Goal: Information Seeking & Learning: Learn about a topic

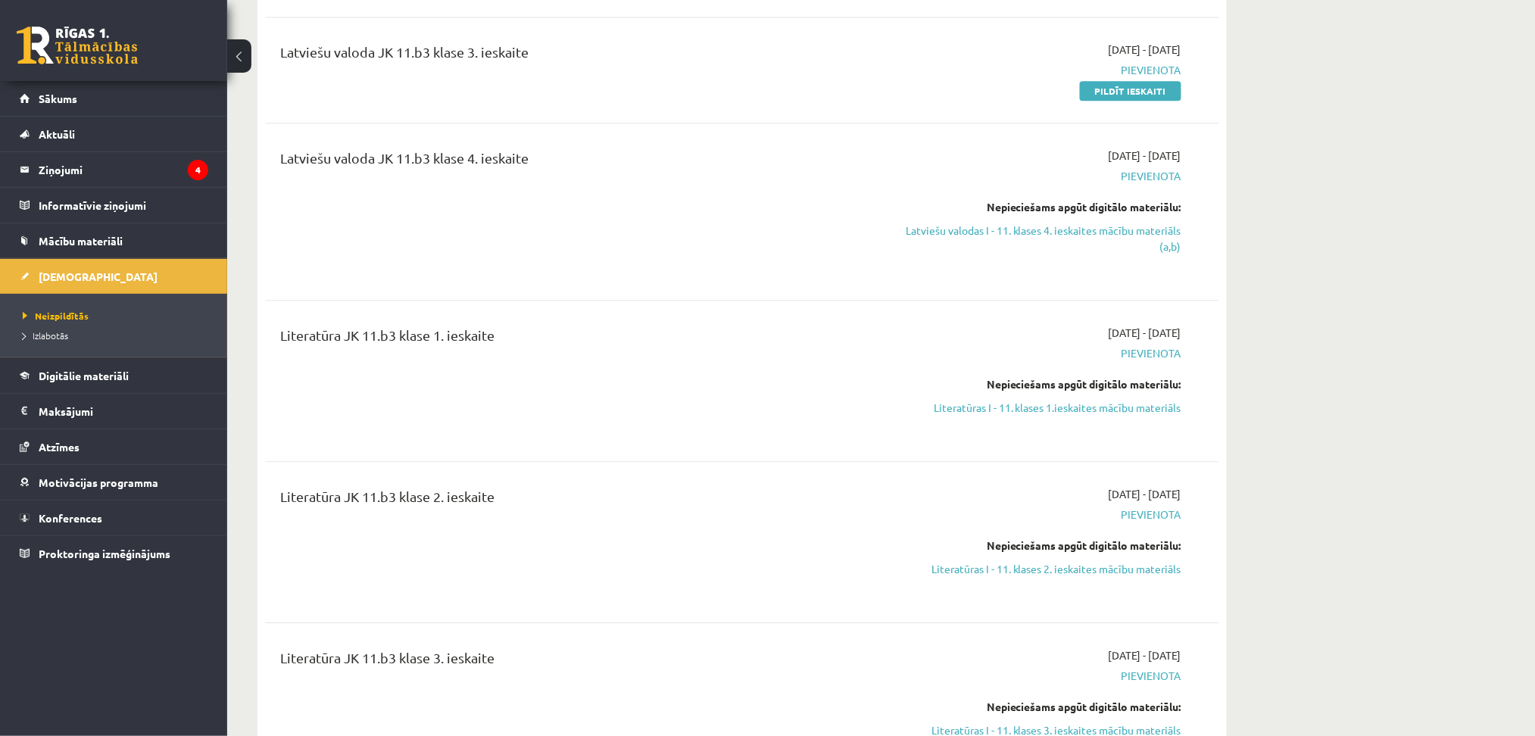
scroll to position [1264, 0]
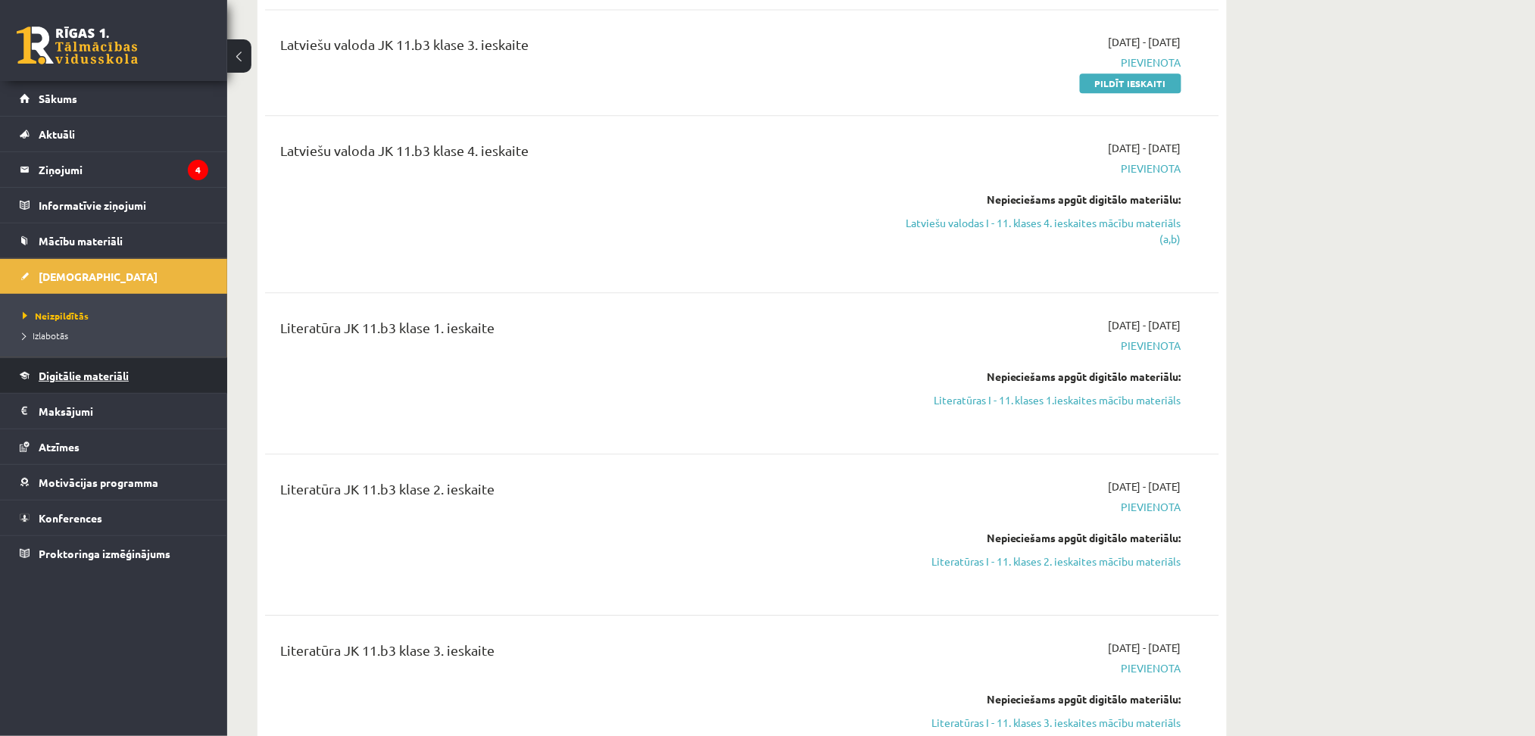
click at [46, 382] on link "Digitālie materiāli" at bounding box center [114, 375] width 189 height 35
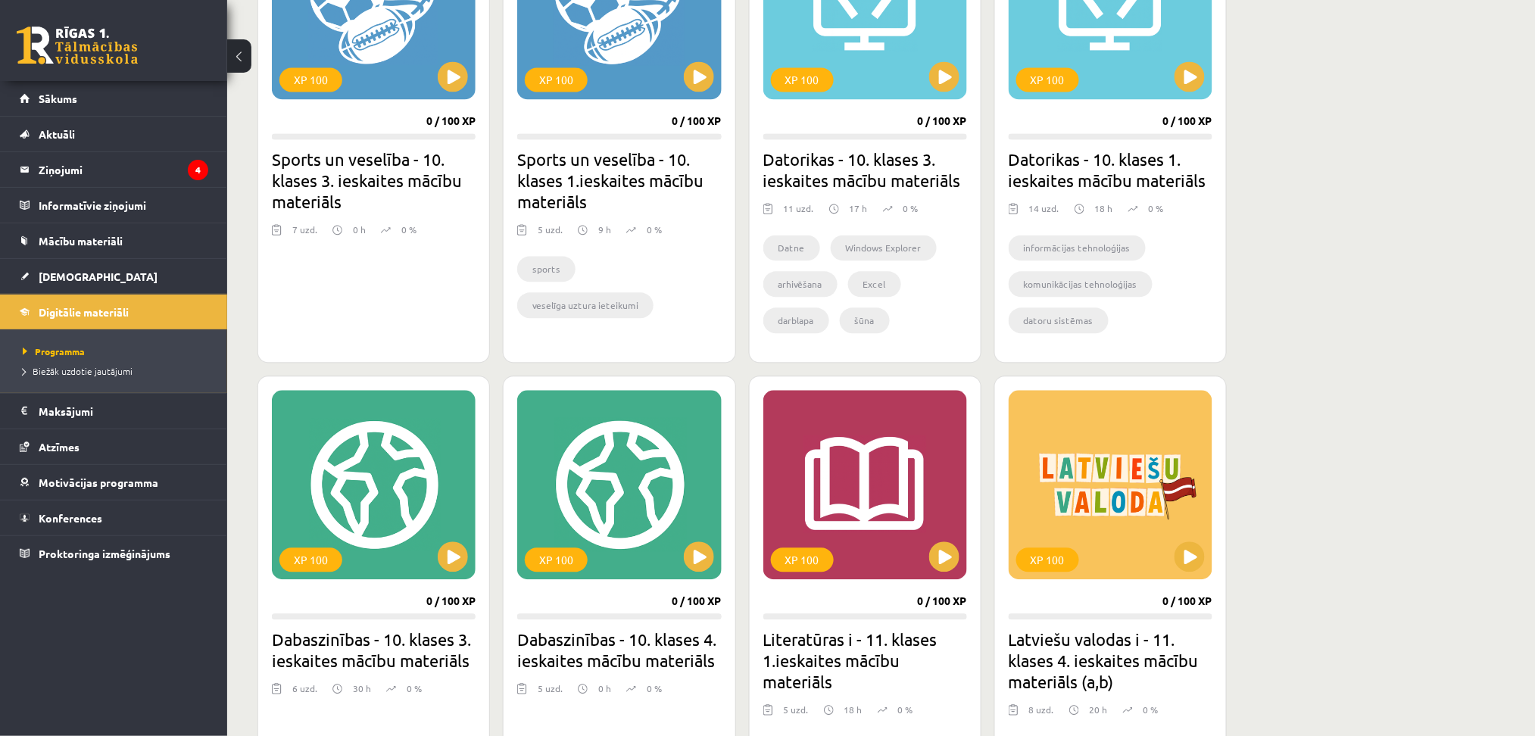
scroll to position [1082, 0]
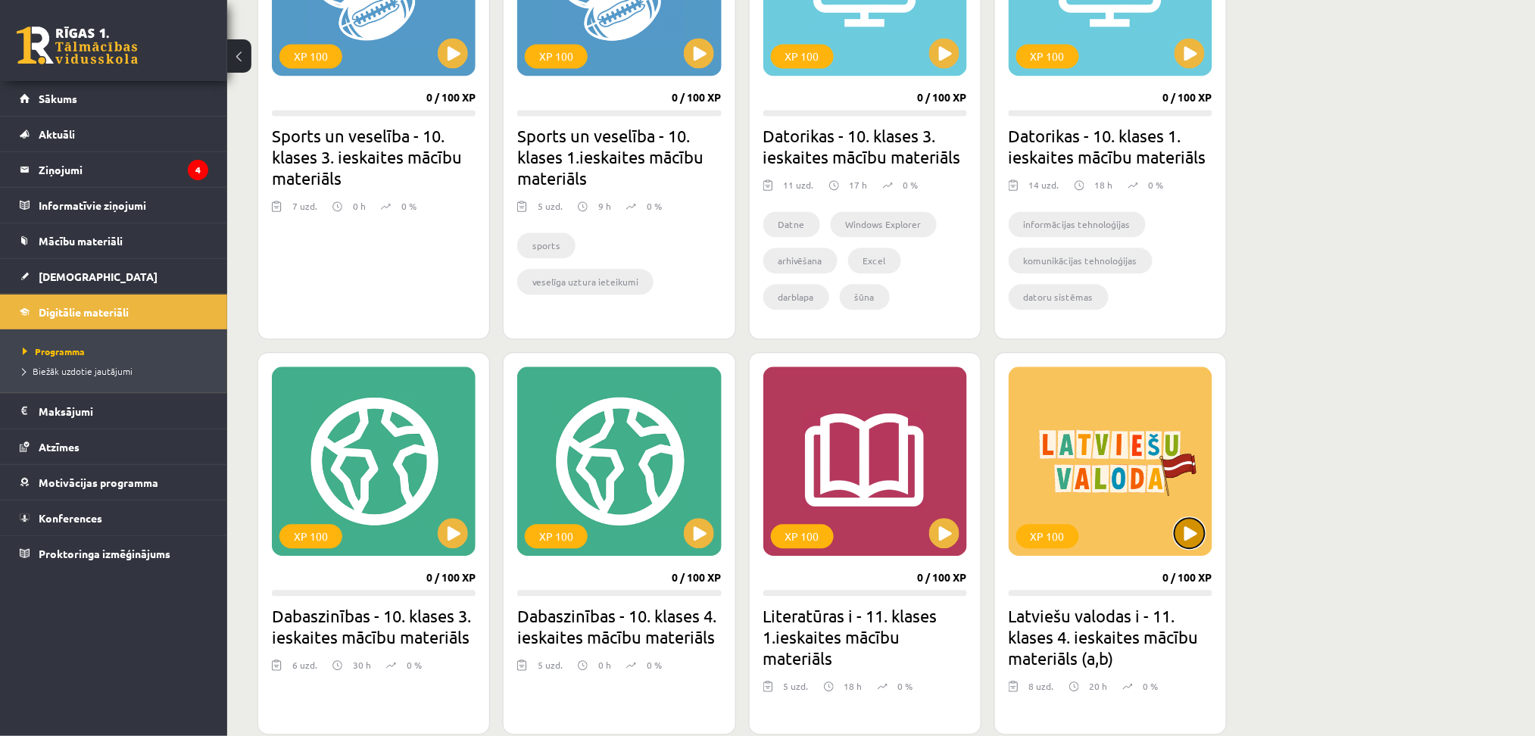
click at [1193, 541] on button at bounding box center [1189, 533] width 30 height 30
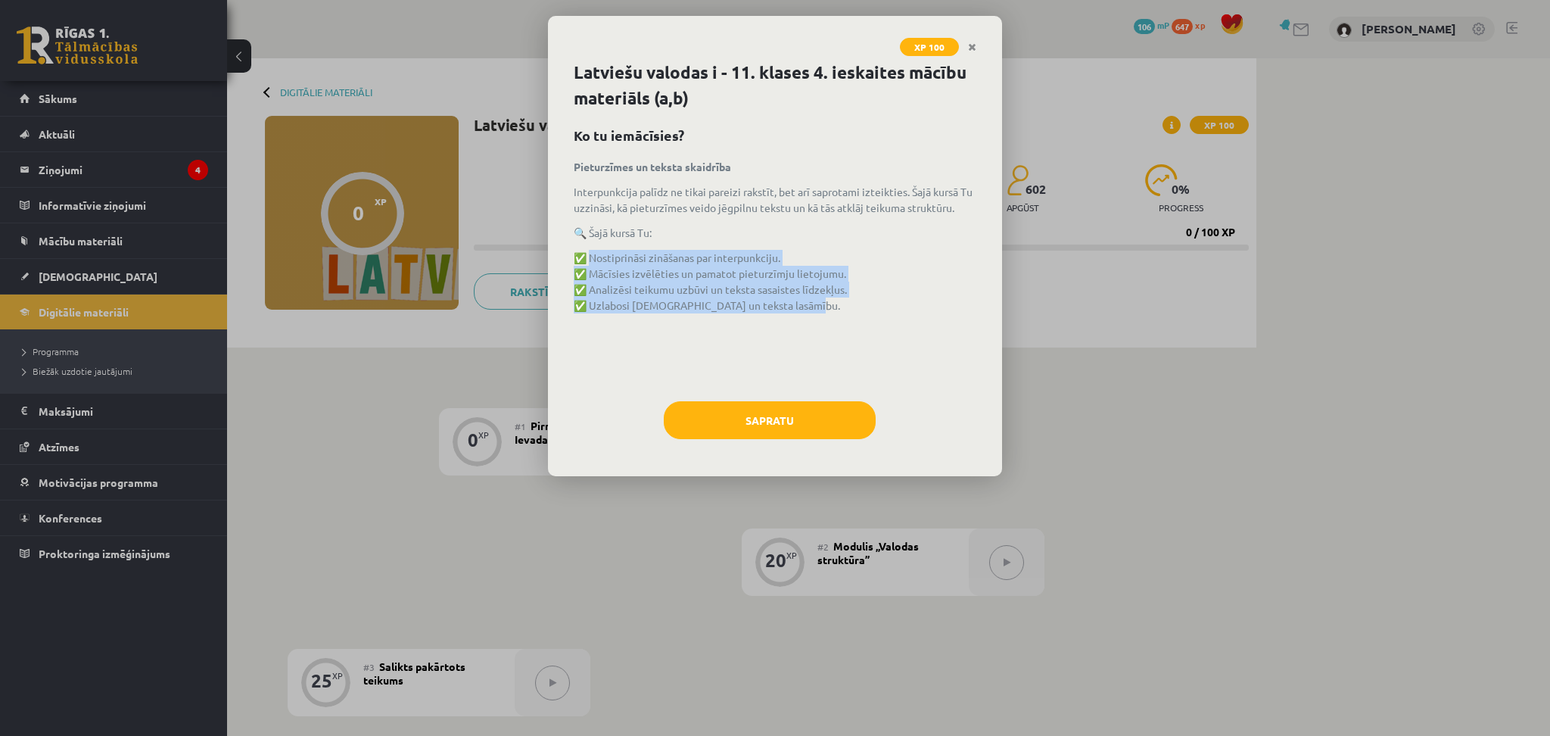
drag, startPoint x: 798, startPoint y: 306, endPoint x: 592, endPoint y: 260, distance: 210.9
click at [592, 260] on p "✅ Nostiprināsi zināšanas par interpunkciju. ✅ Mācīsies izvēlēties un pamatot pi…" at bounding box center [775, 282] width 403 height 64
copy p "Nostiprināsi zināšanas par interpunkciju. ✅ Mācīsies izvēlēties un pamatot piet…"
click at [783, 438] on button "Sapratu" at bounding box center [770, 420] width 212 height 38
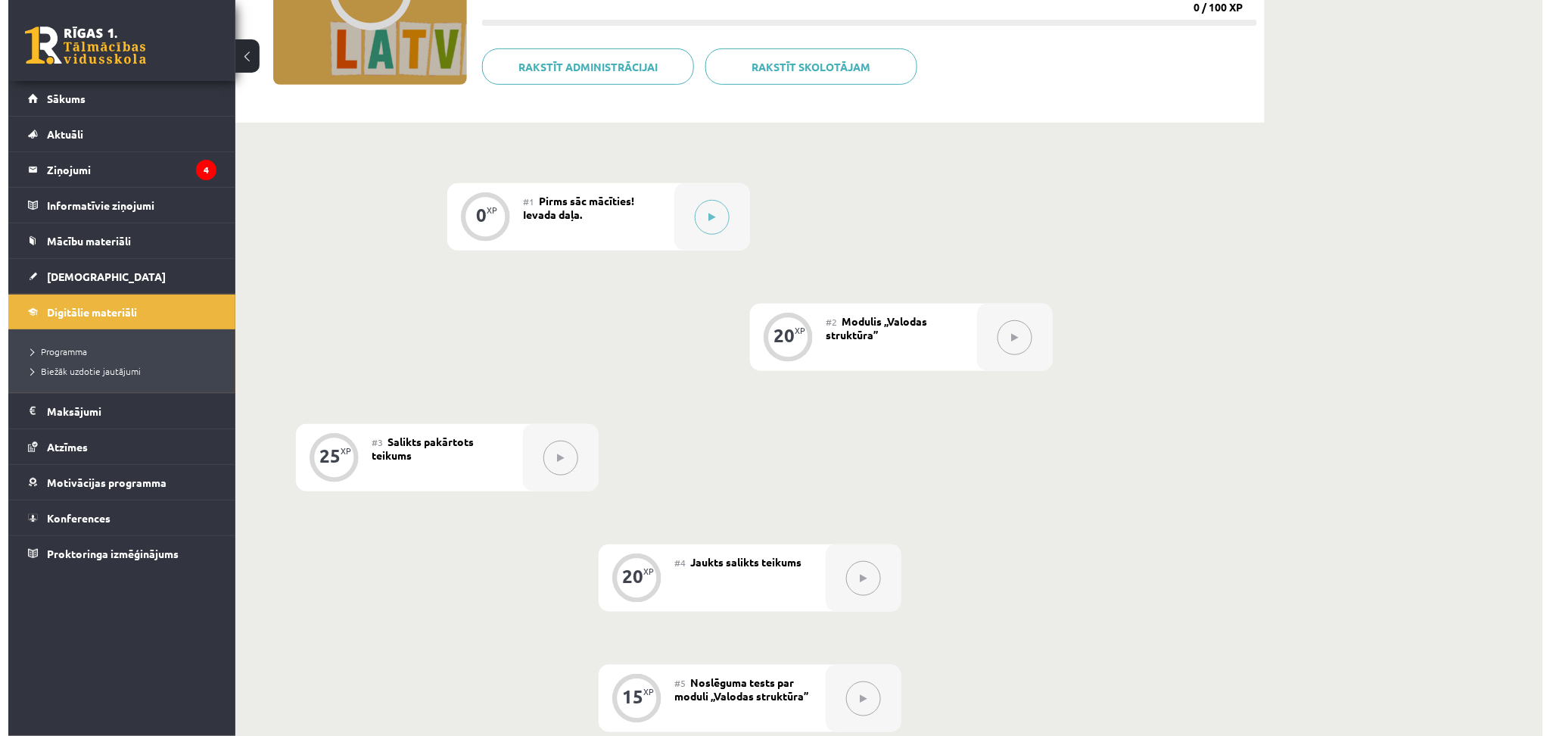
scroll to position [226, 0]
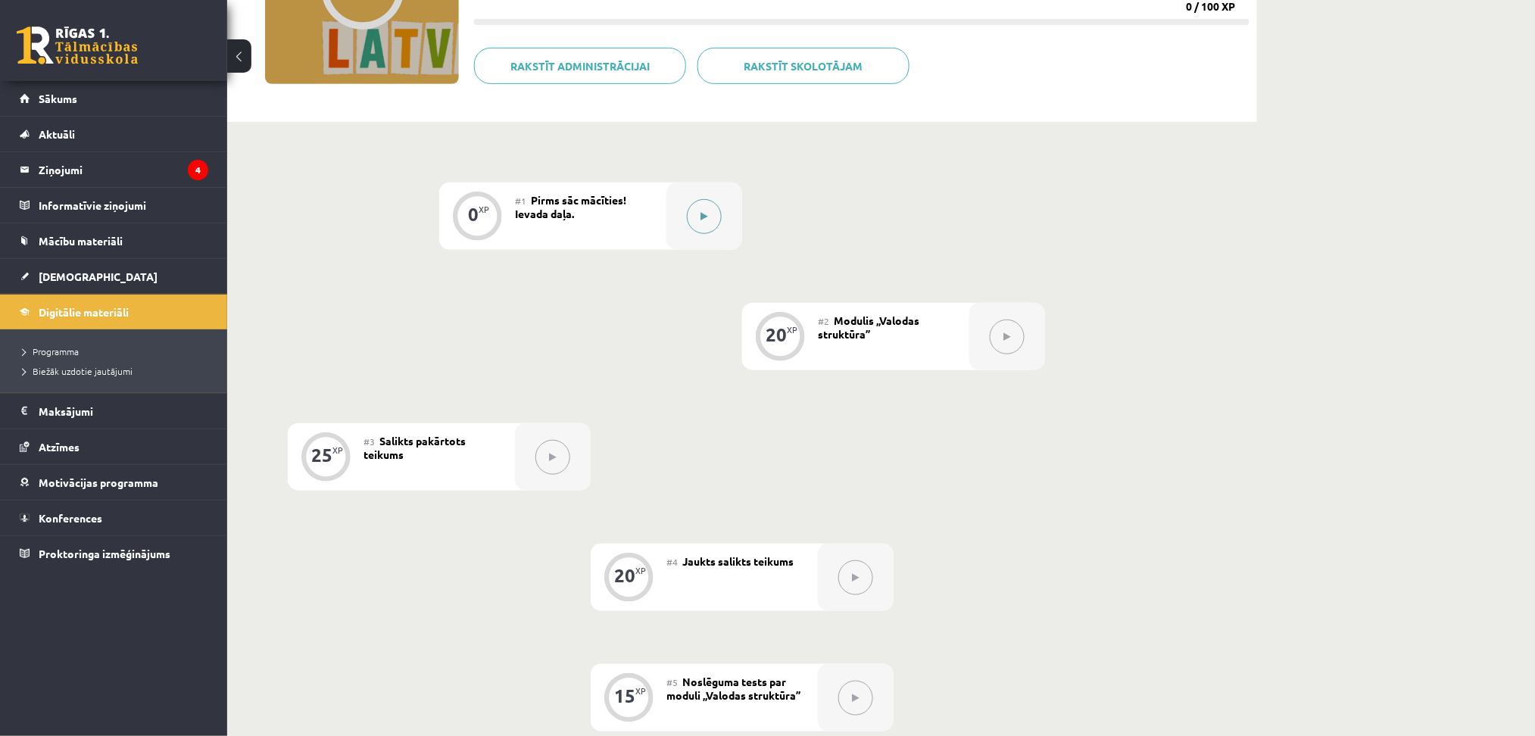
click at [703, 225] on button at bounding box center [704, 216] width 35 height 35
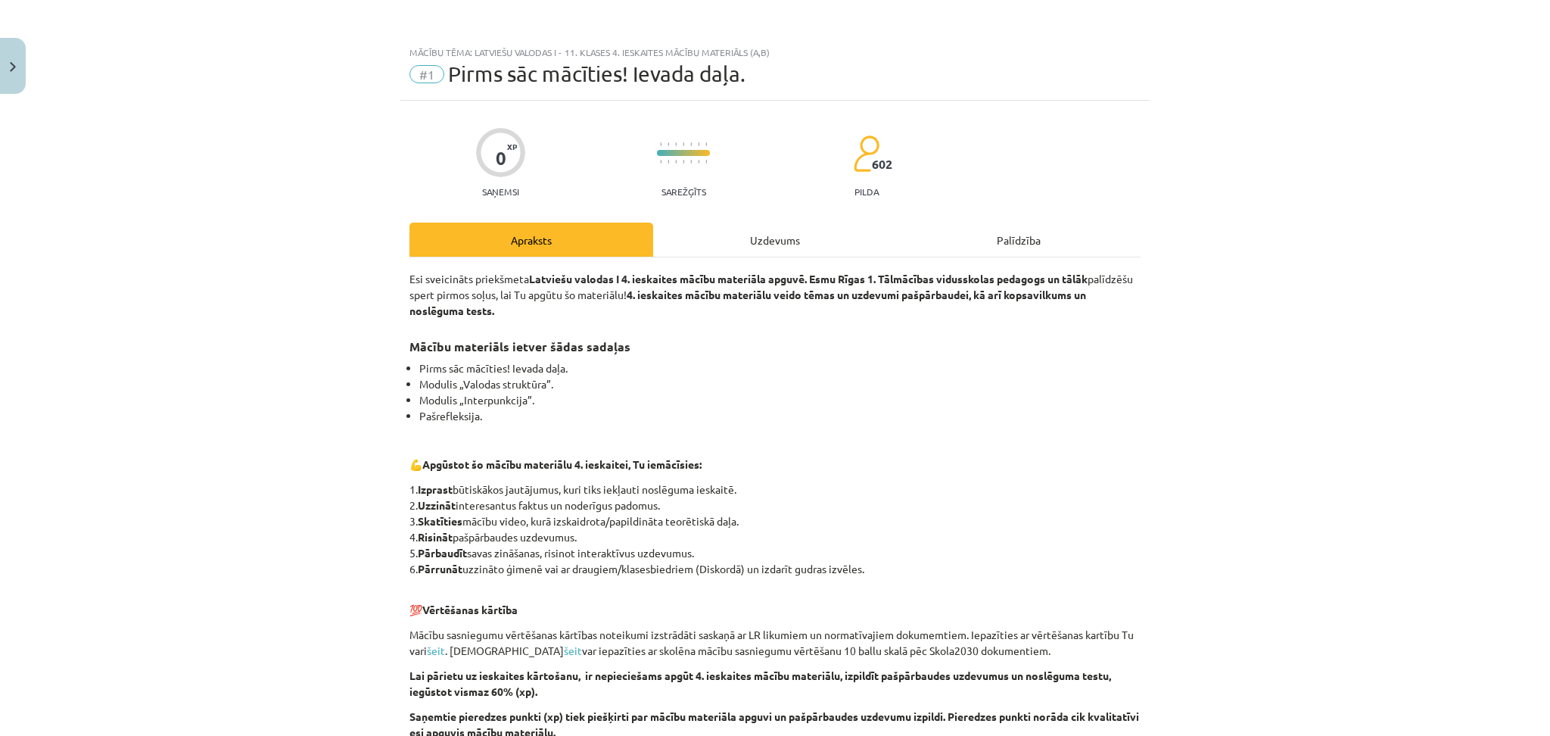
click at [765, 231] on div "Uzdevums" at bounding box center [775, 240] width 244 height 34
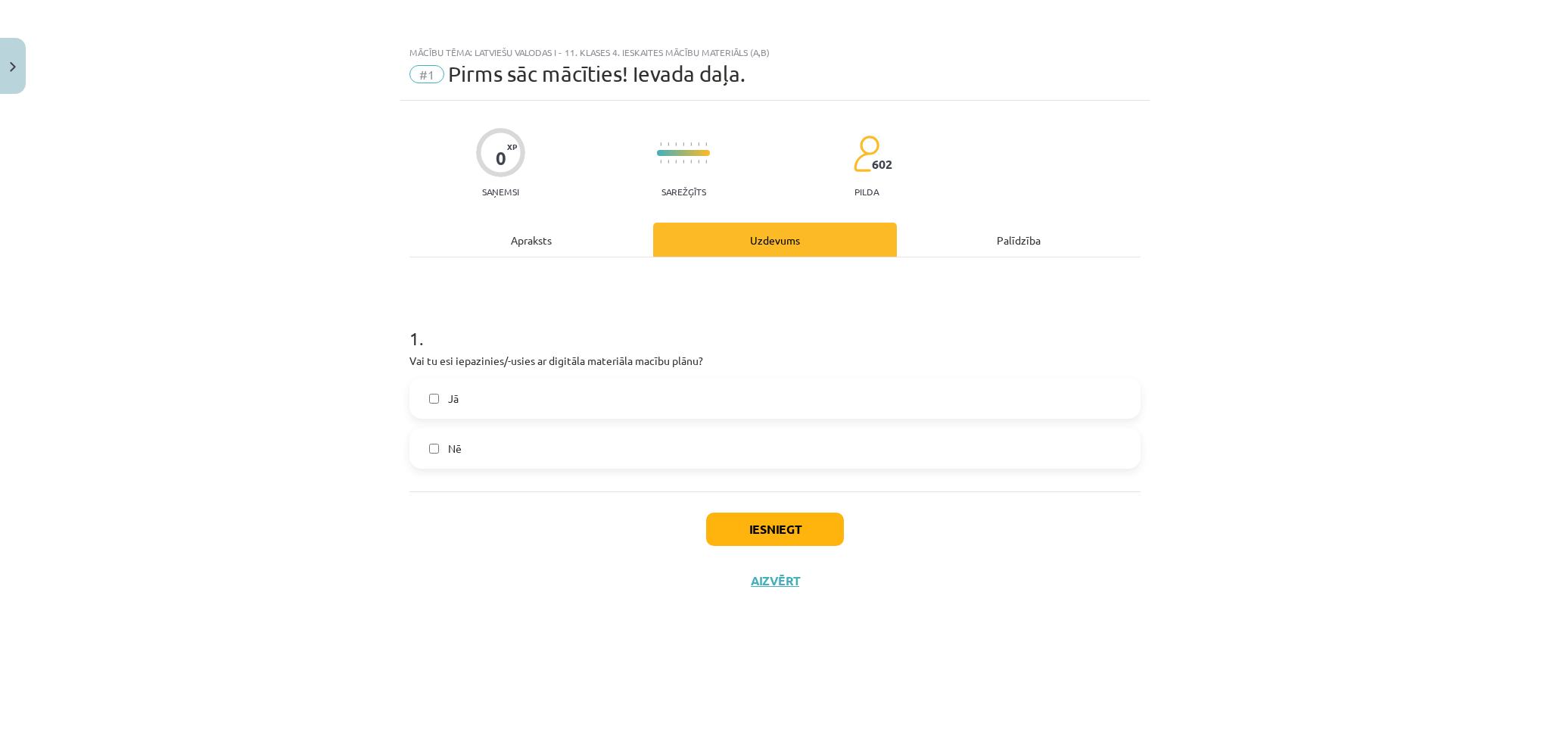
click at [556, 247] on div "Apraksts" at bounding box center [532, 240] width 244 height 34
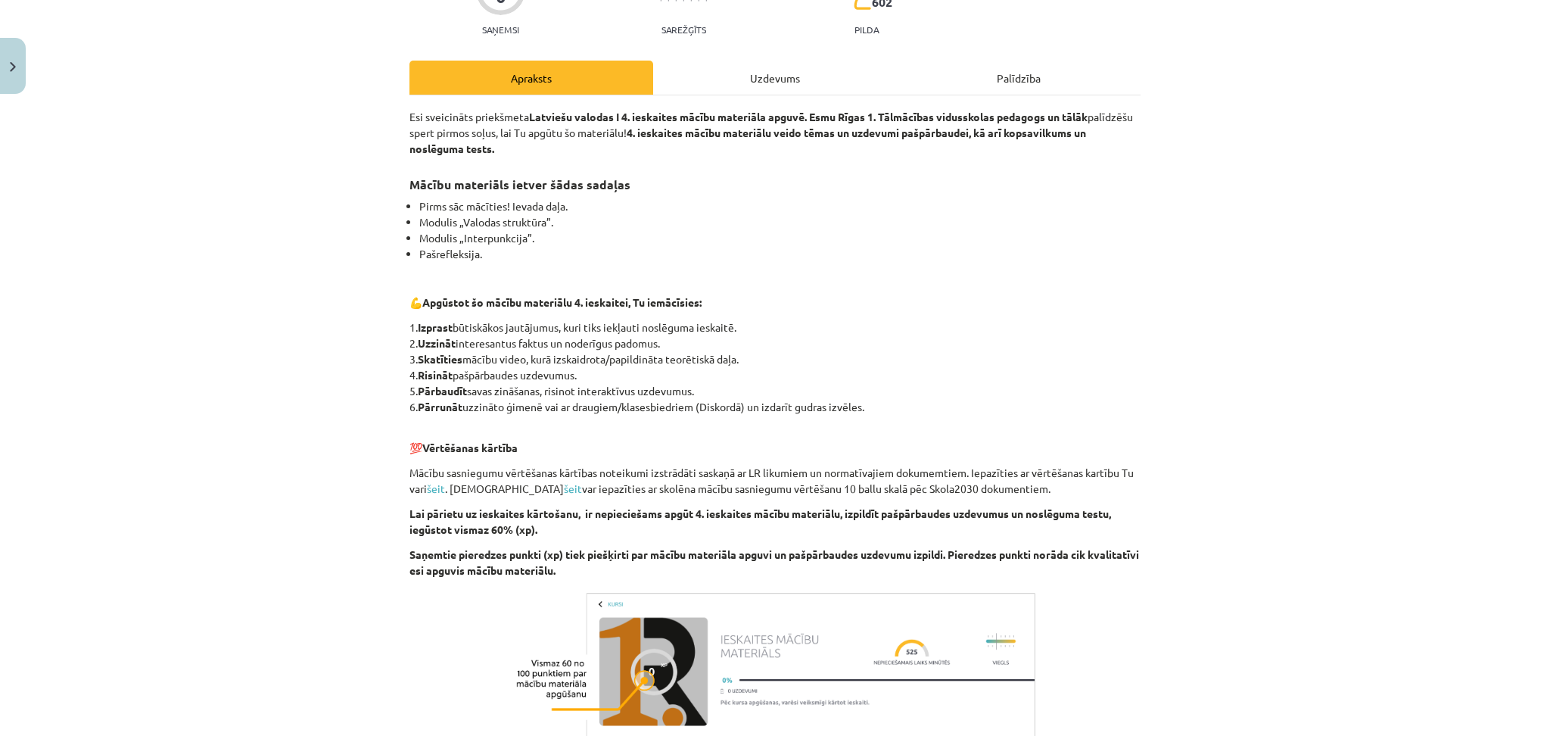
scroll to position [182, 0]
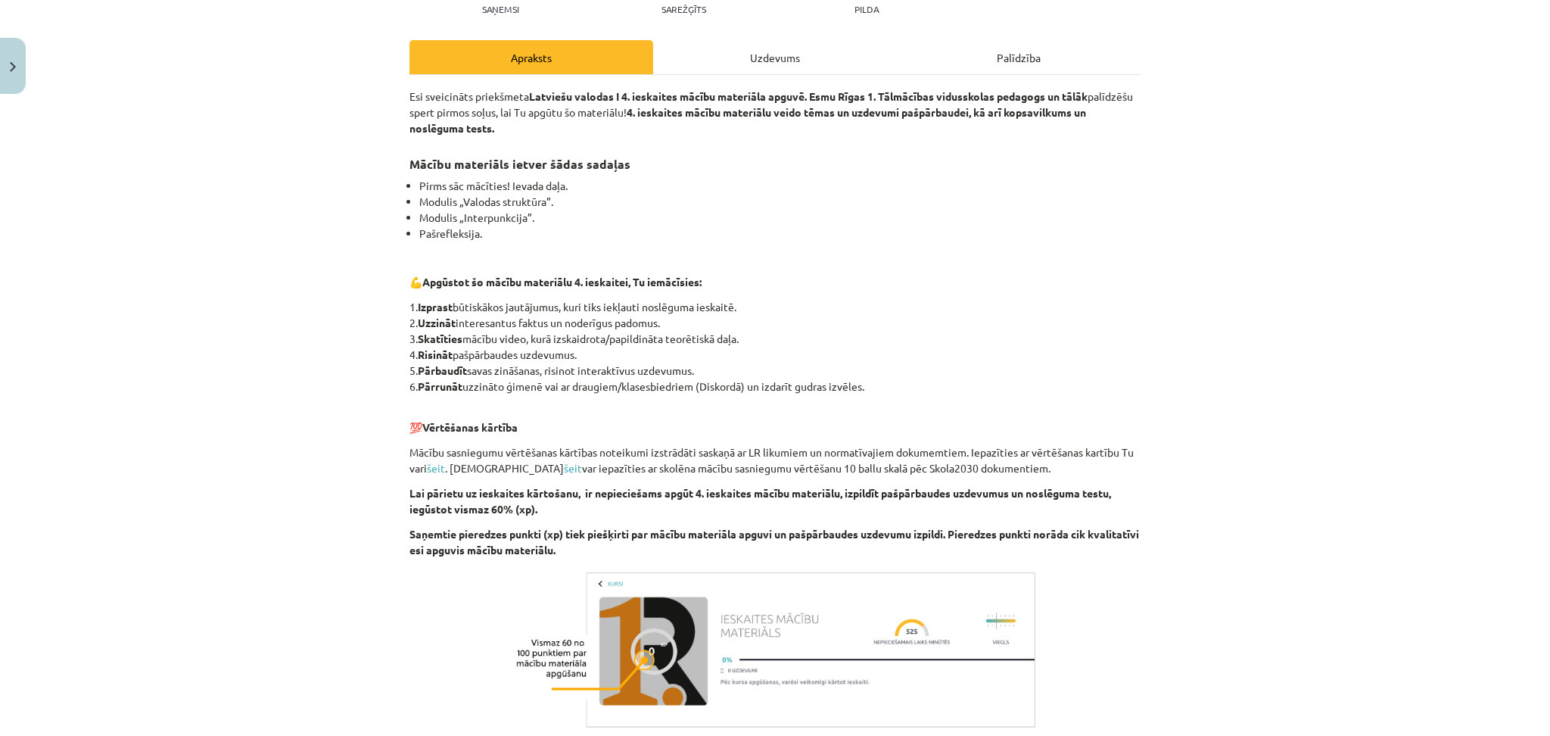
click at [756, 70] on div "Uzdevums" at bounding box center [775, 57] width 244 height 34
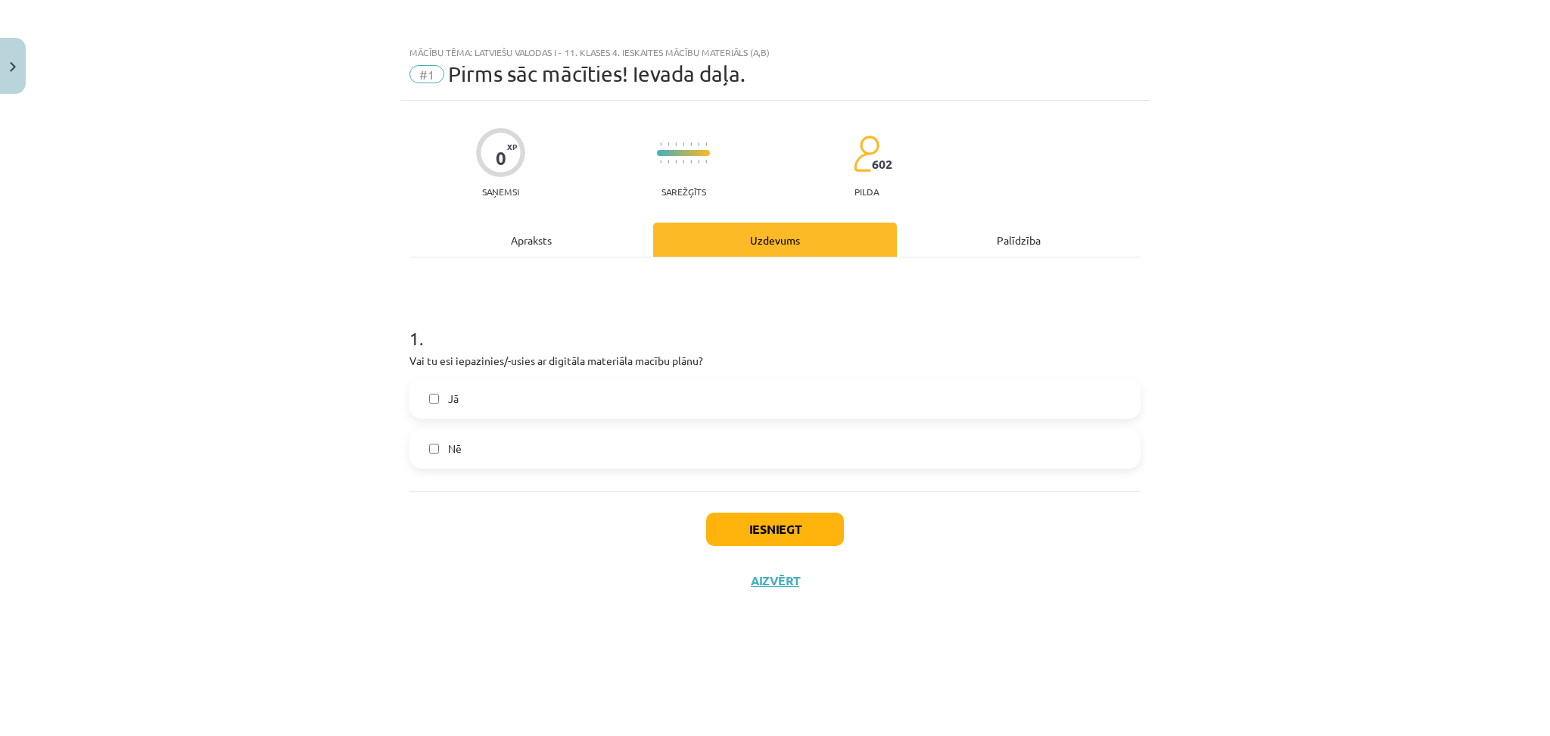
scroll to position [0, 0]
click at [483, 391] on label "Jā" at bounding box center [775, 398] width 728 height 38
click at [720, 528] on button "Iesniegt" at bounding box center [775, 529] width 138 height 33
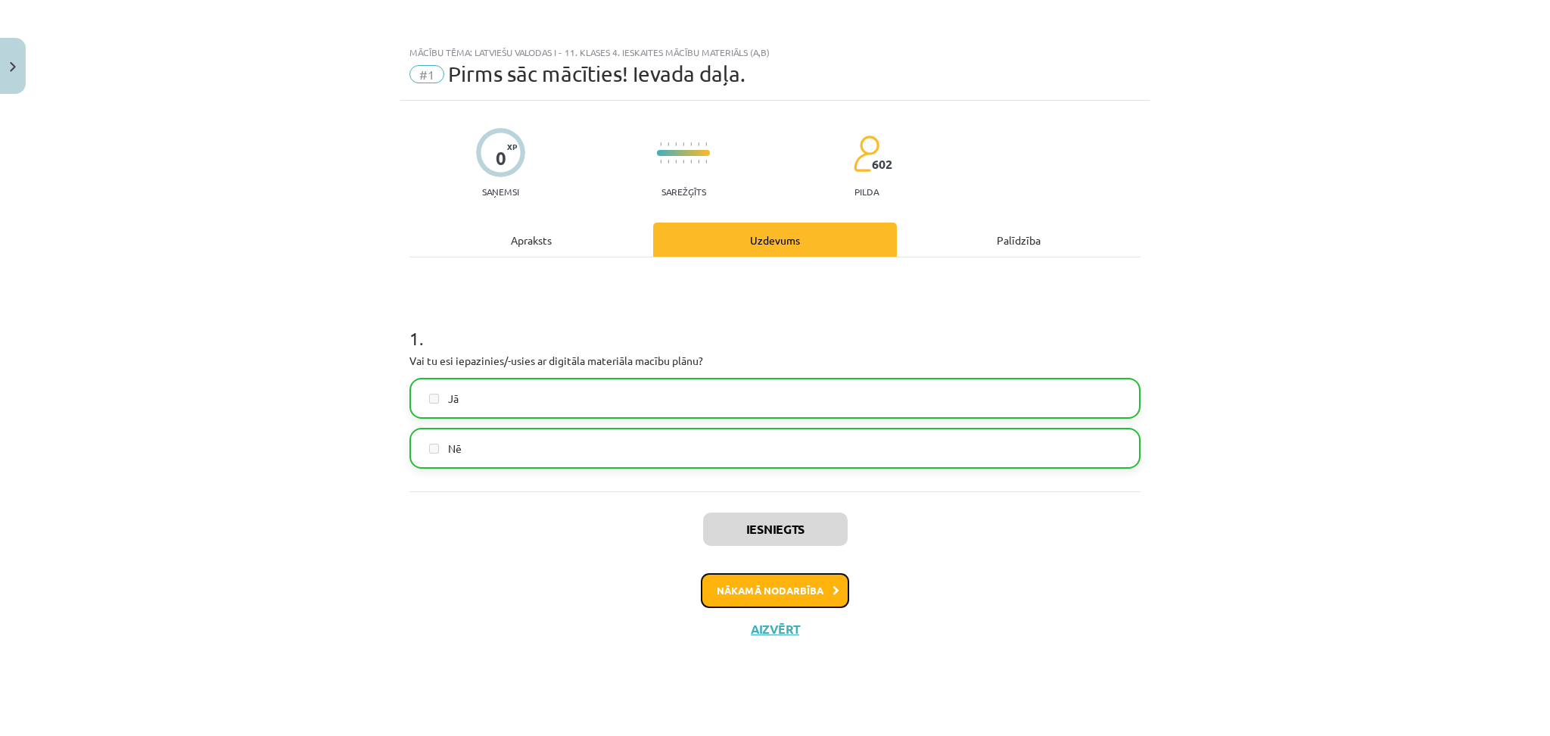
click at [772, 574] on button "Nākamā nodarbība" at bounding box center [775, 590] width 148 height 35
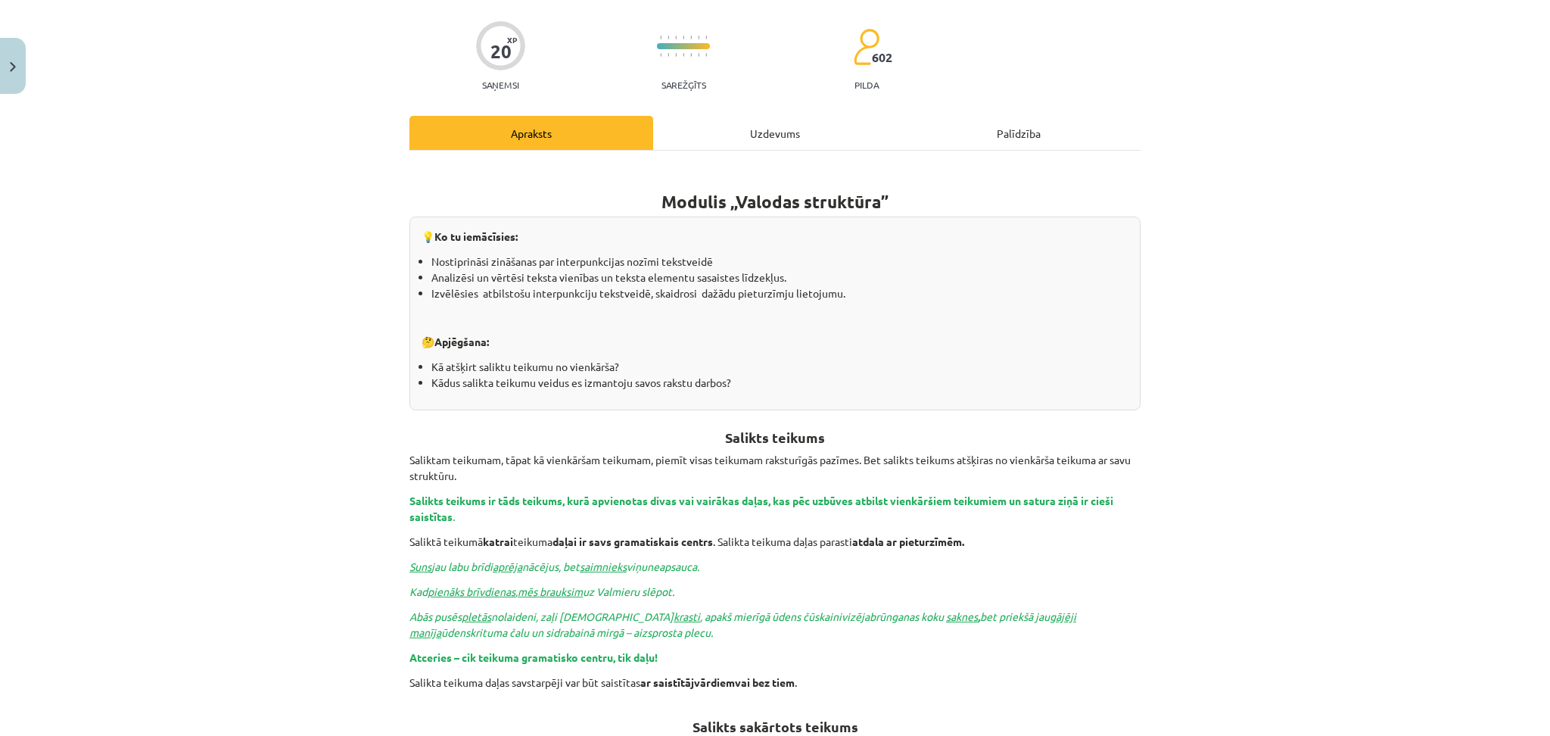
scroll to position [100, 0]
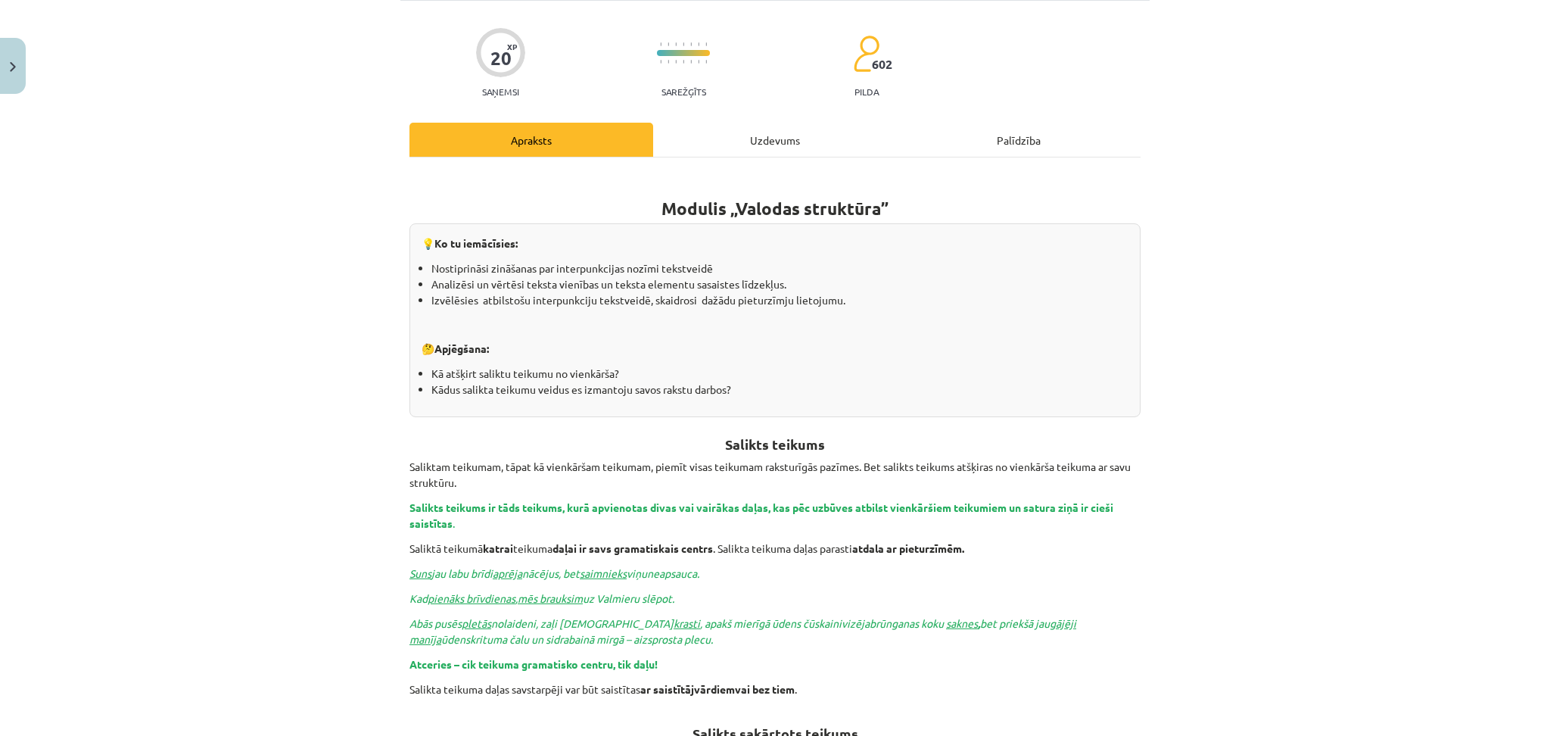
click at [756, 134] on div "Uzdevums" at bounding box center [775, 140] width 244 height 34
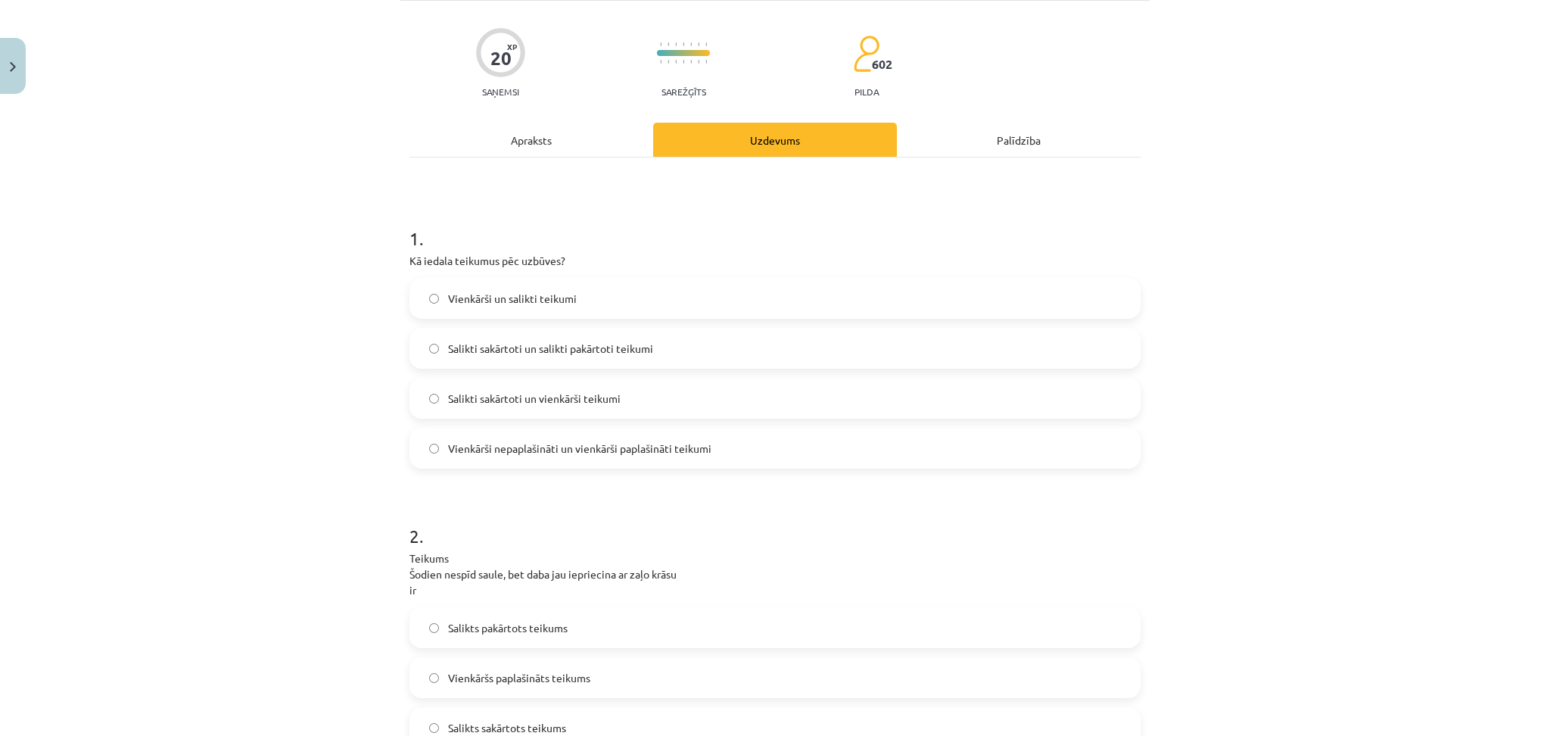
scroll to position [38, 0]
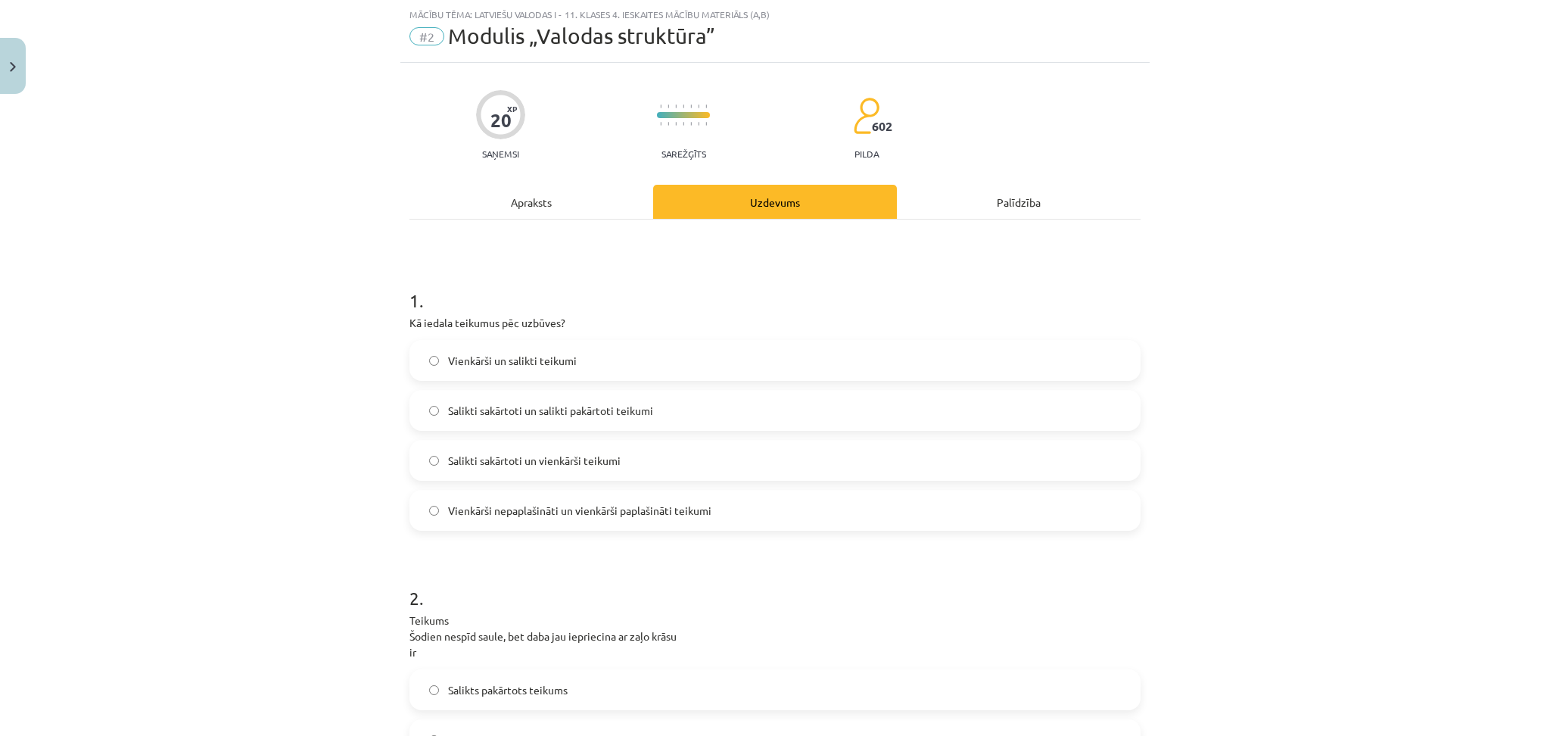
click at [490, 358] on span "Vienkārši un salikti teikumi" at bounding box center [512, 361] width 129 height 16
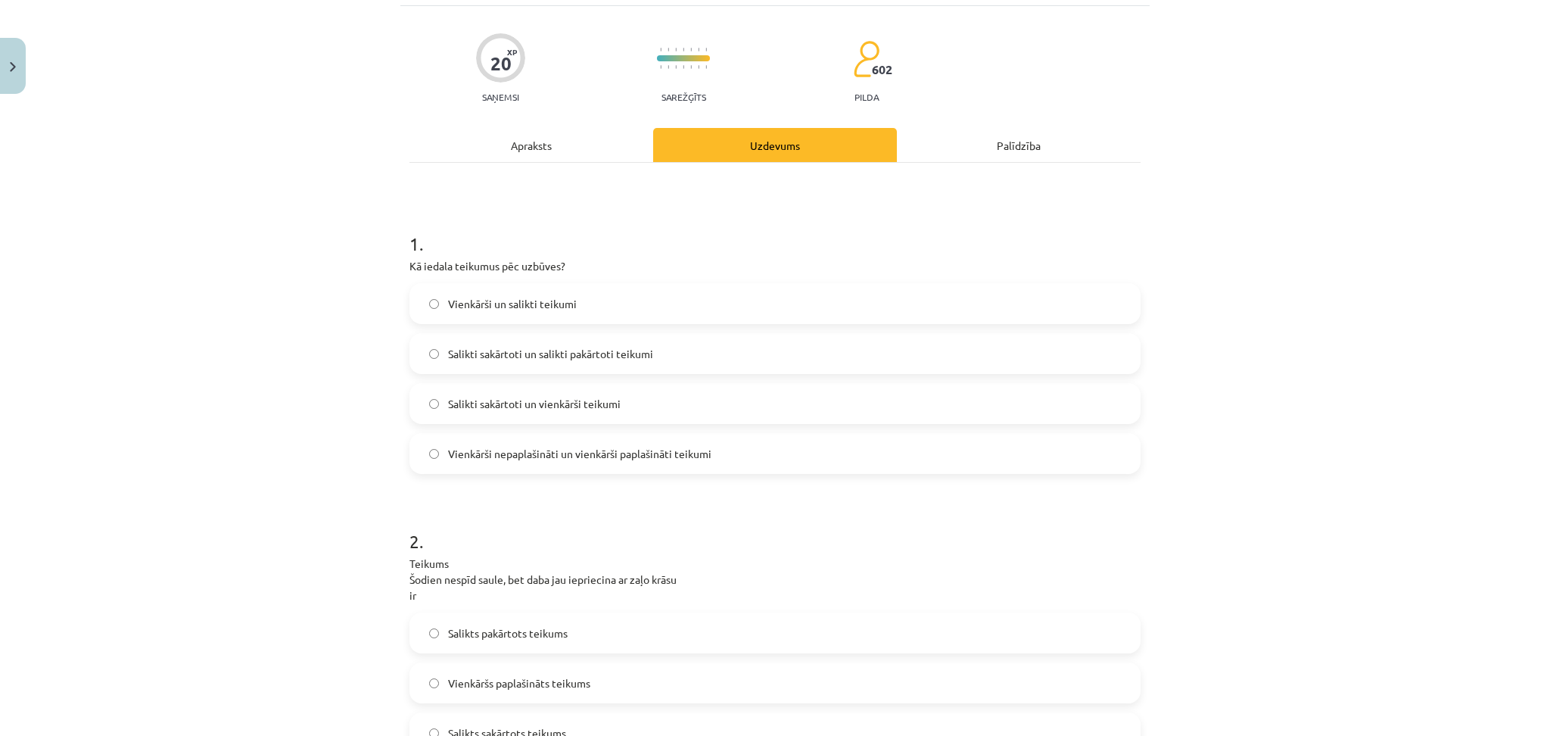
scroll to position [87, 0]
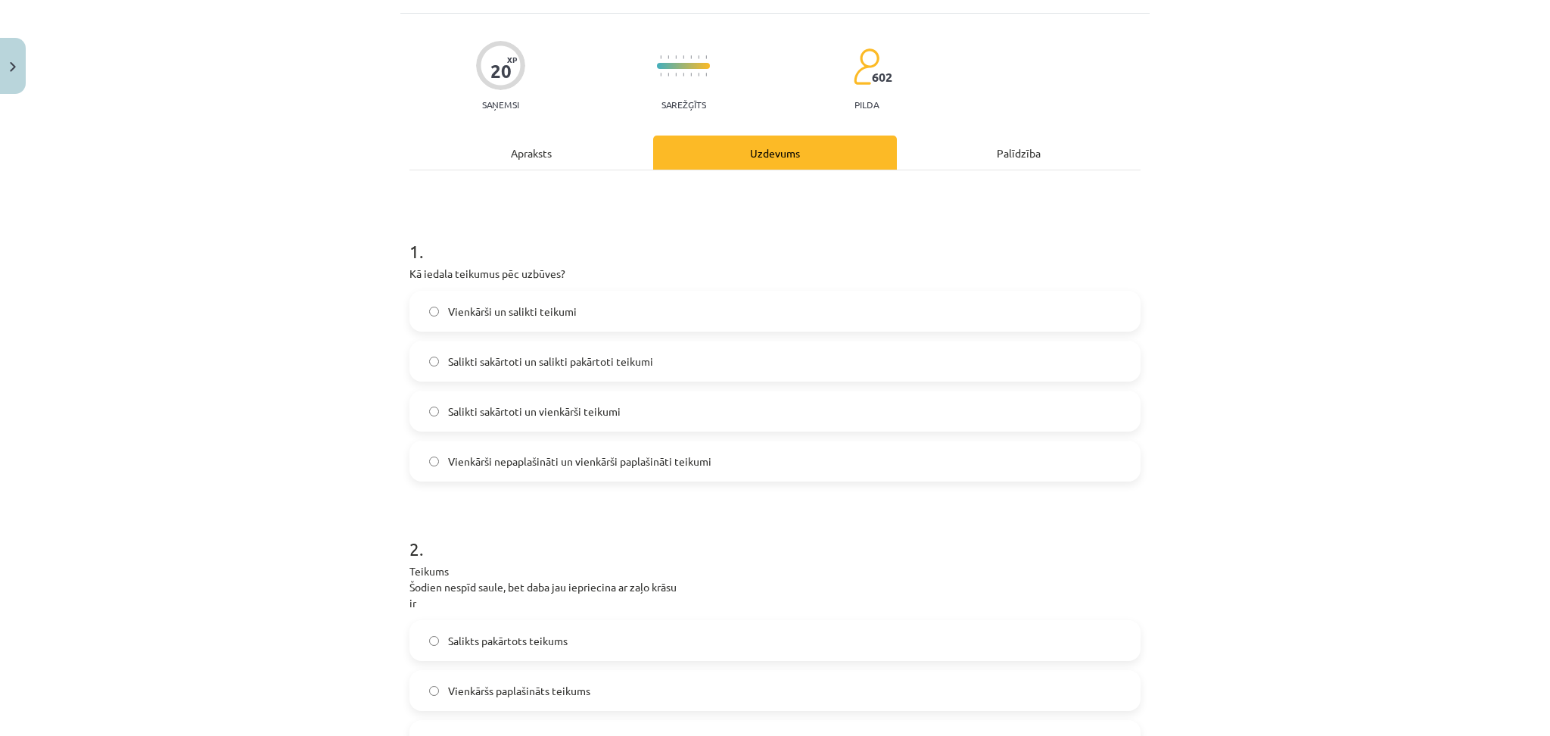
click at [533, 148] on div "Apraksts" at bounding box center [532, 153] width 244 height 34
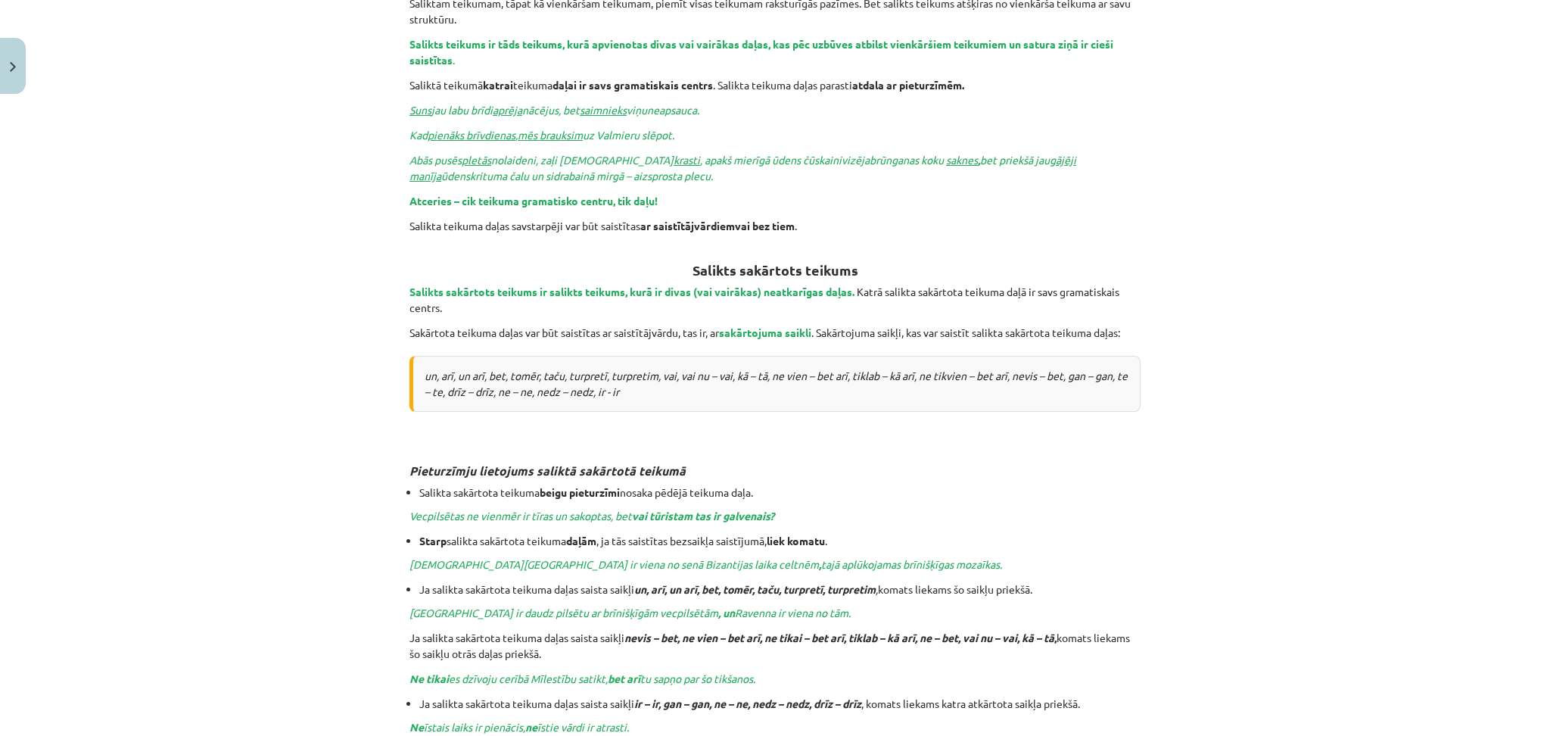
scroll to position [0, 0]
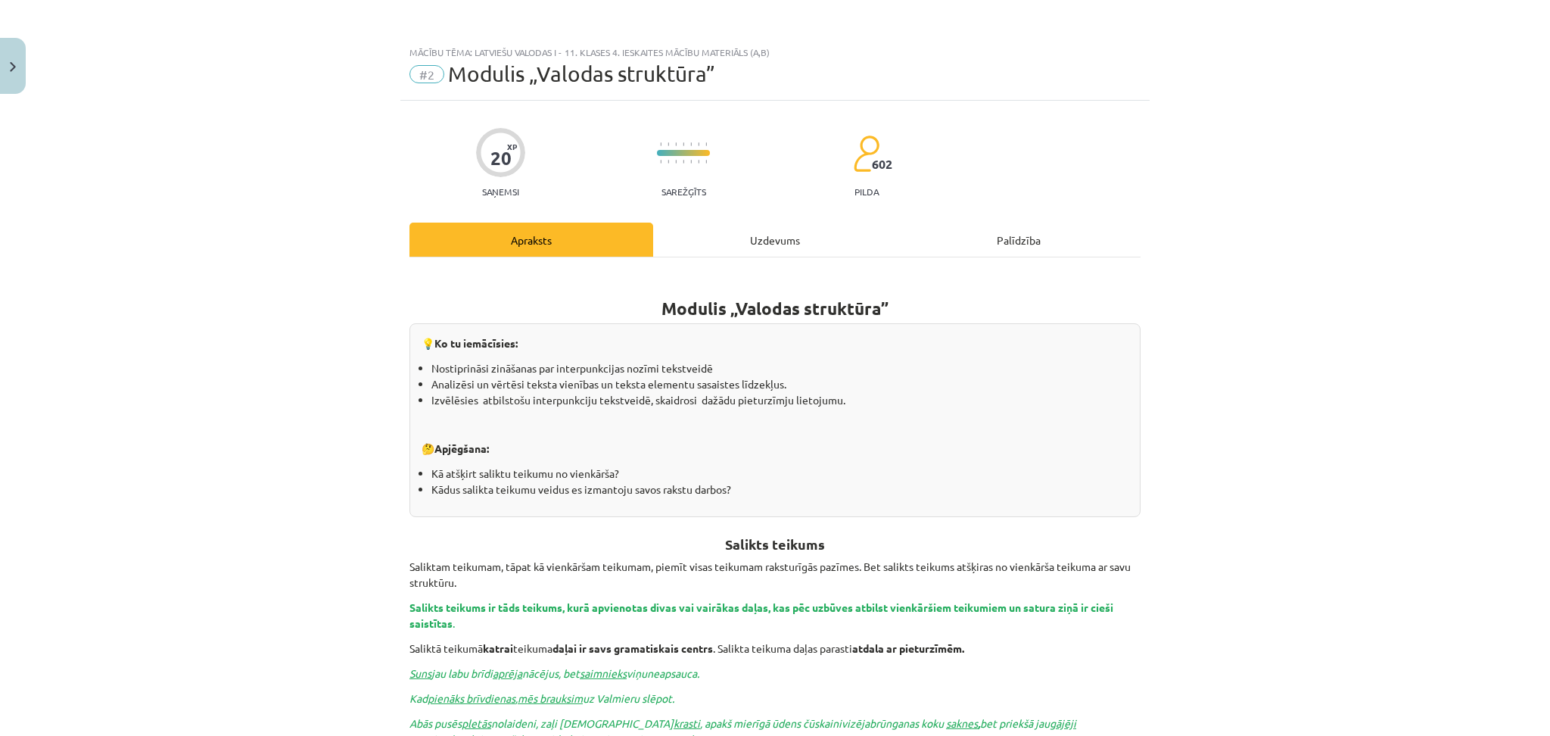
click at [746, 234] on div "Uzdevums" at bounding box center [775, 240] width 244 height 34
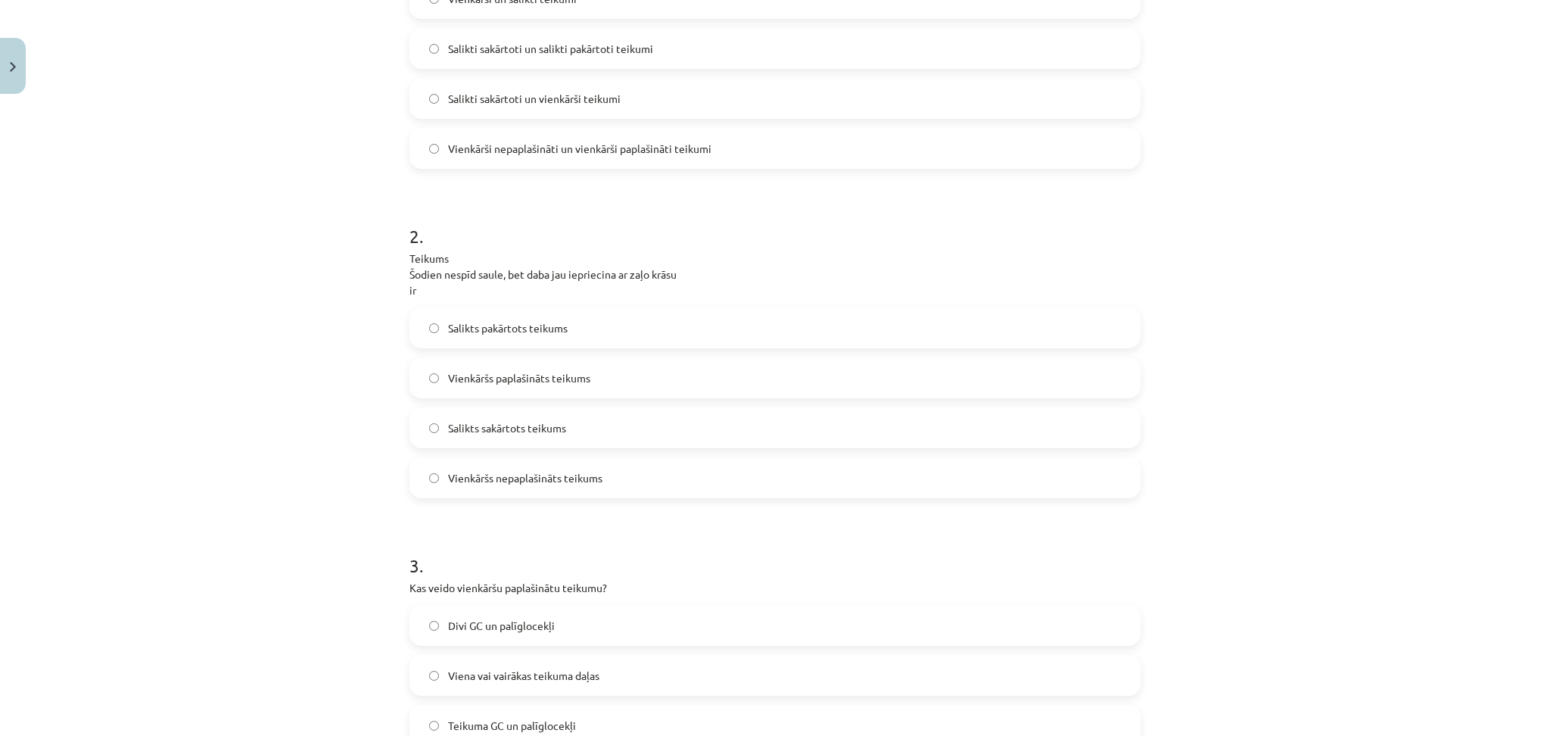
scroll to position [402, 0]
click at [466, 431] on span "Salikts sakārtots teikums" at bounding box center [507, 426] width 118 height 16
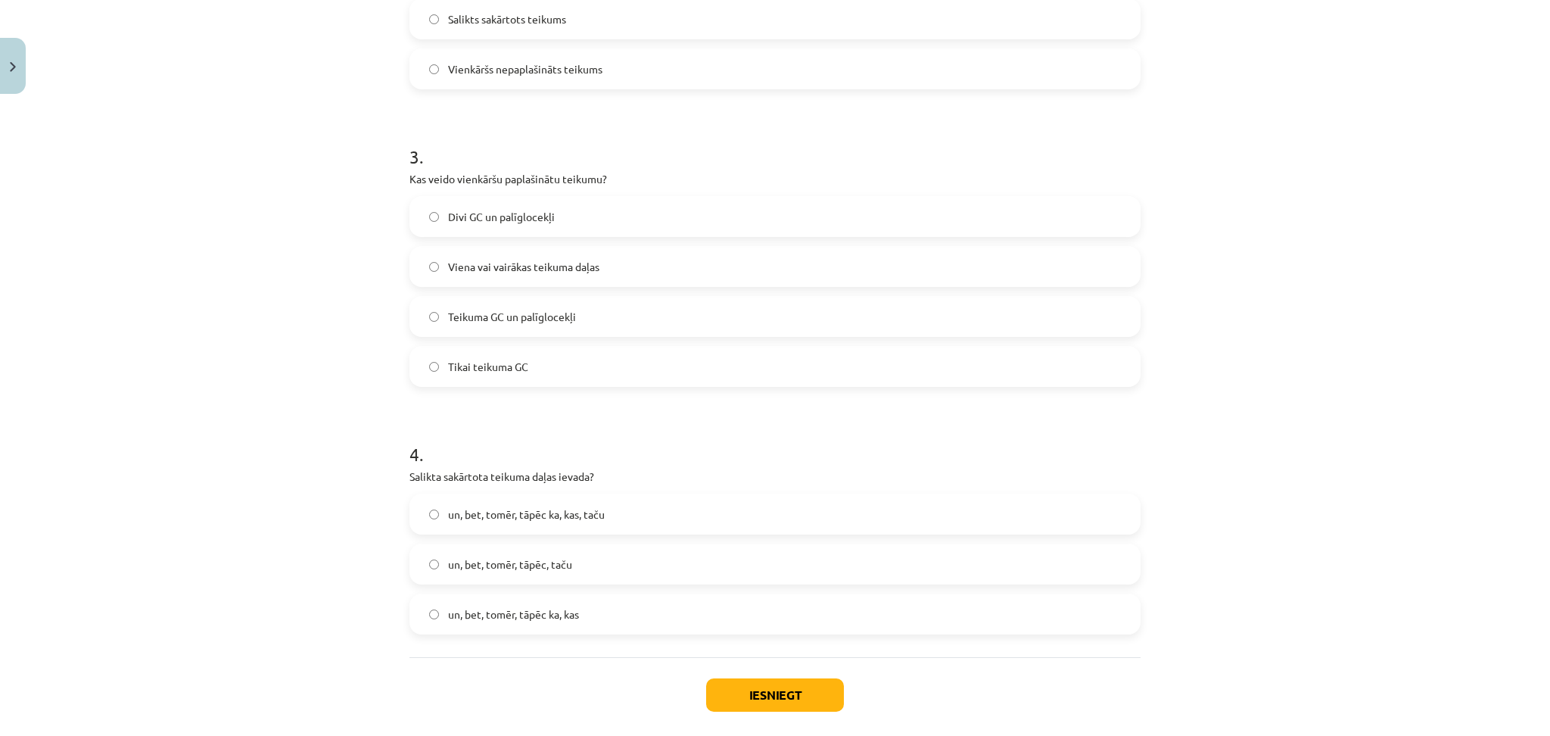
scroll to position [821, 0]
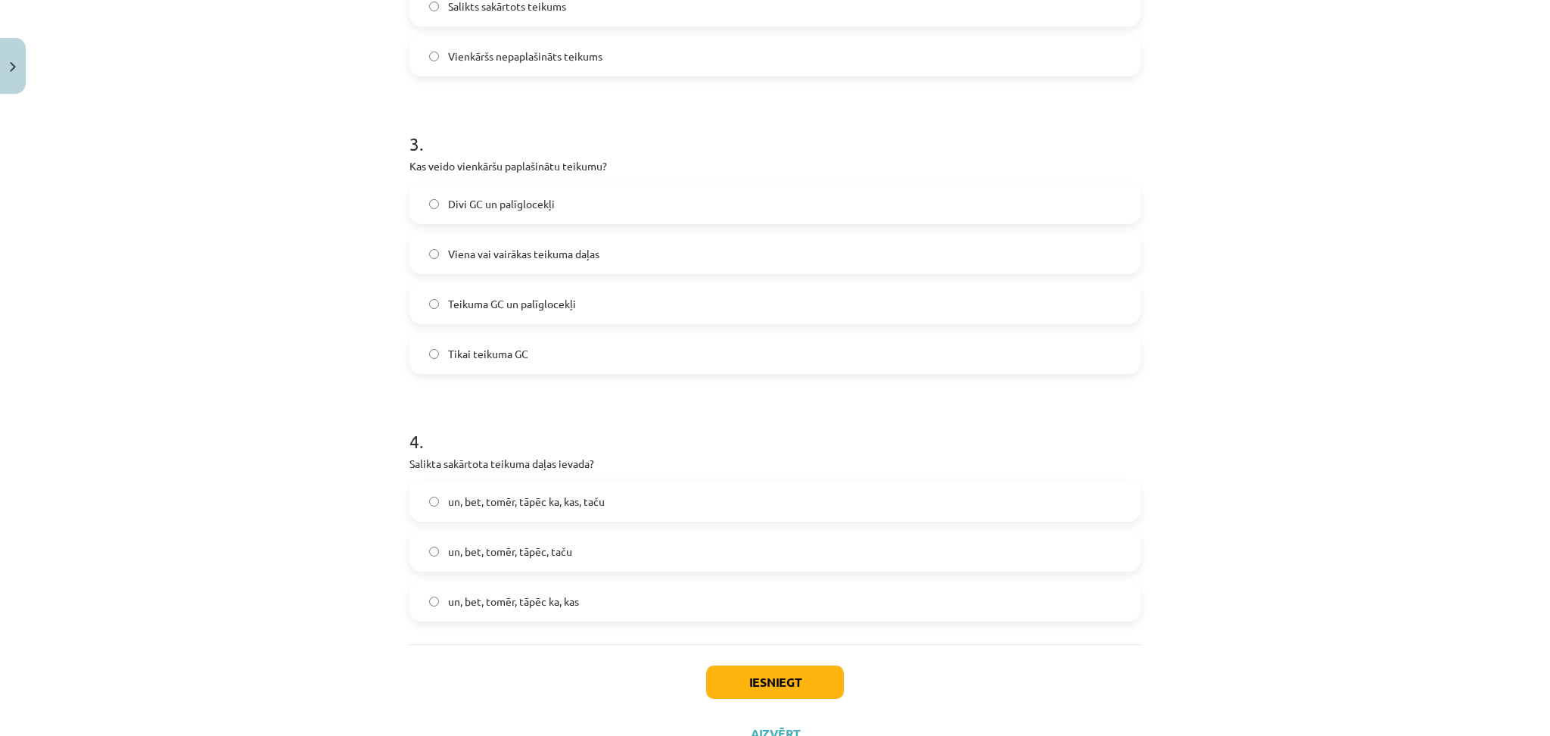
click at [448, 248] on span "Viena vai vairākas teikuma daļas" at bounding box center [523, 254] width 151 height 16
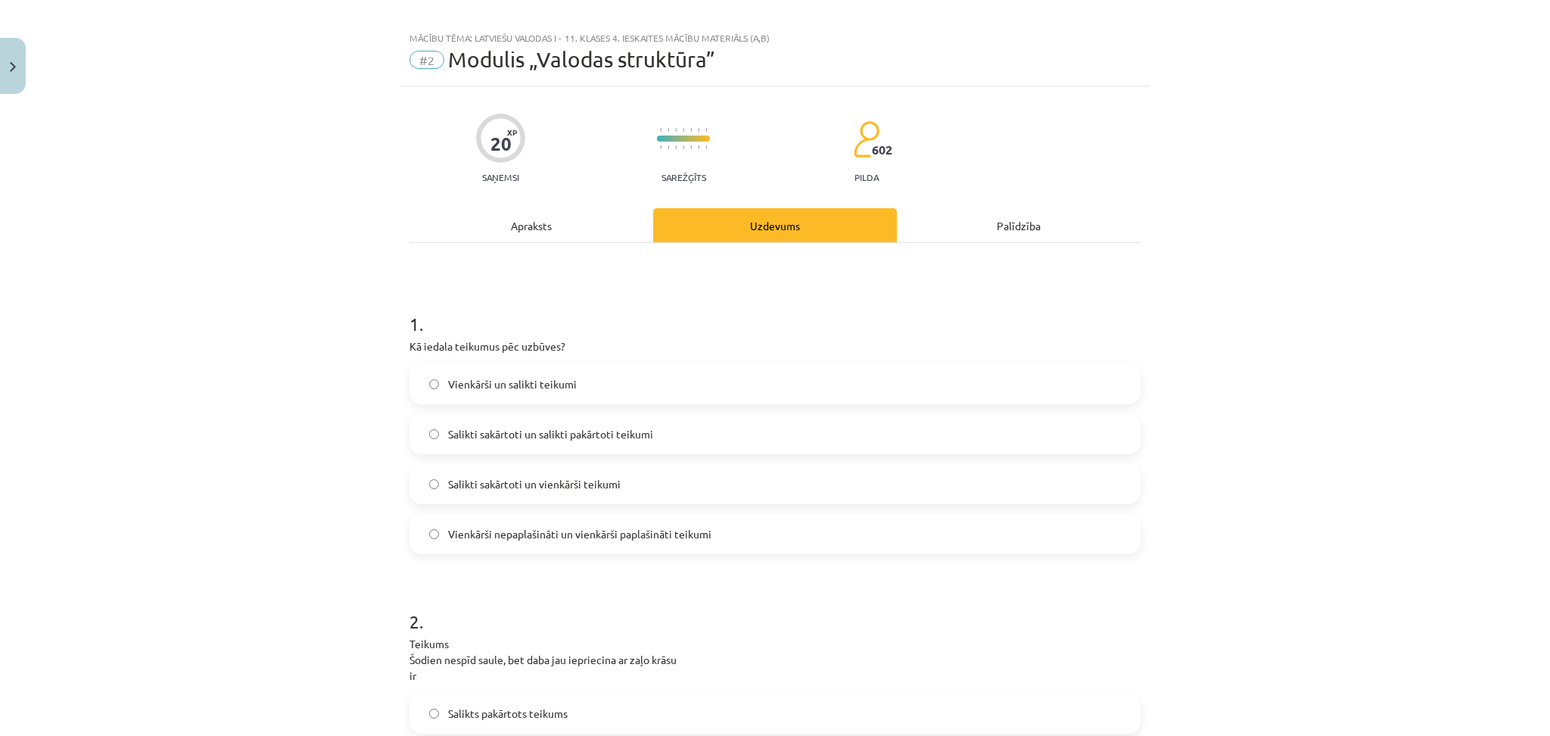
scroll to position [0, 0]
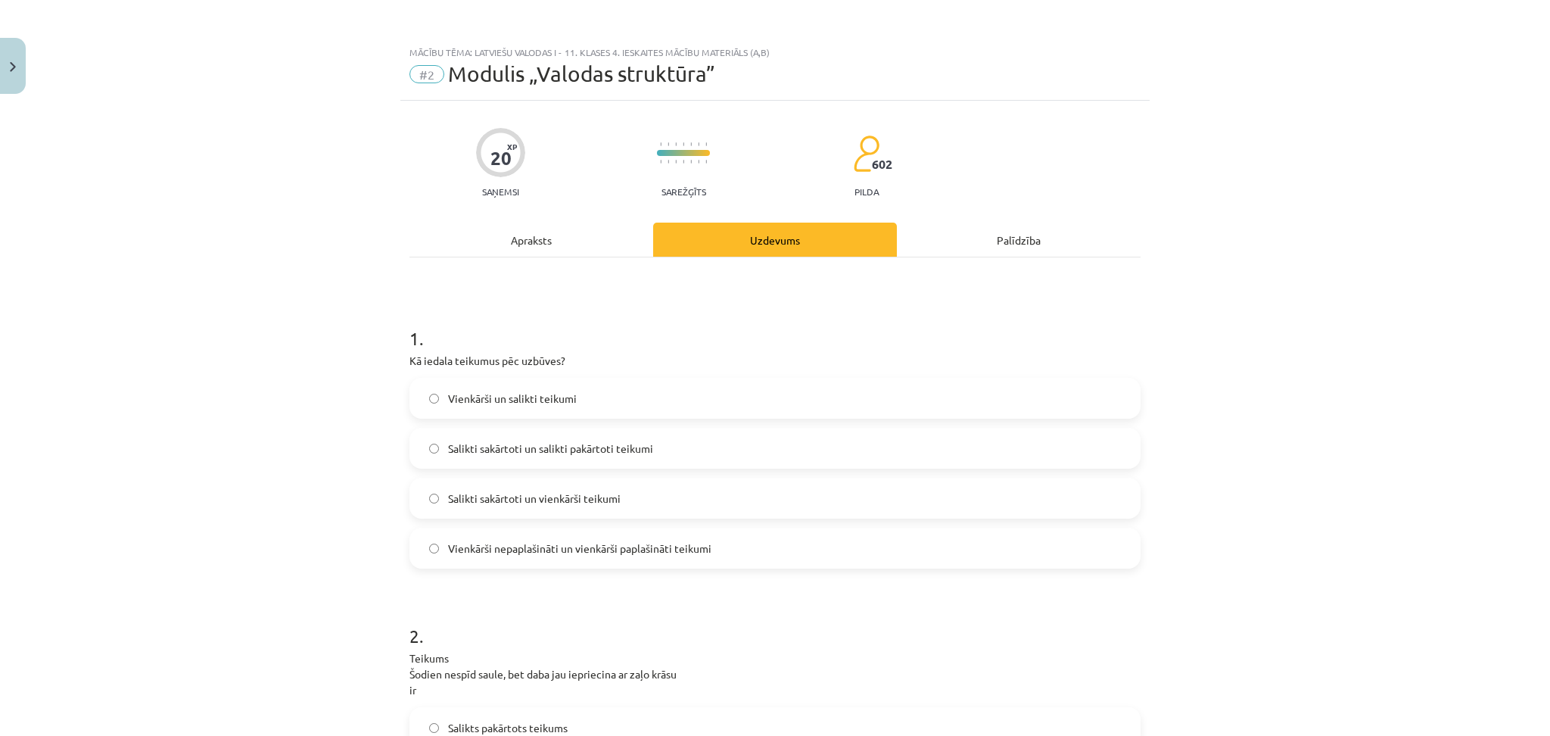
click at [519, 252] on div "Apraksts" at bounding box center [532, 240] width 244 height 34
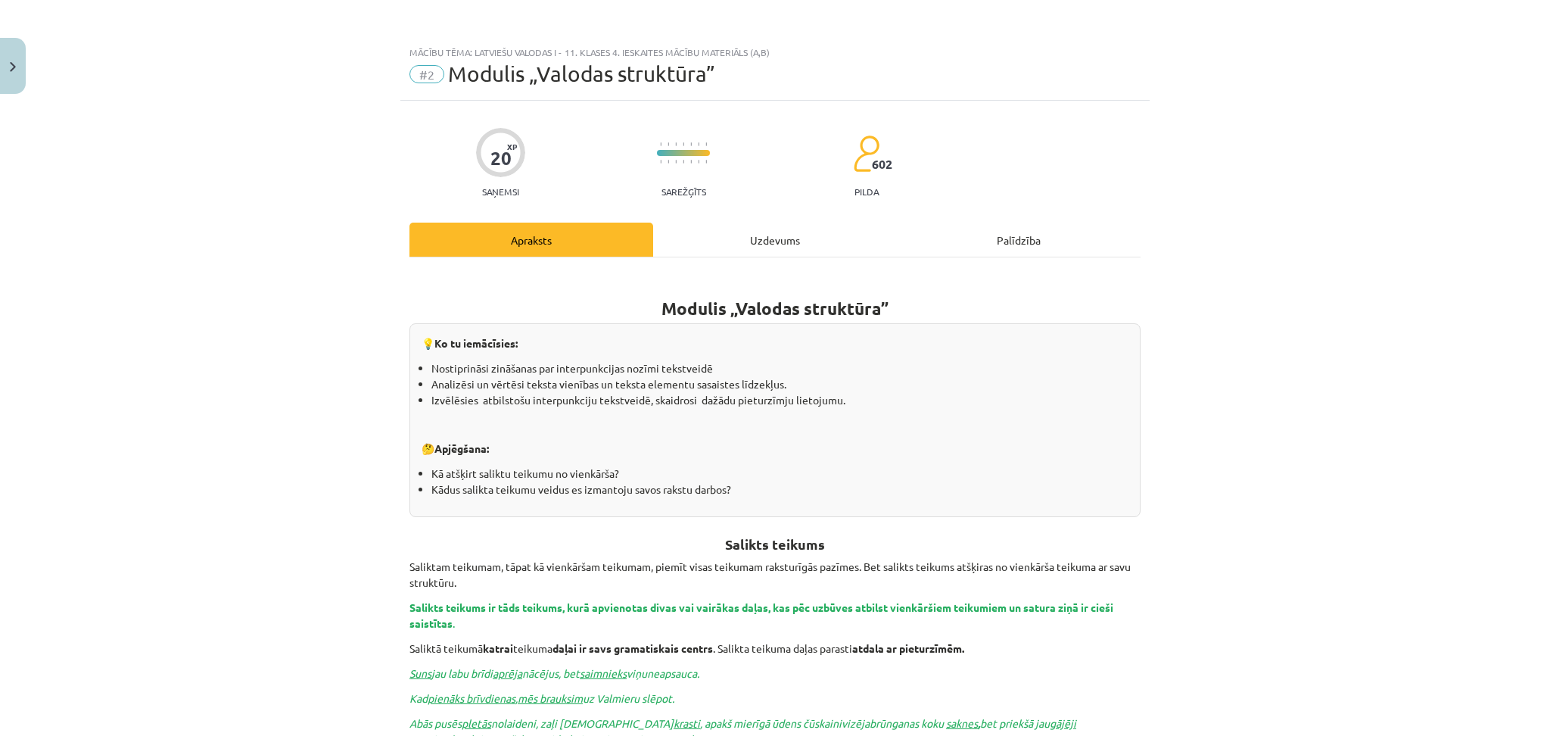
click at [758, 230] on div "Uzdevums" at bounding box center [775, 240] width 244 height 34
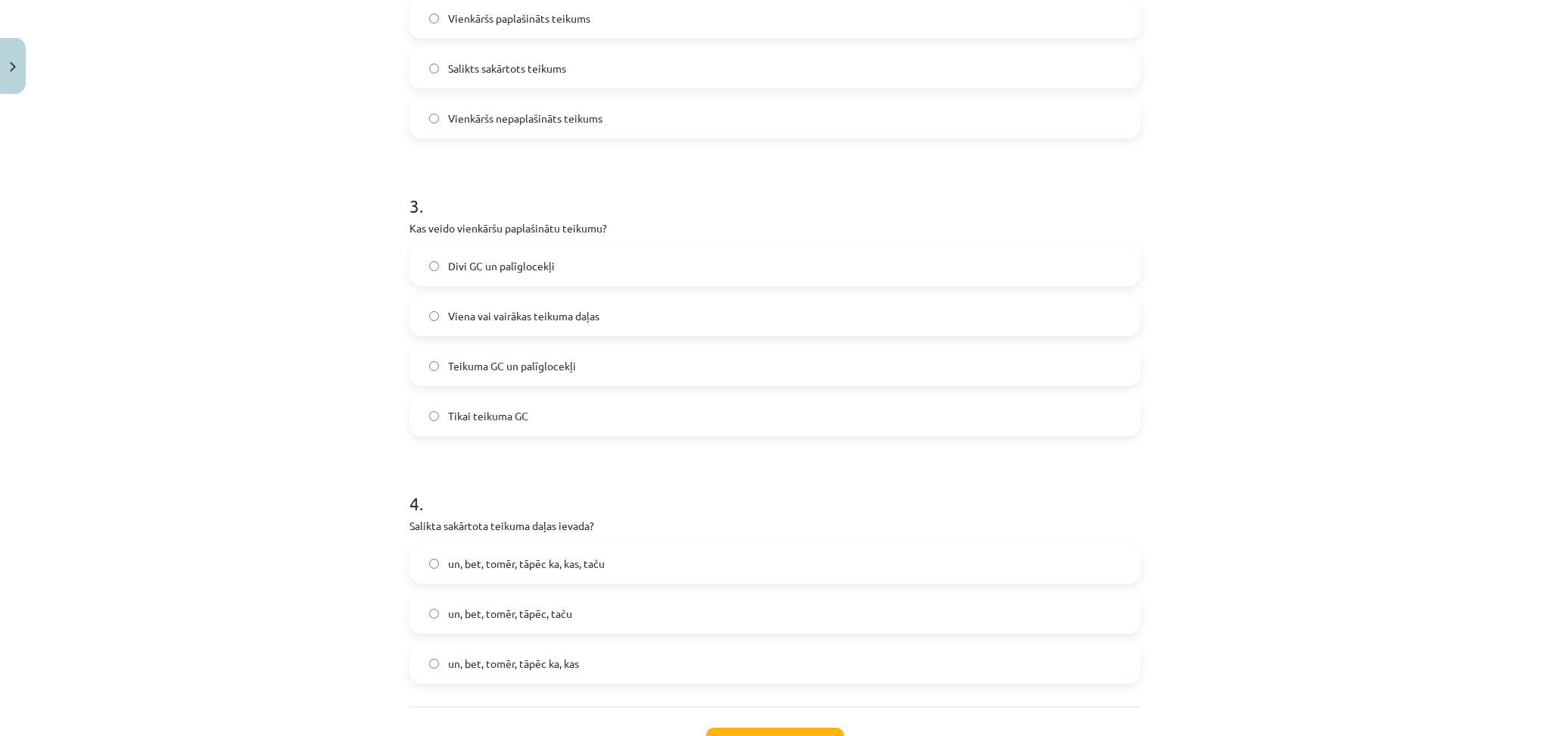
scroll to position [765, 0]
click at [466, 612] on span "un, bet, tomēr, tāpēc, taču" at bounding box center [510, 608] width 124 height 16
click at [556, 268] on label "Divi GC un palīglocekļi" at bounding box center [775, 260] width 728 height 38
click at [478, 350] on label "Teikuma GC un palīglocekļi" at bounding box center [775, 360] width 728 height 38
click at [753, 725] on button "Iesniegt" at bounding box center [775, 738] width 138 height 33
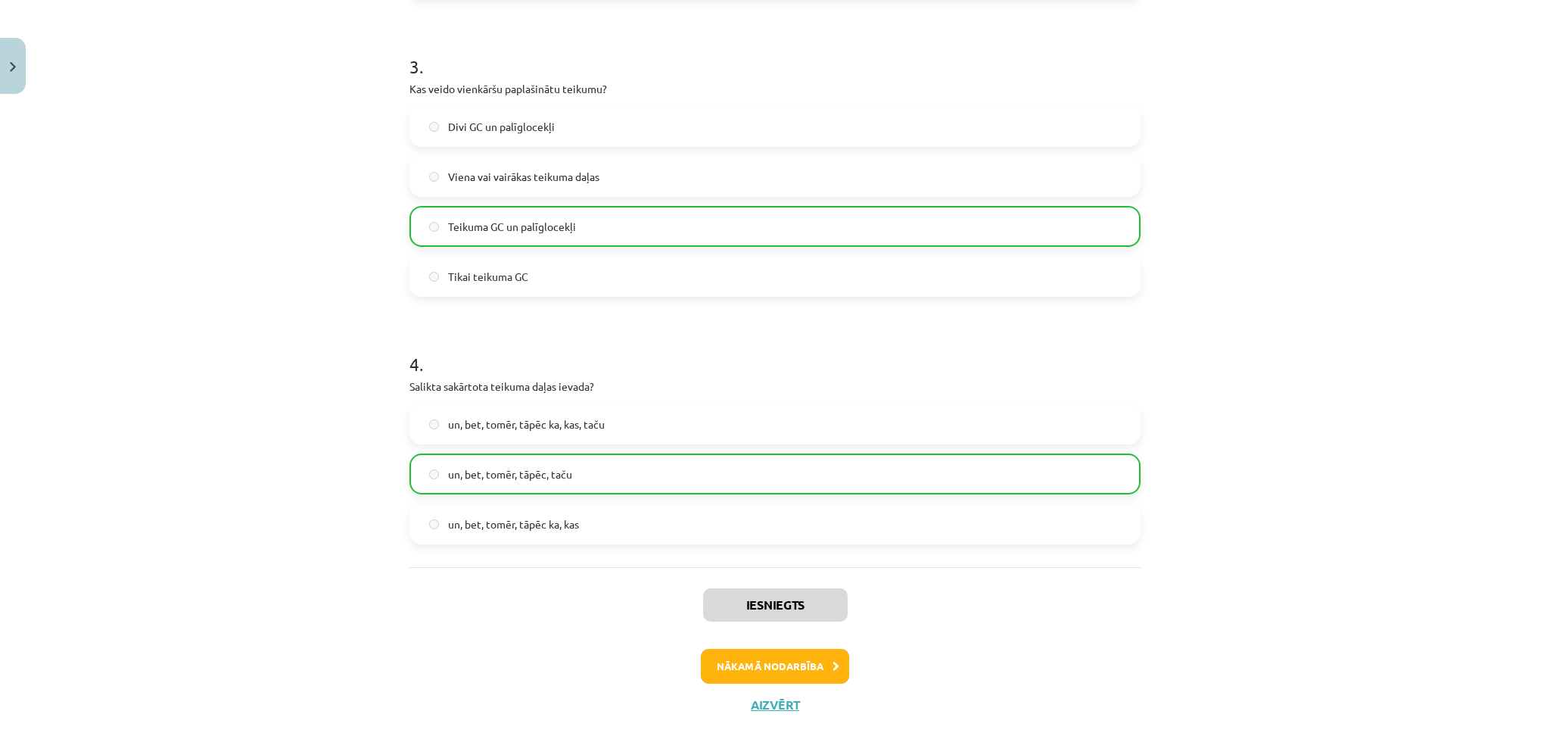
scroll to position [889, 0]
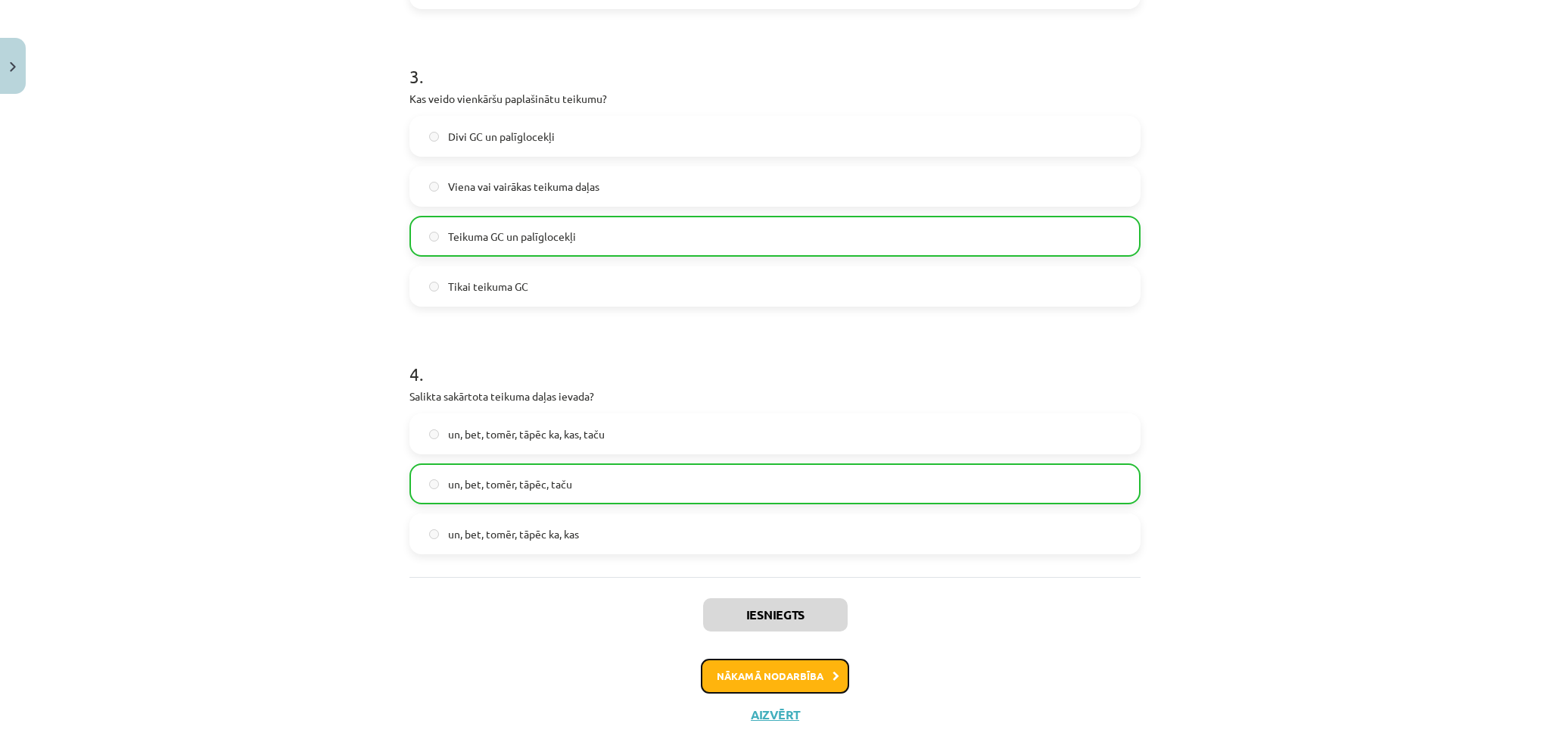
click at [765, 667] on button "Nākamā nodarbība" at bounding box center [775, 676] width 148 height 35
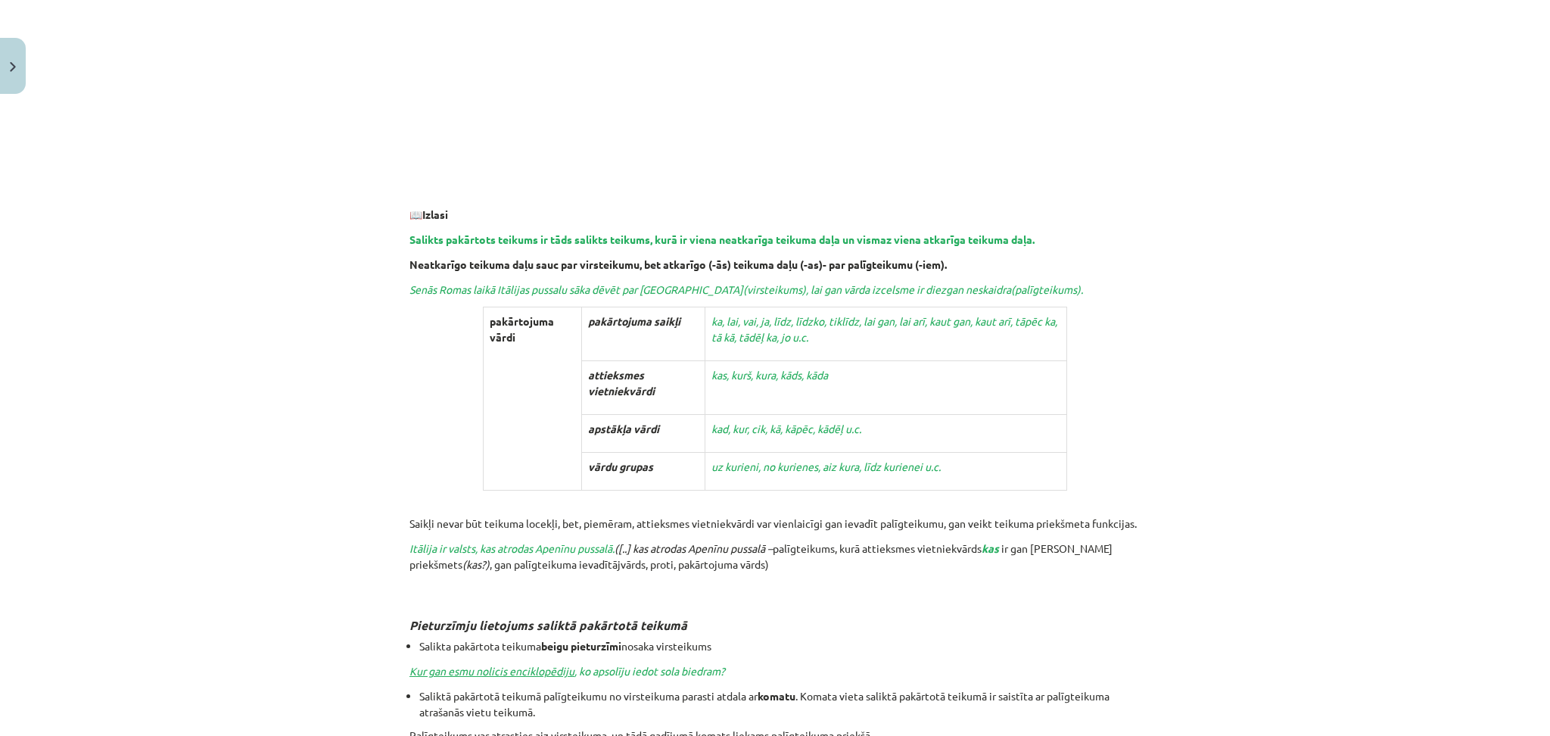
scroll to position [0, 0]
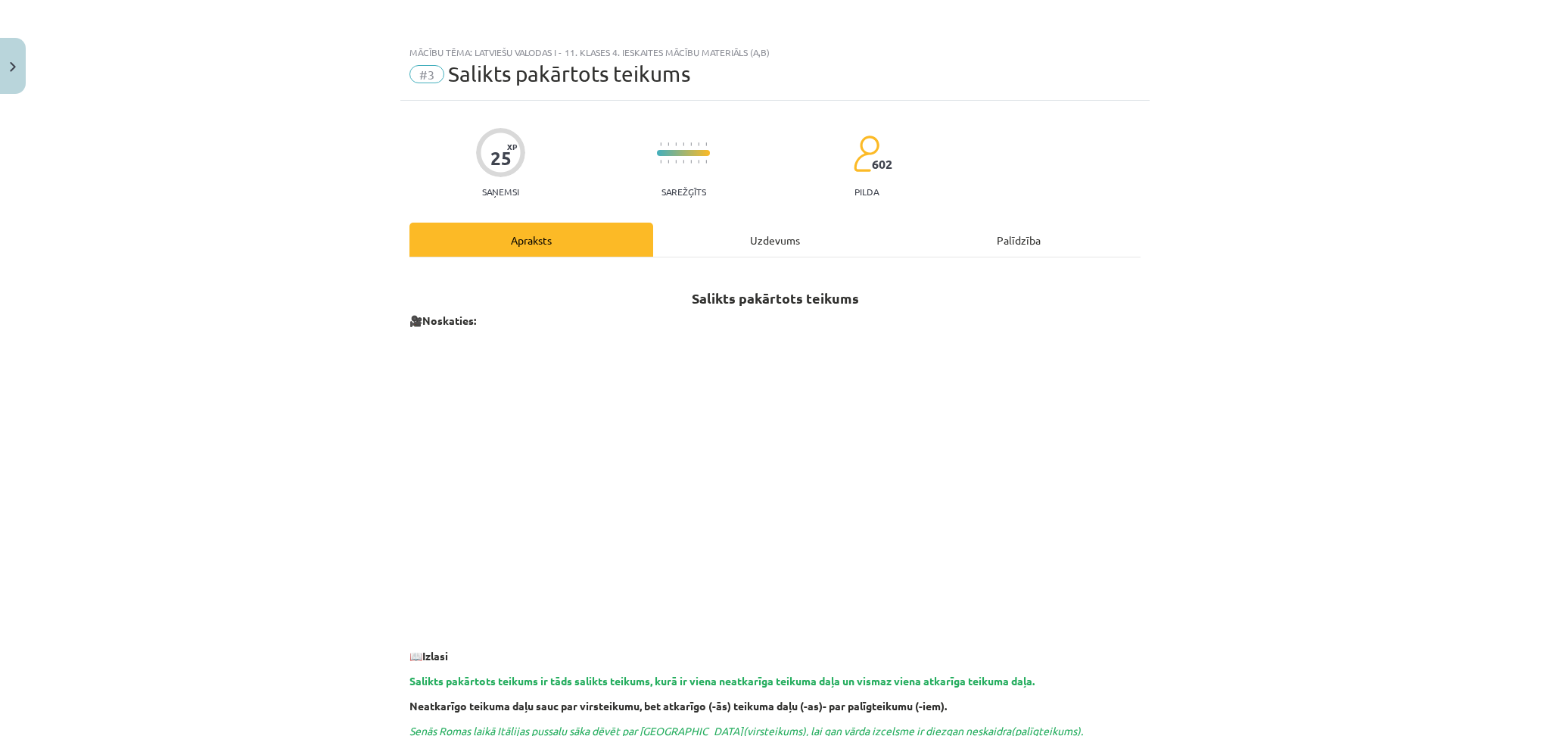
click at [724, 230] on div "Uzdevums" at bounding box center [775, 240] width 244 height 34
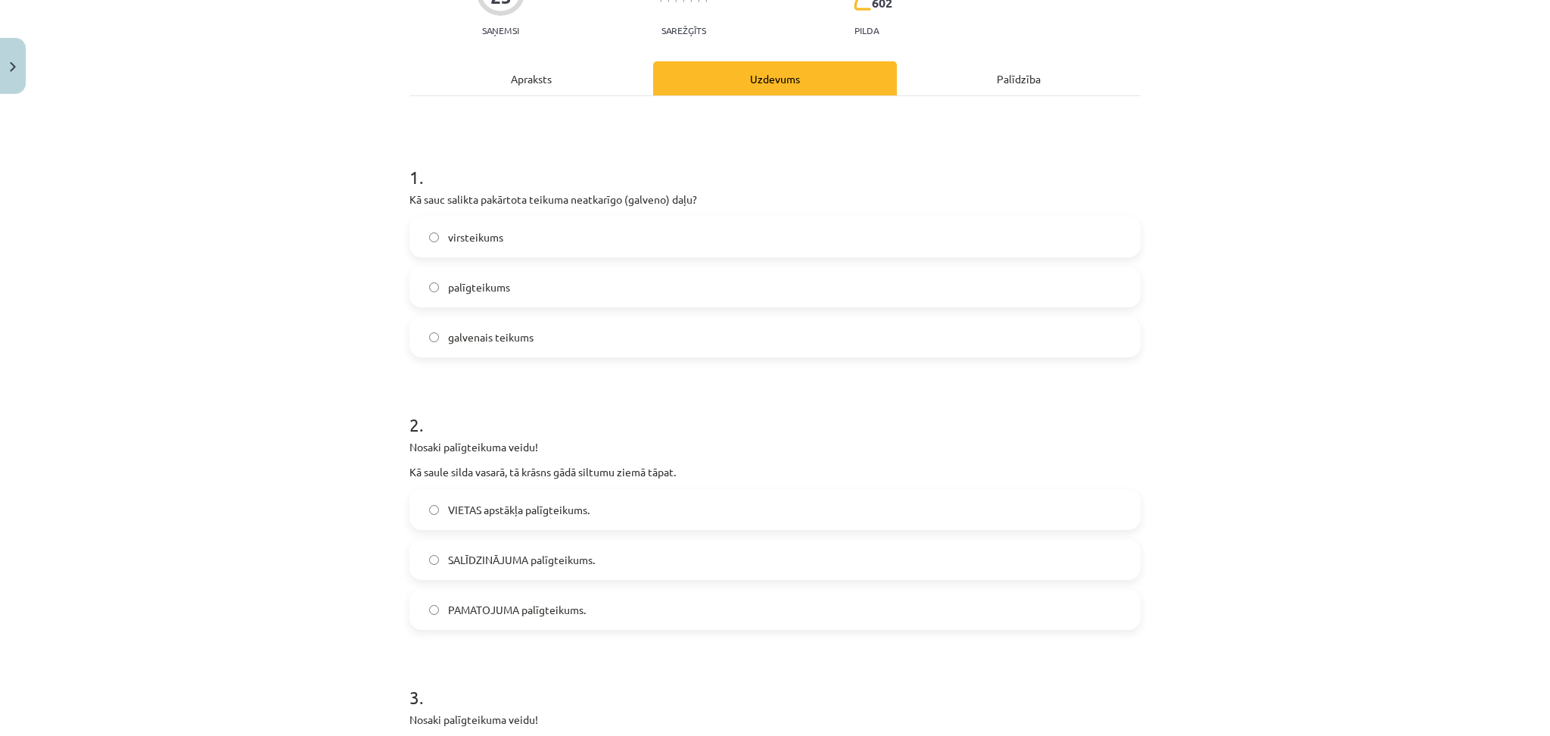
scroll to position [157, 0]
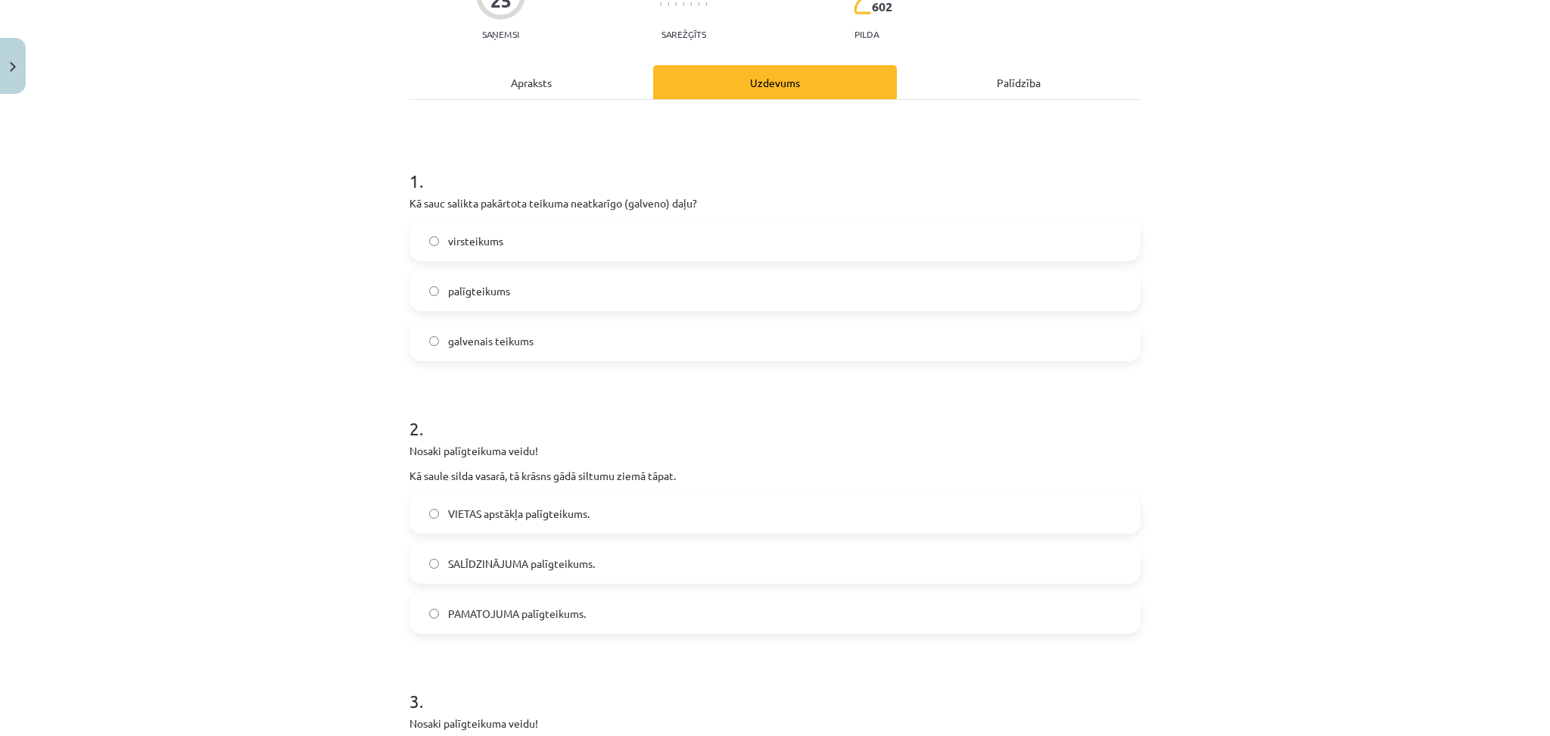
click at [457, 291] on span "palīgteikums" at bounding box center [479, 291] width 62 height 16
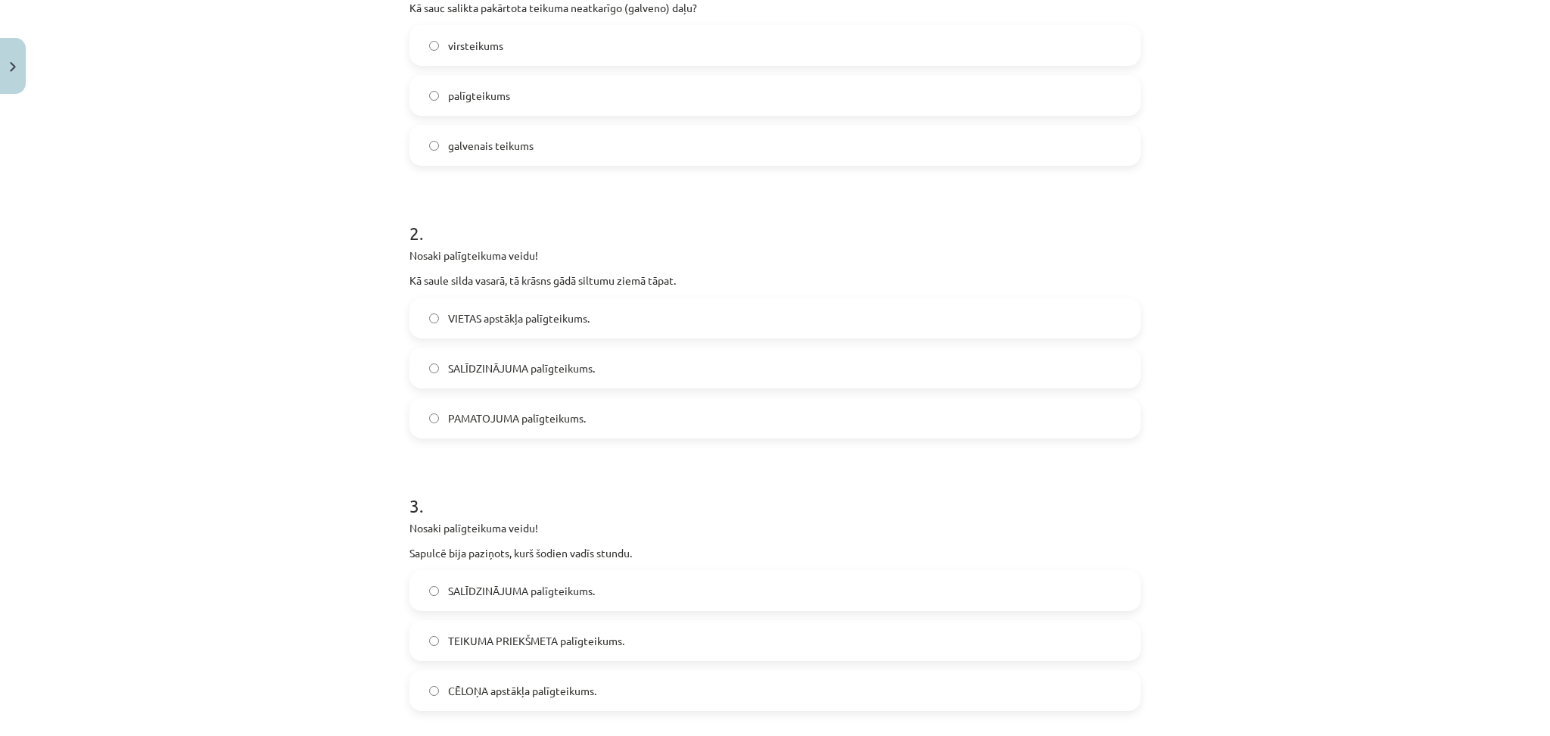
scroll to position [354, 0]
click at [486, 360] on span "SALĪDZINĀJUMA palīgteikums." at bounding box center [521, 368] width 147 height 16
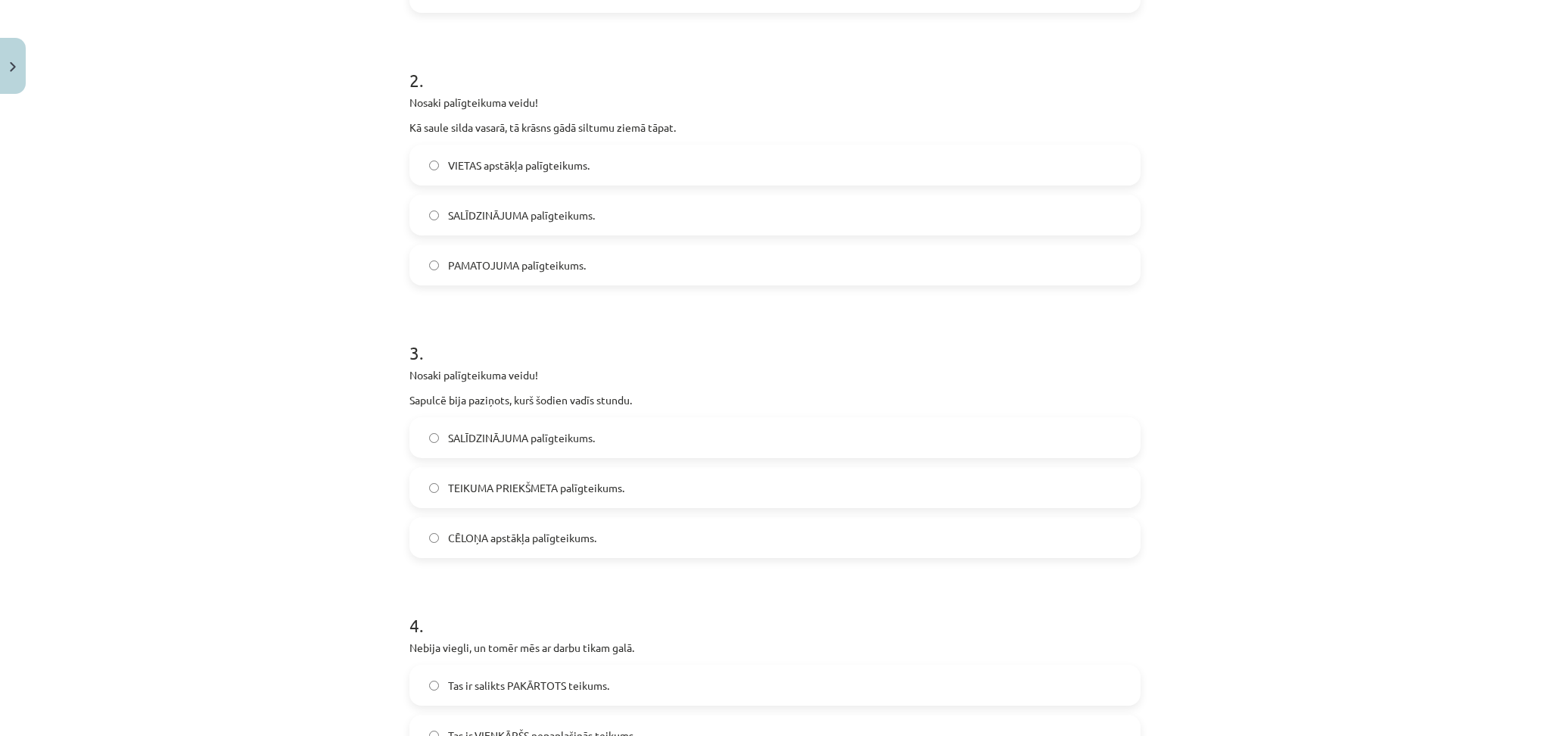
scroll to position [526, 0]
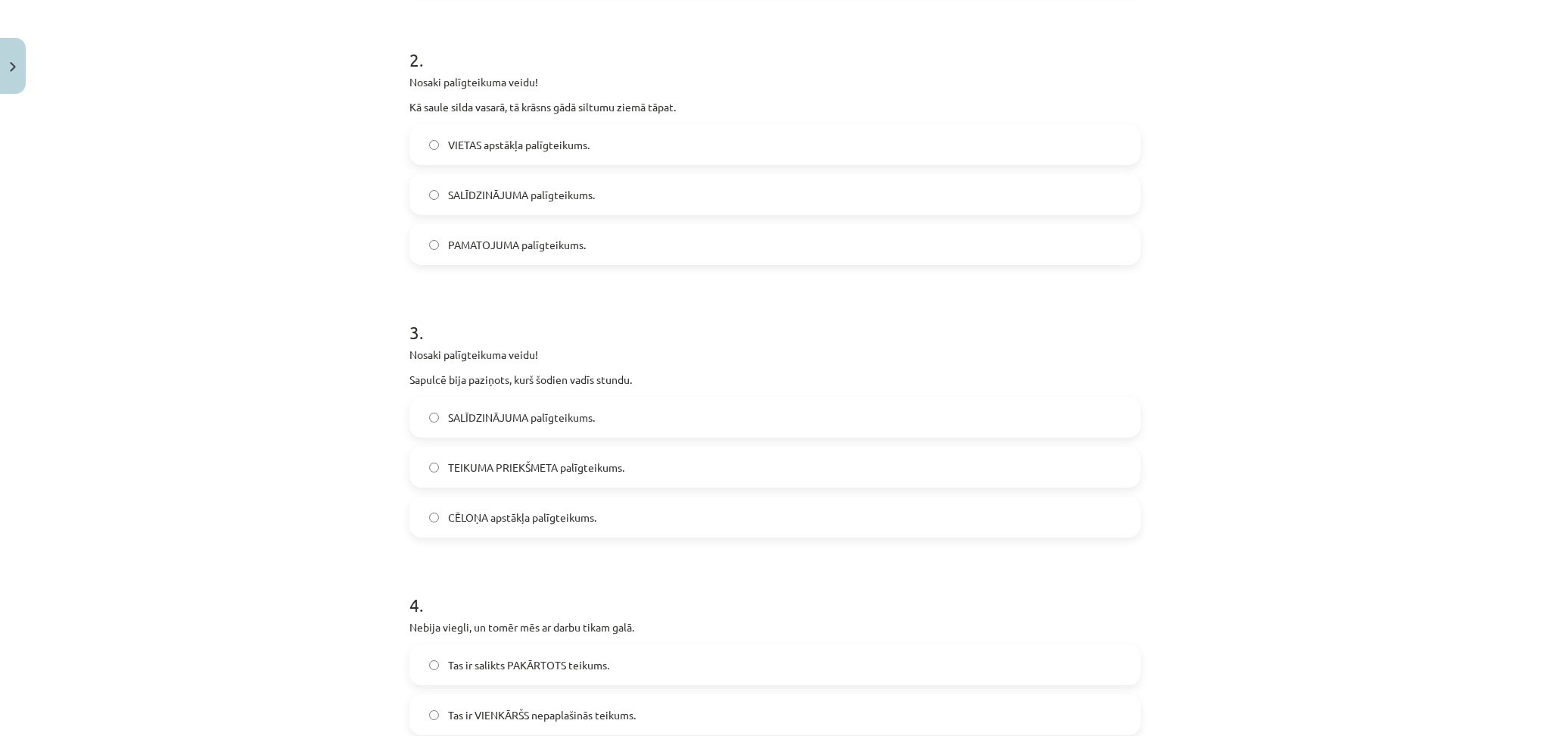
click at [494, 528] on label "CĒLOŅA apstākļa palīgteikums." at bounding box center [775, 517] width 728 height 38
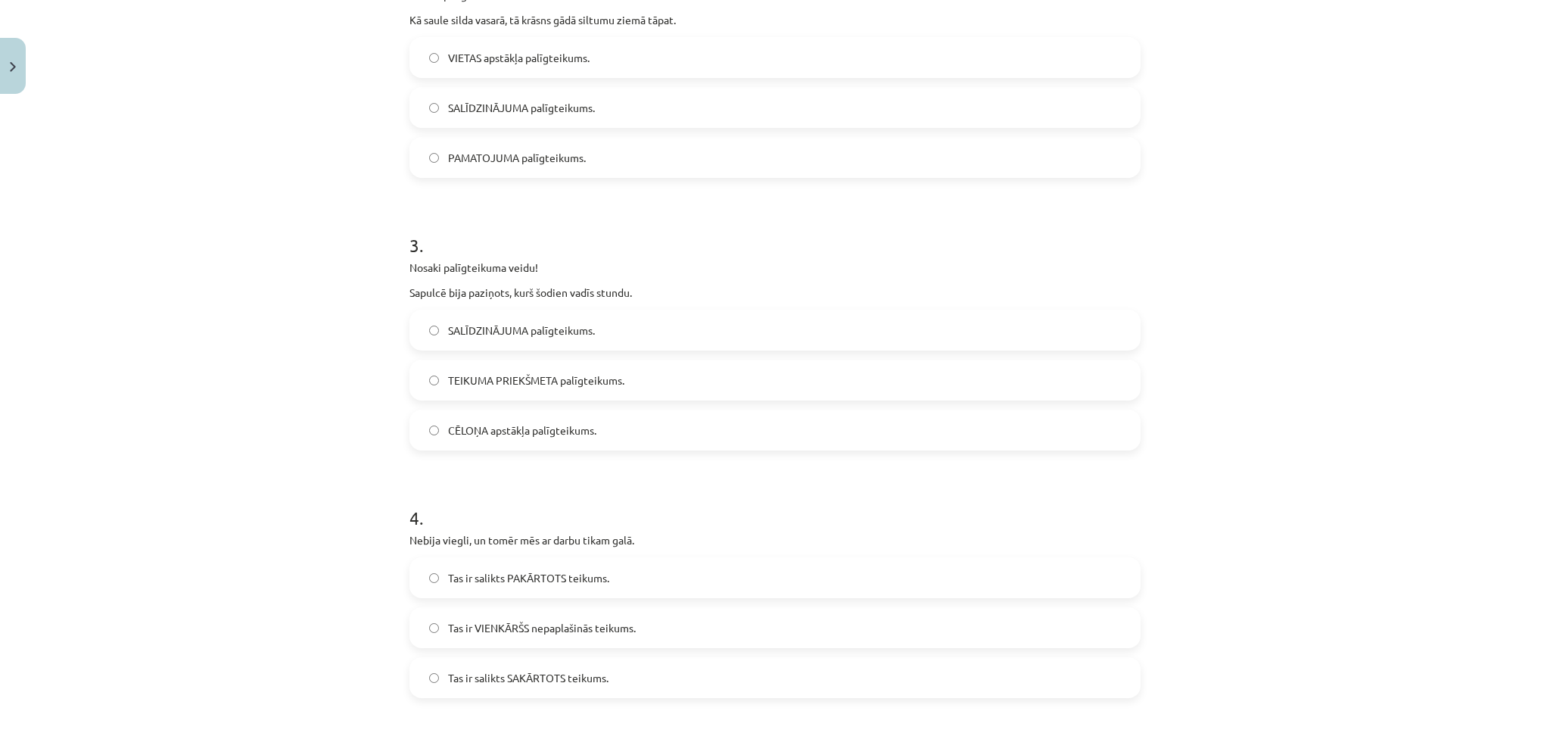
scroll to position [611, 0]
click at [622, 374] on label "TEIKUMA PRIEKŠMETA palīgteikums." at bounding box center [775, 382] width 728 height 38
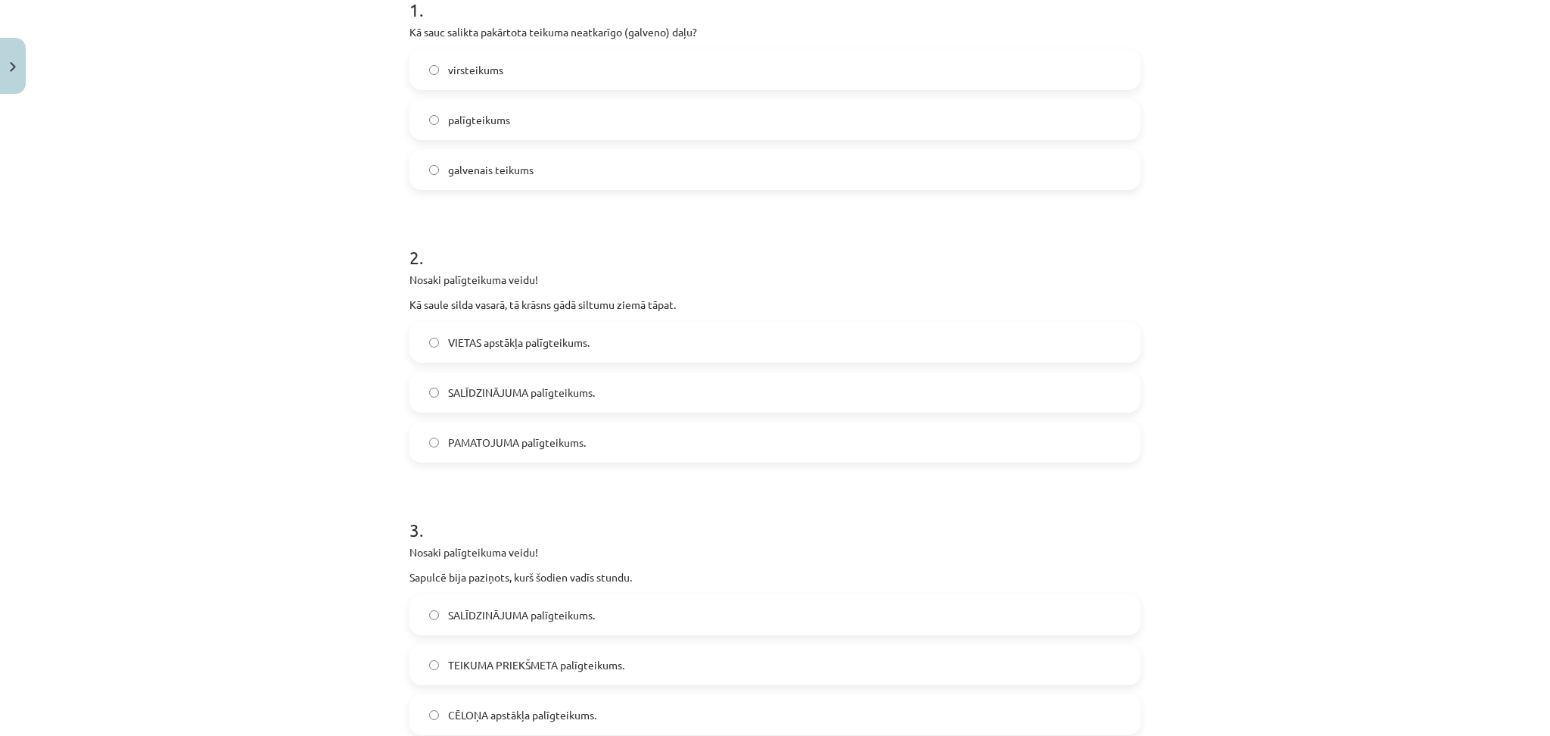
scroll to position [329, 0]
click at [450, 80] on label "virsteikums" at bounding box center [775, 69] width 728 height 38
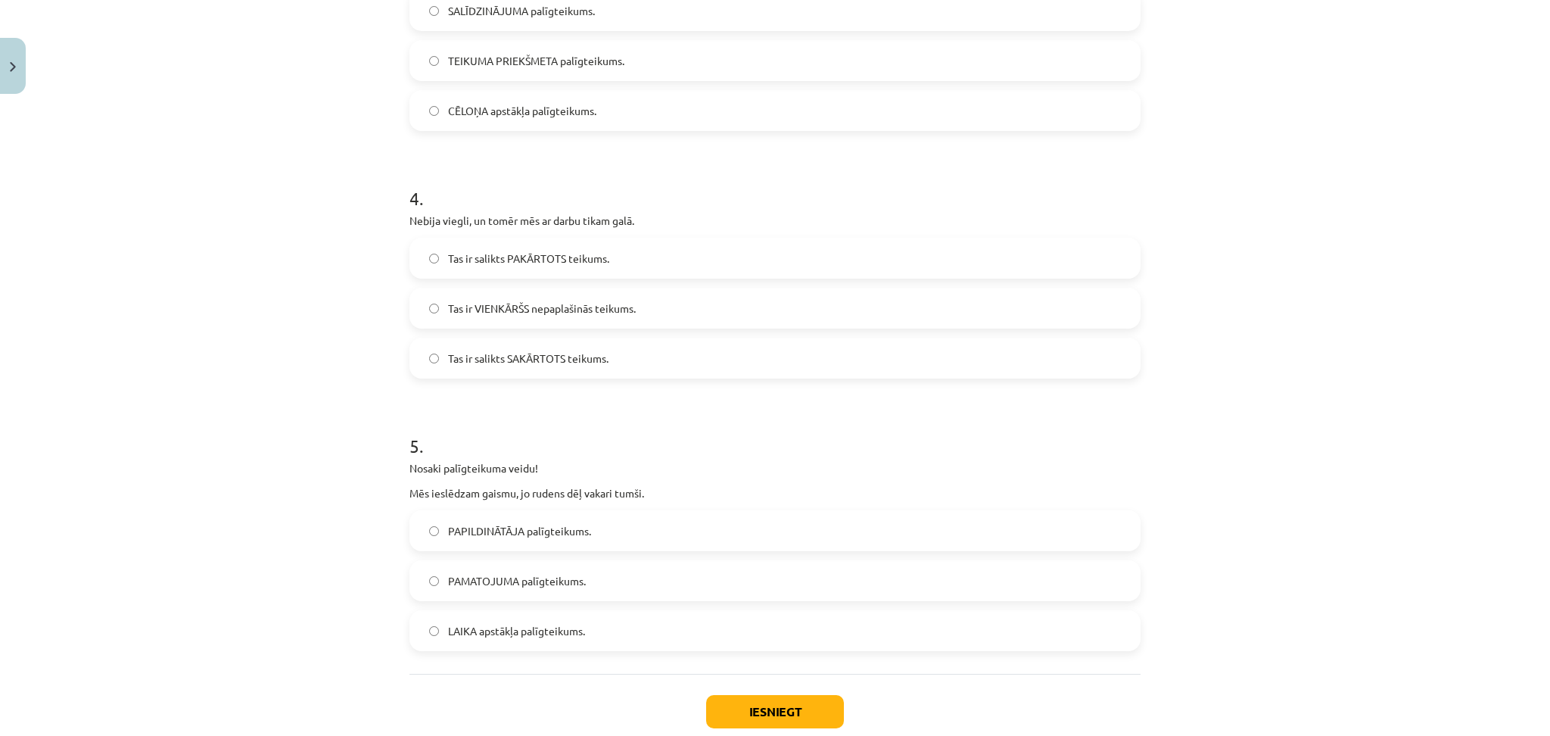
scroll to position [1023, 0]
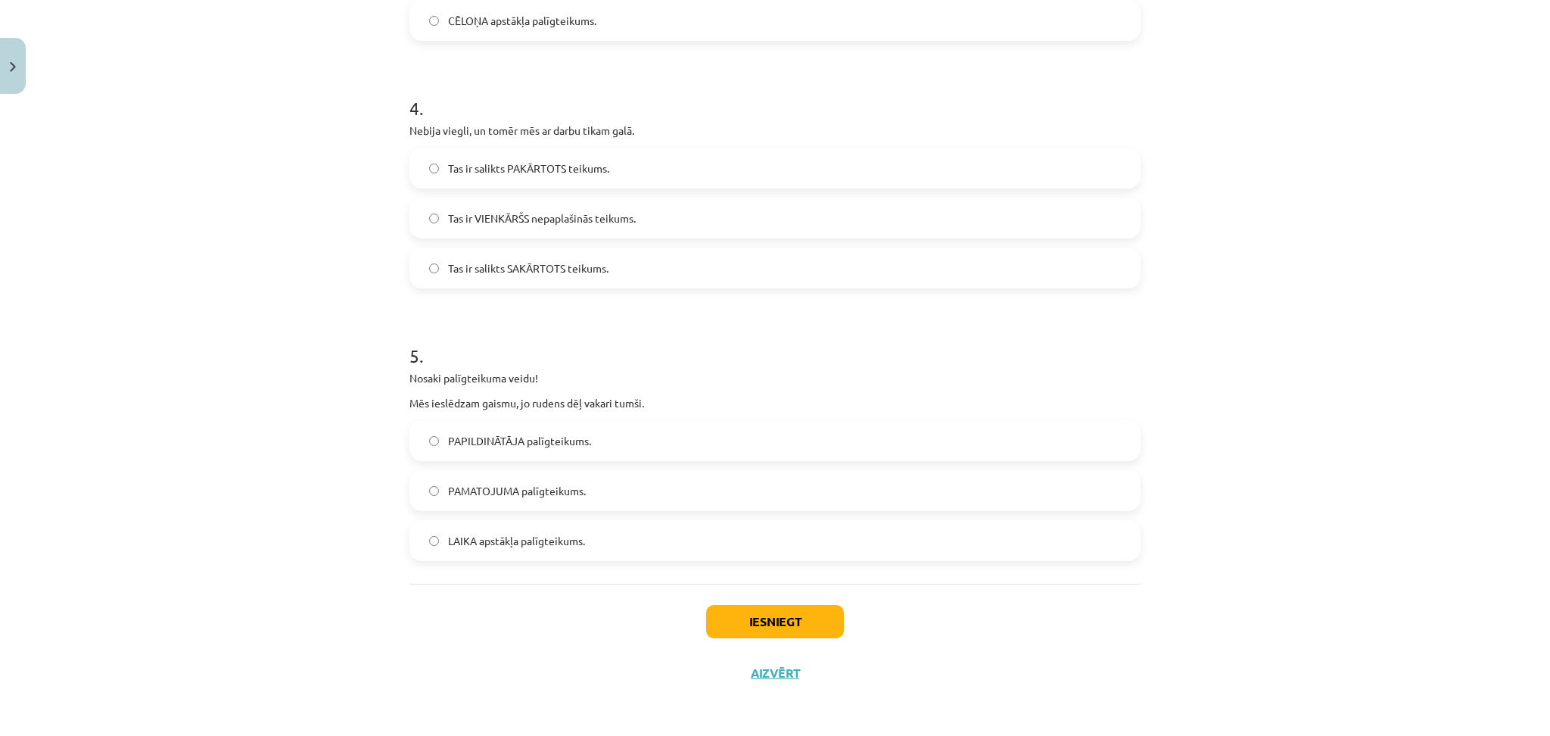
click at [478, 277] on label "Tas ir salikts SAKĀRTOTS teikums." at bounding box center [775, 268] width 728 height 38
click at [497, 500] on label "PAMATOJUMA palīgteikums." at bounding box center [775, 491] width 728 height 38
click at [753, 613] on button "Iesniegt" at bounding box center [775, 621] width 138 height 33
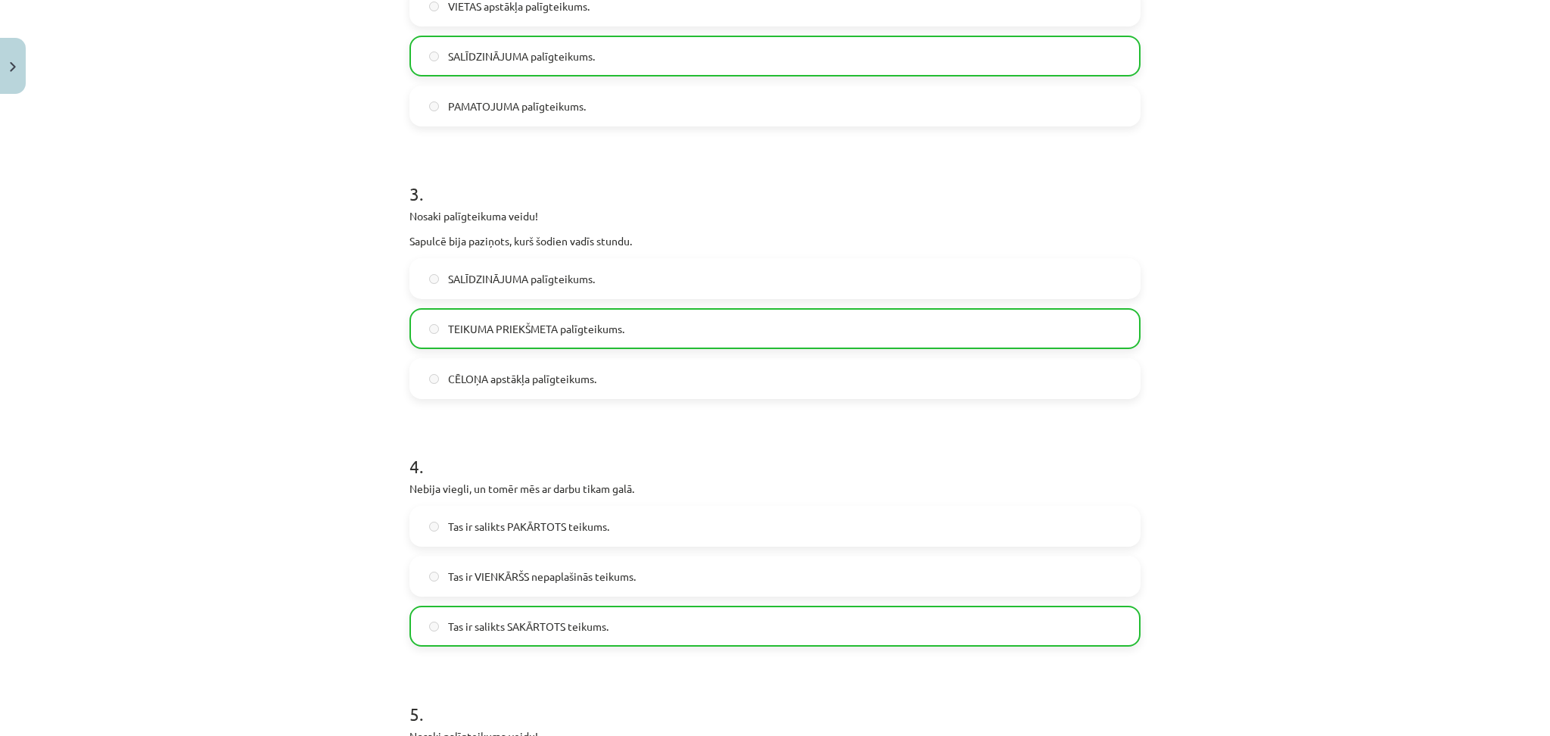
scroll to position [1071, 0]
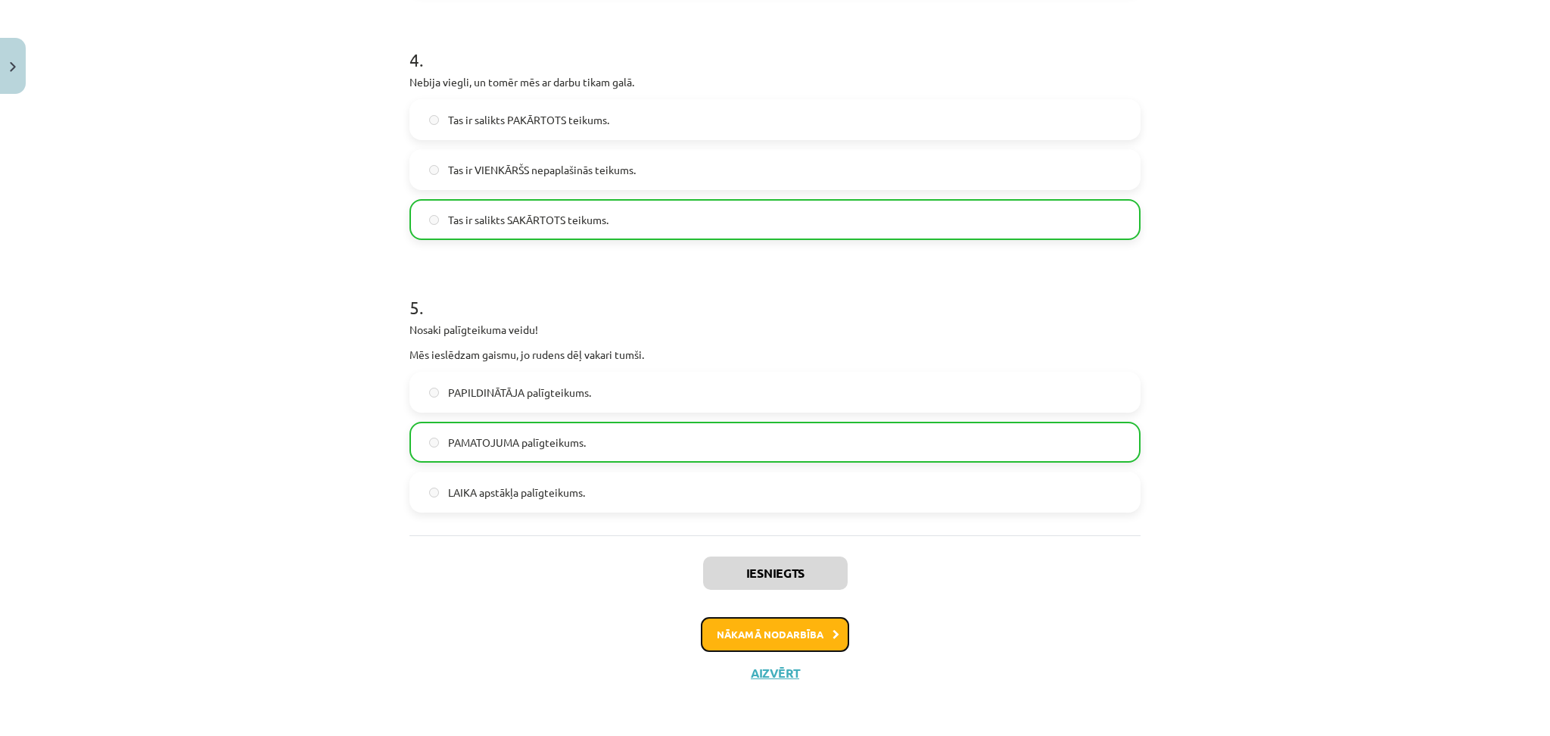
click at [792, 633] on button "Nākamā nodarbība" at bounding box center [775, 634] width 148 height 35
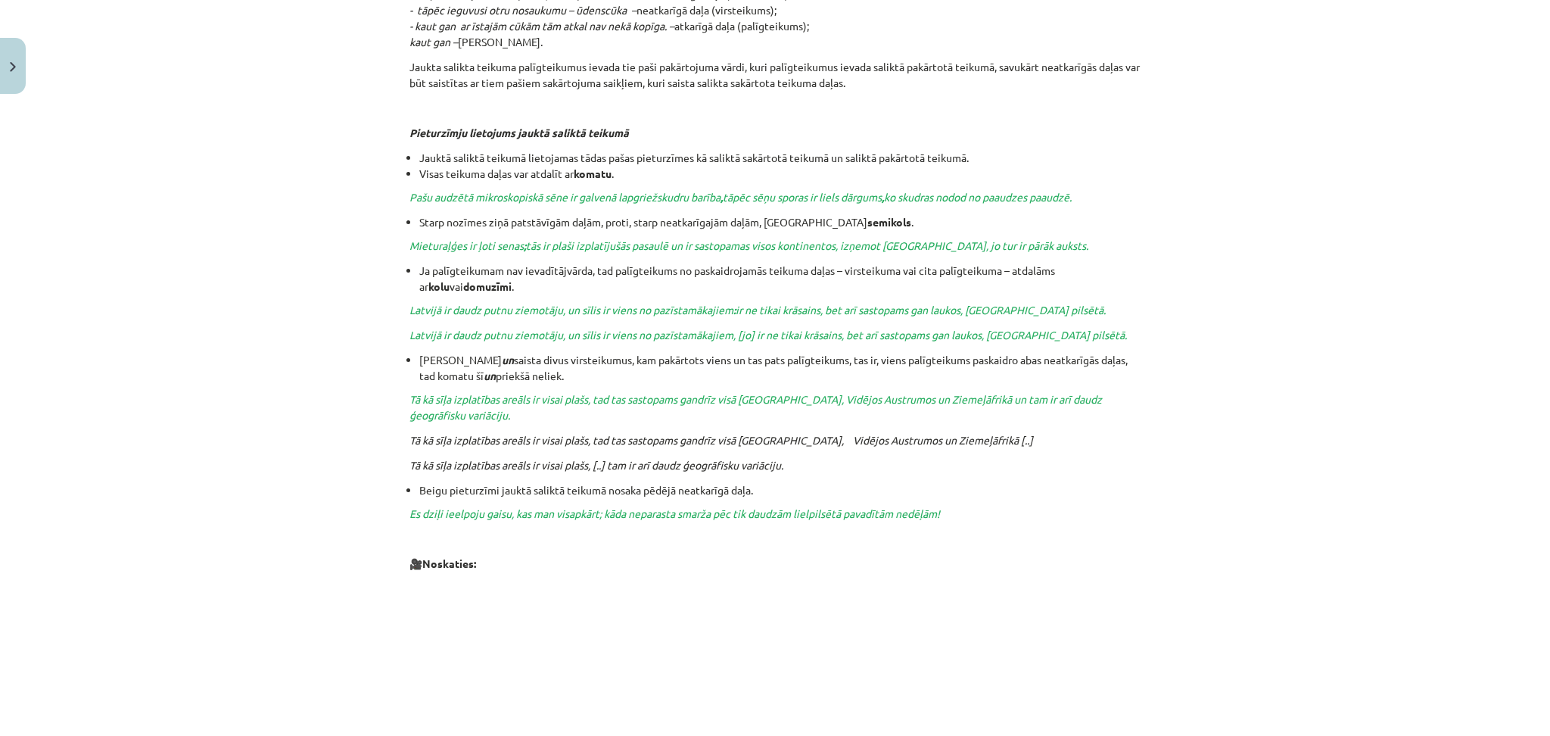
scroll to position [0, 0]
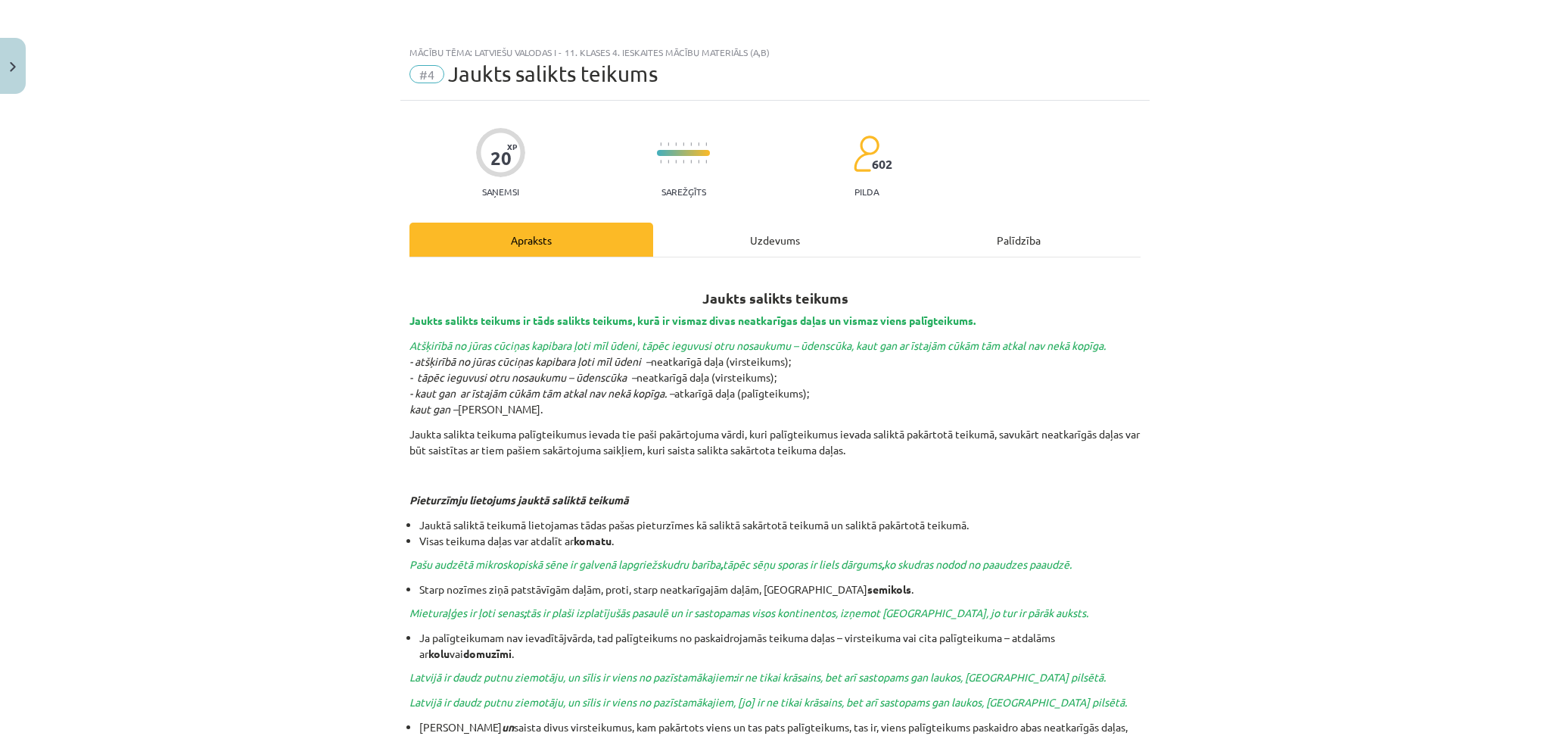
click at [764, 229] on div "Uzdevums" at bounding box center [775, 240] width 244 height 34
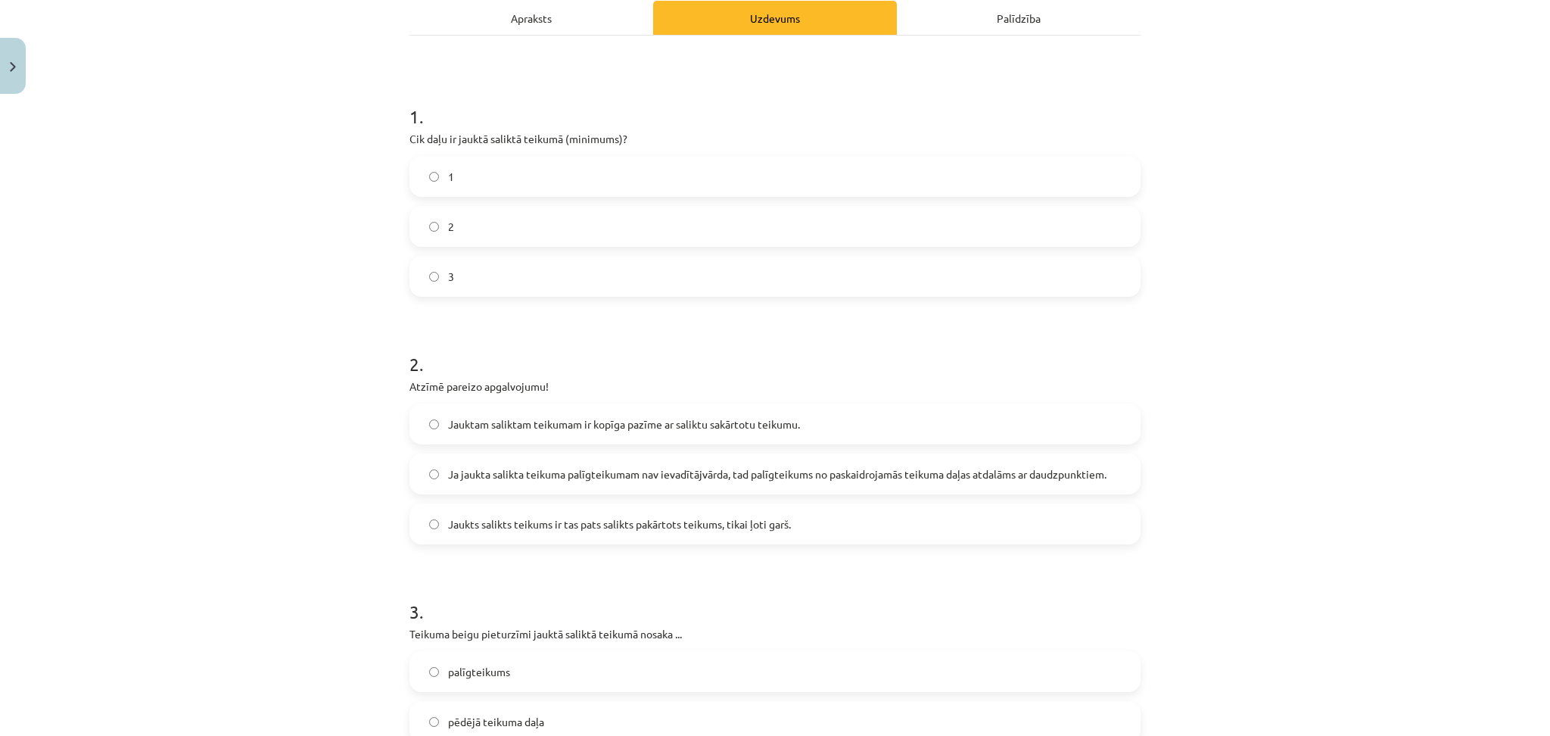
scroll to position [163, 0]
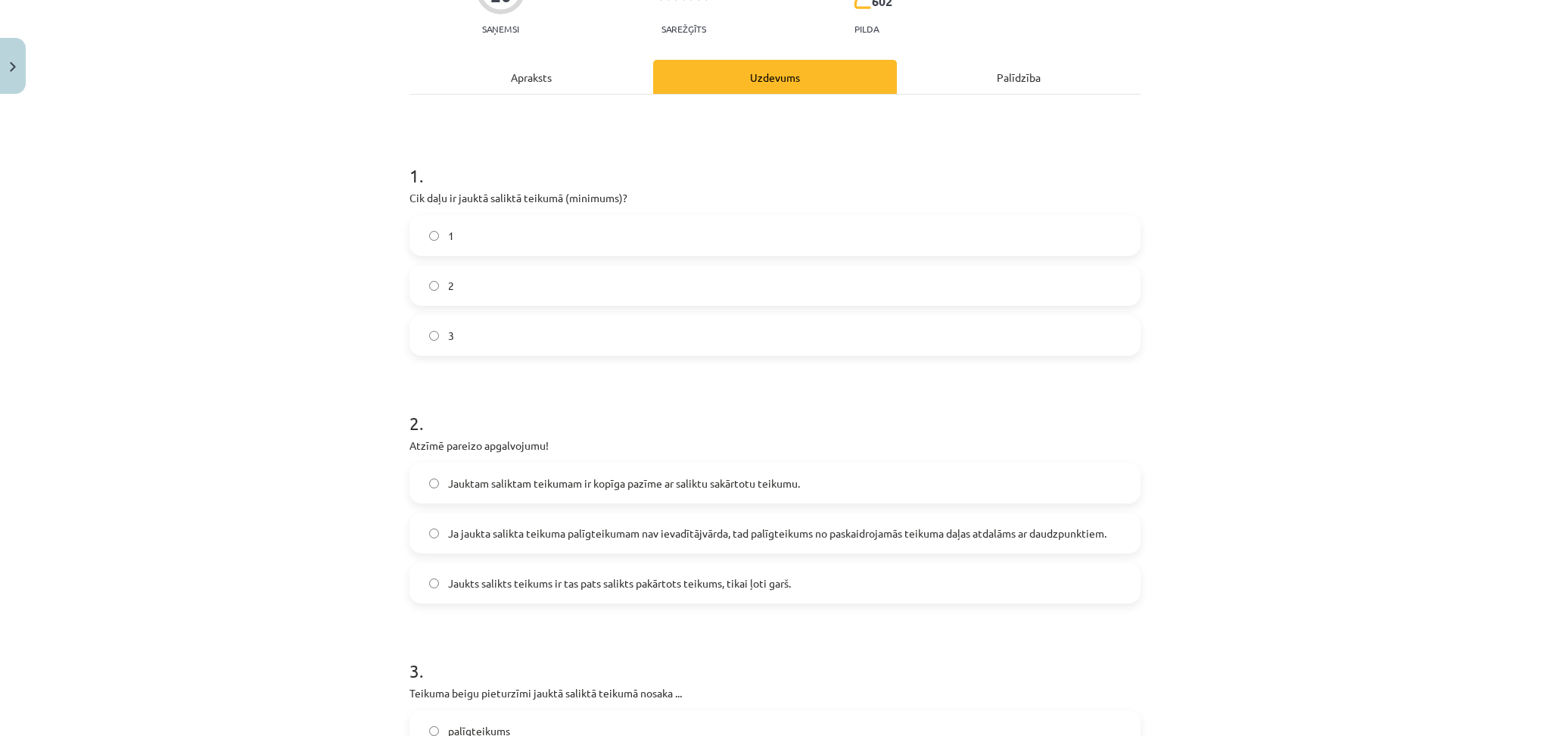
click at [526, 76] on div "Apraksts" at bounding box center [532, 77] width 244 height 34
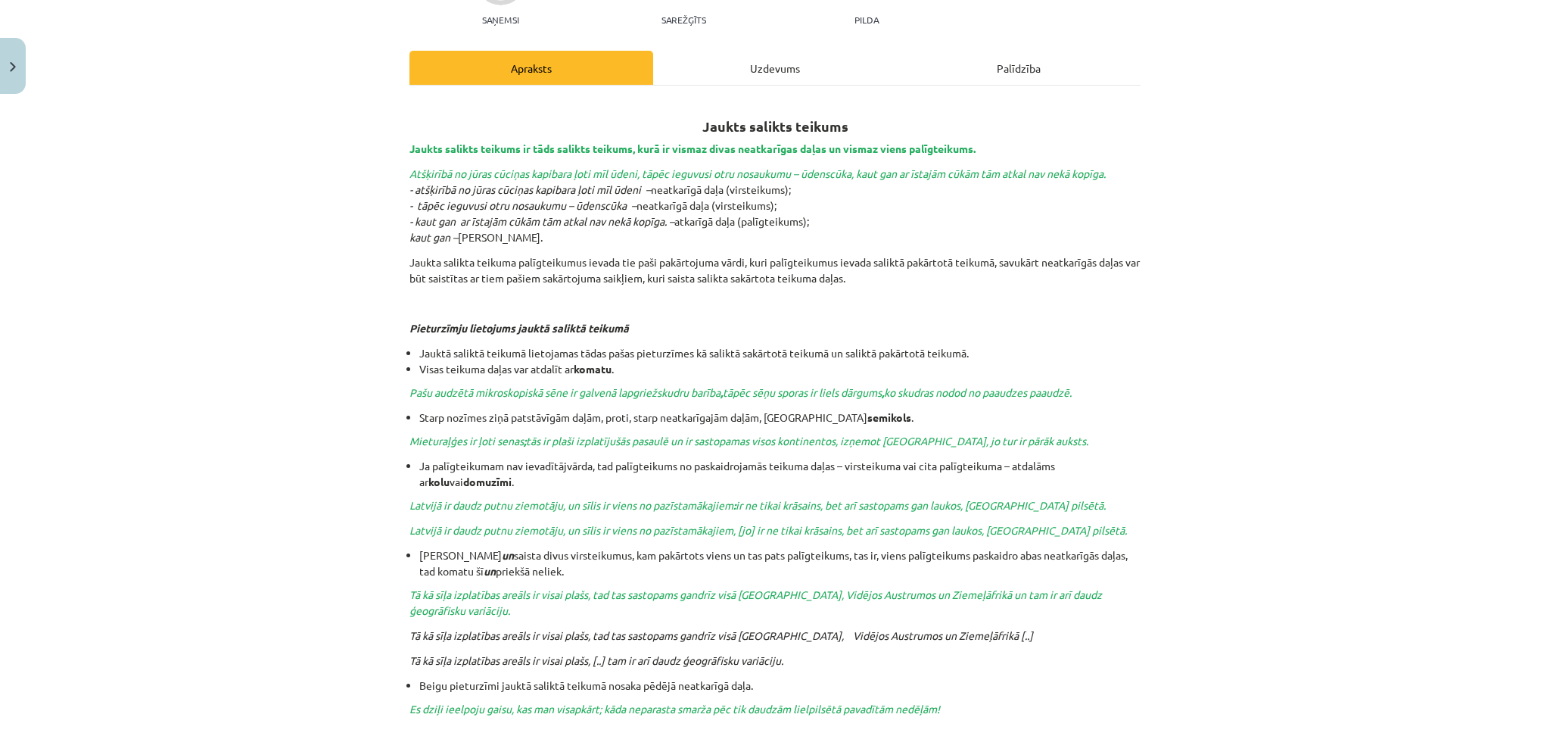
scroll to position [170, 0]
click at [719, 75] on div "Uzdevums" at bounding box center [775, 70] width 244 height 34
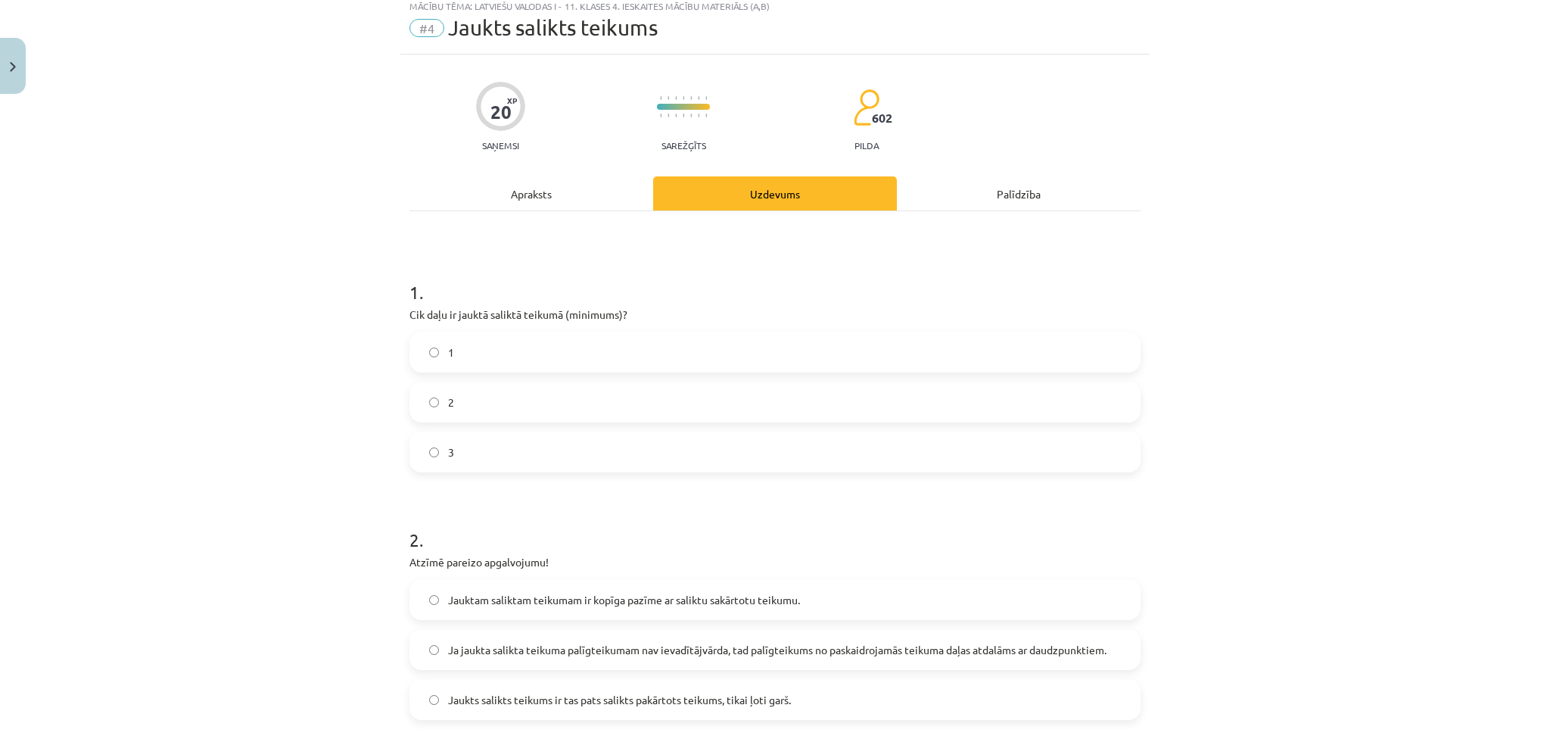
scroll to position [38, 0]
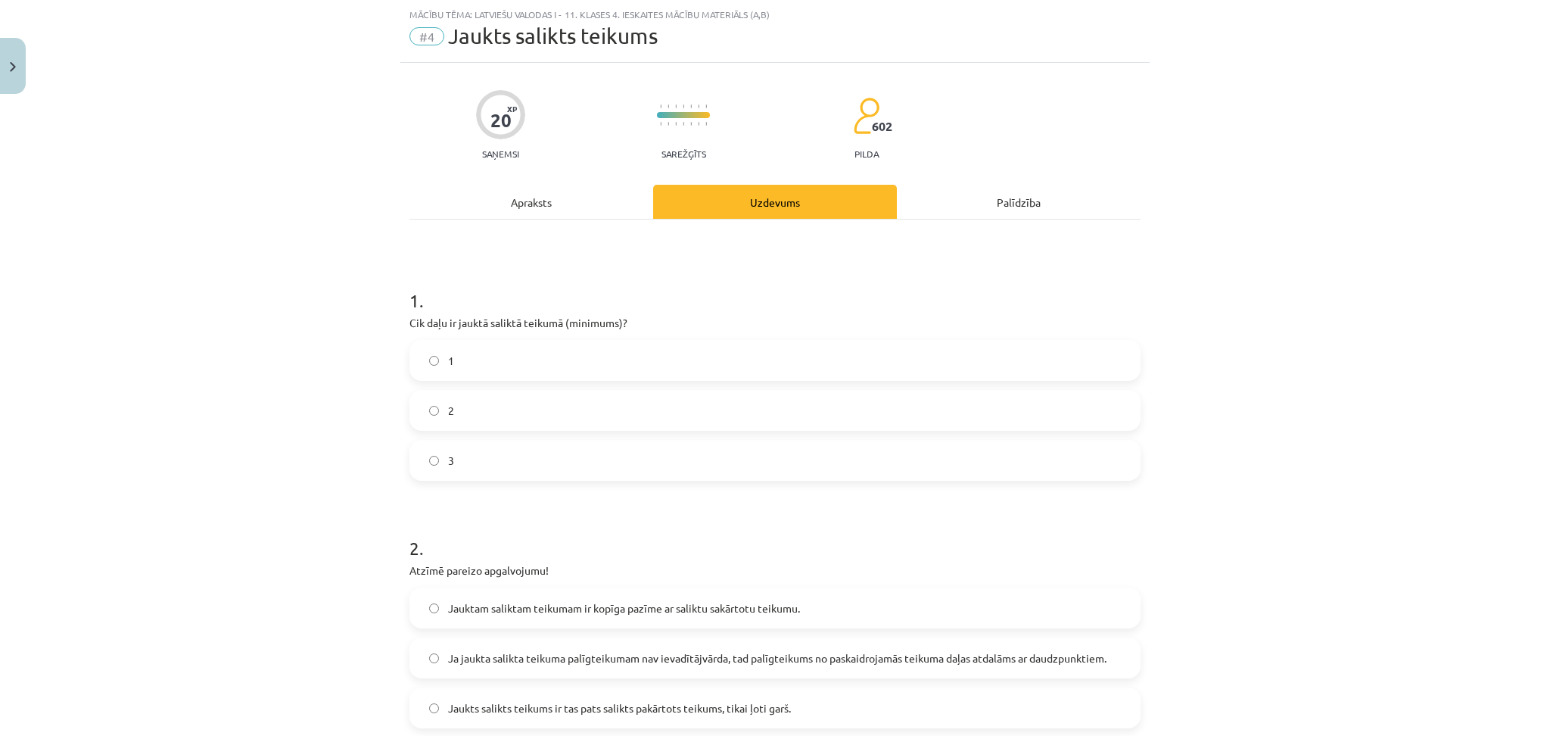
click at [463, 417] on label "2" at bounding box center [775, 410] width 728 height 38
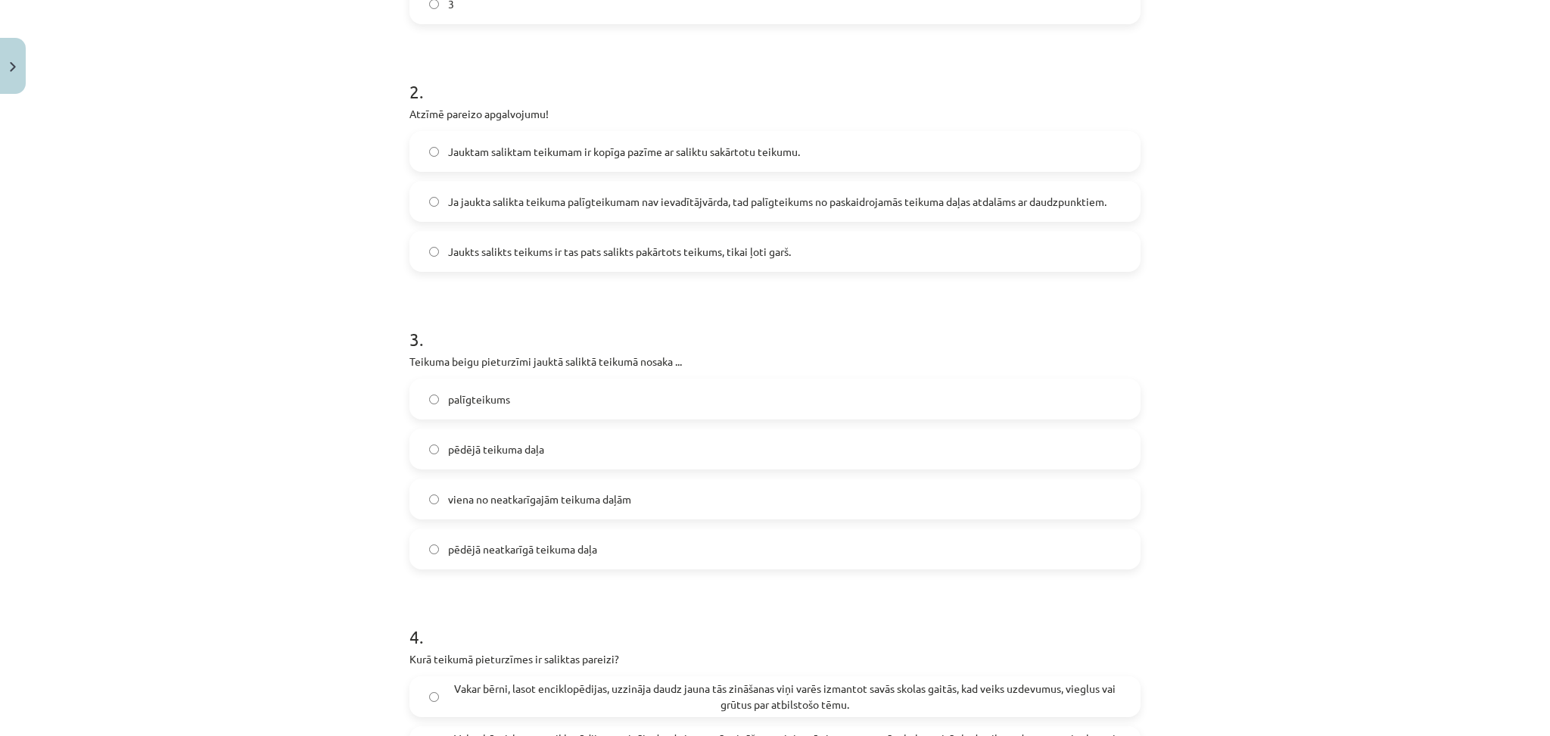
scroll to position [494, 0]
click at [448, 198] on span "Ja jaukta salikta teikuma palīgteikumam nav ievadītājvārda, tad palīgteikums no…" at bounding box center [777, 203] width 659 height 16
click at [465, 393] on span "palīgteikums" at bounding box center [479, 400] width 62 height 16
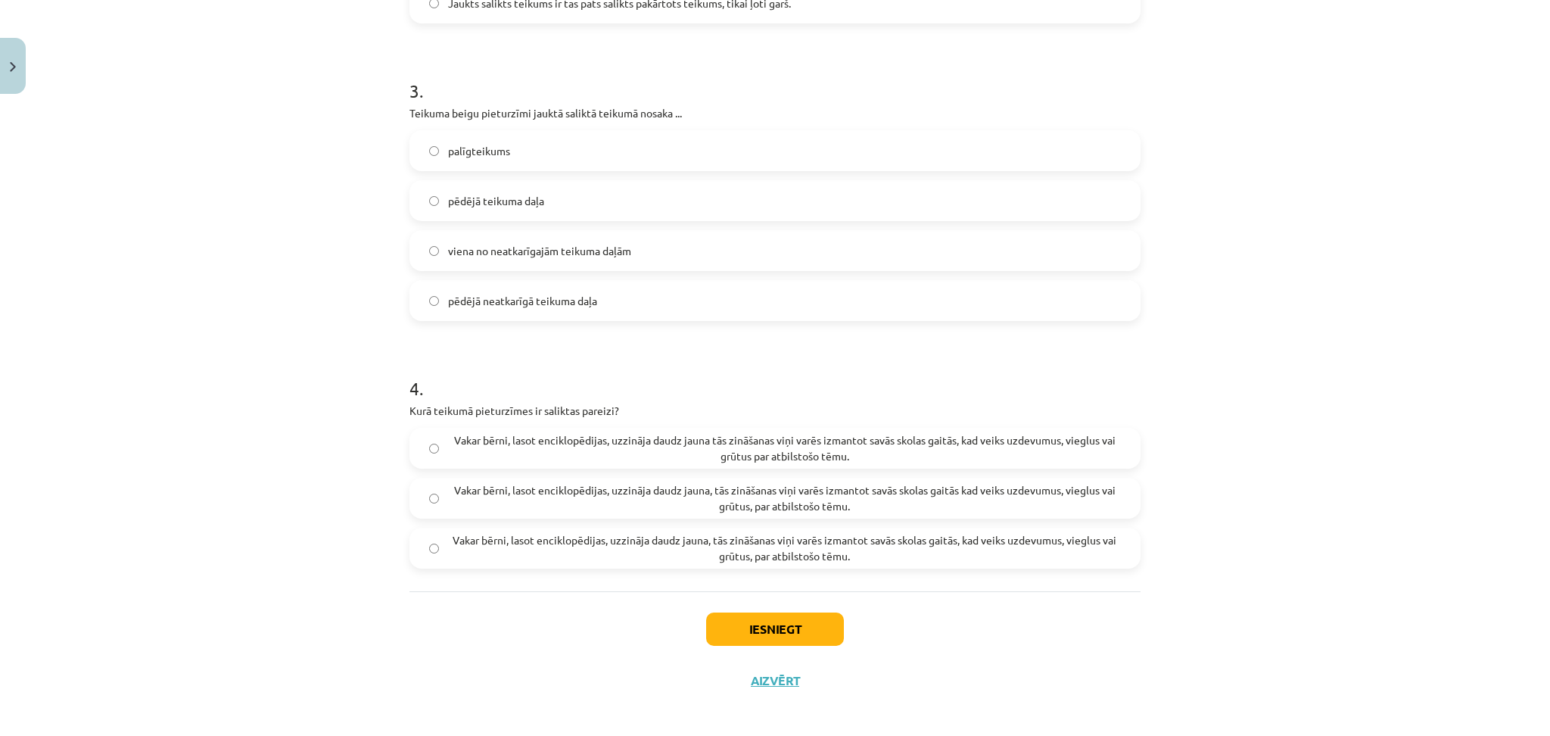
scroll to position [749, 0]
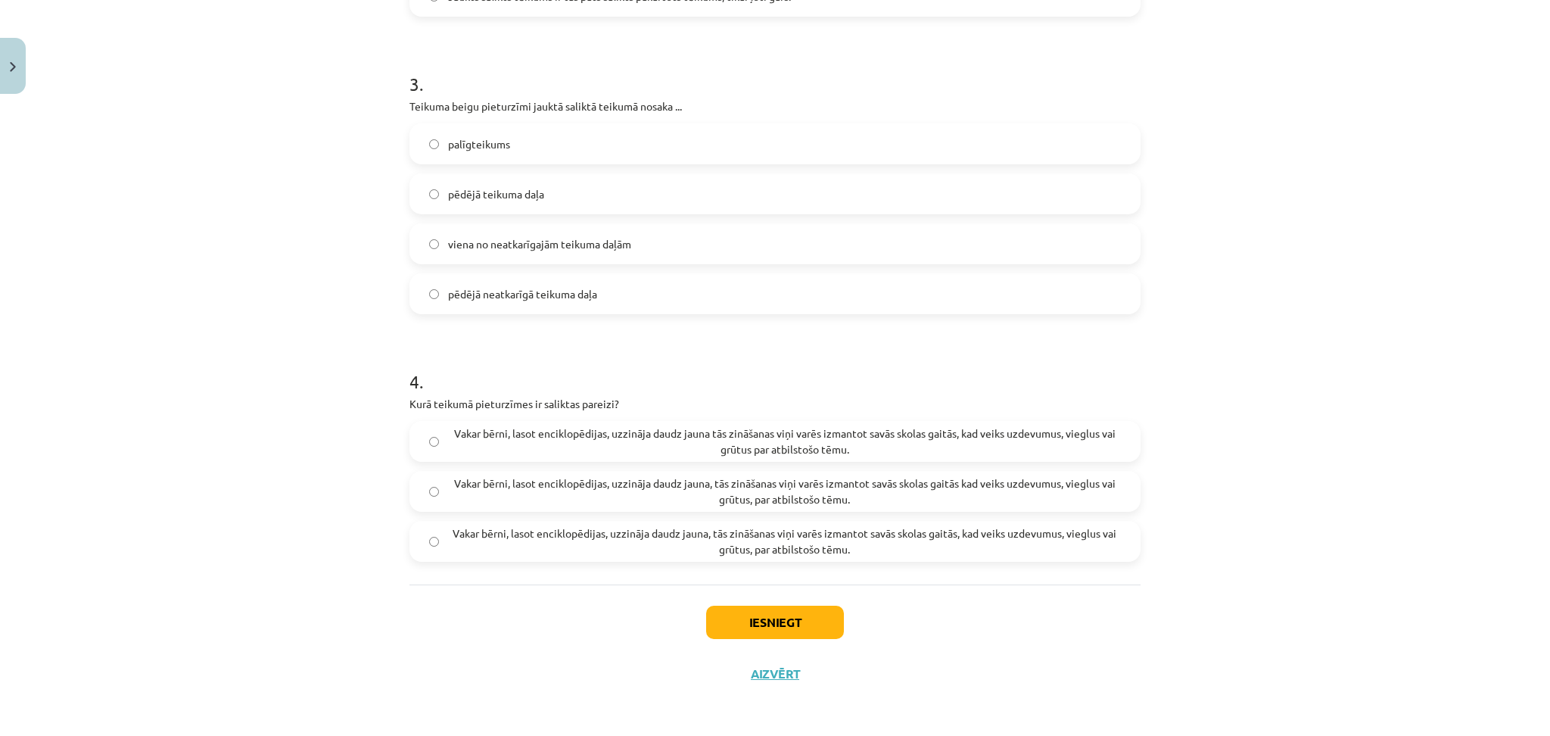
click at [422, 552] on label "Vakar bērni, lasot enciklopēdijas, uzzināja daudz jauna, tās zināšanas viņi var…" at bounding box center [775, 541] width 728 height 38
click at [710, 606] on button "Iesniegt" at bounding box center [775, 622] width 138 height 33
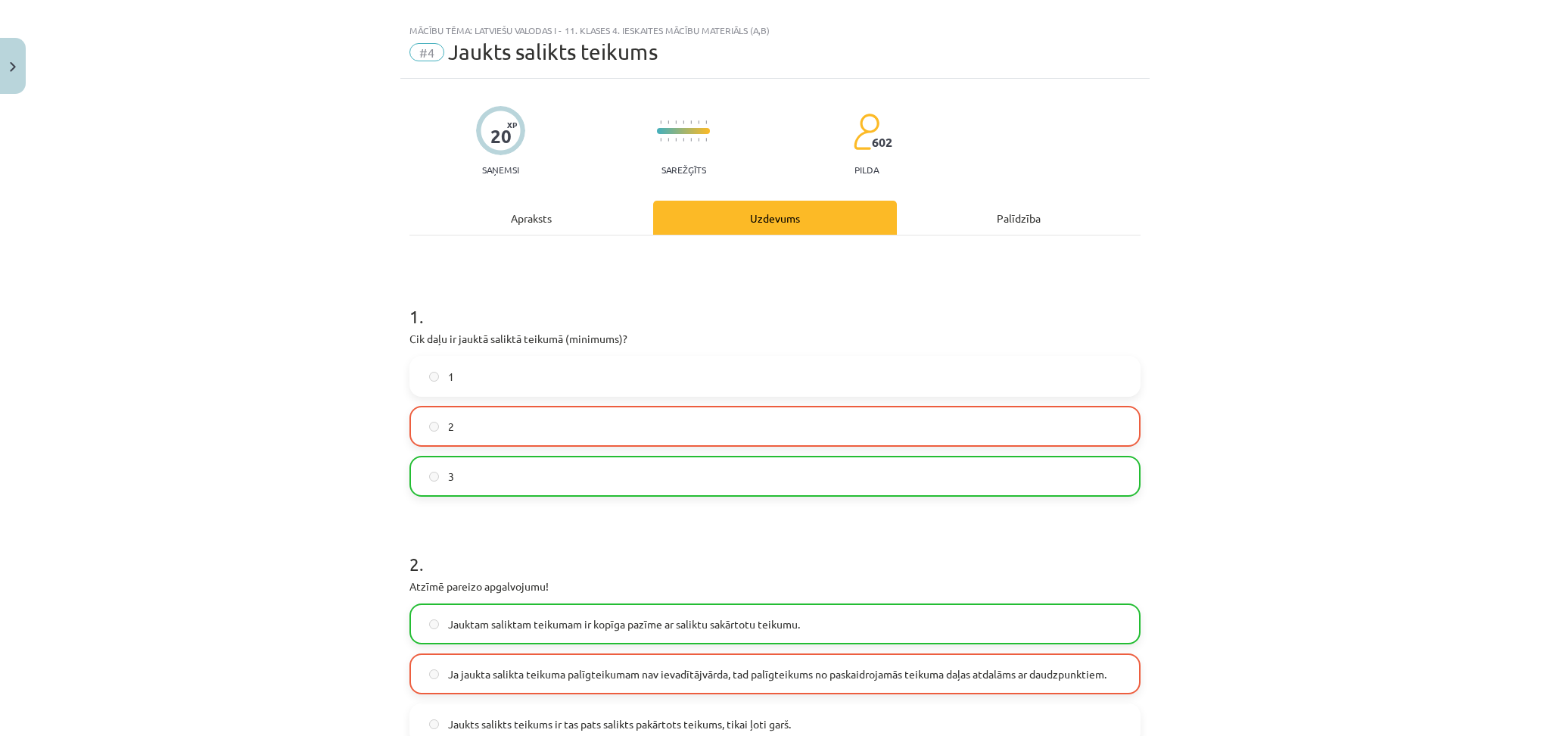
scroll to position [0, 0]
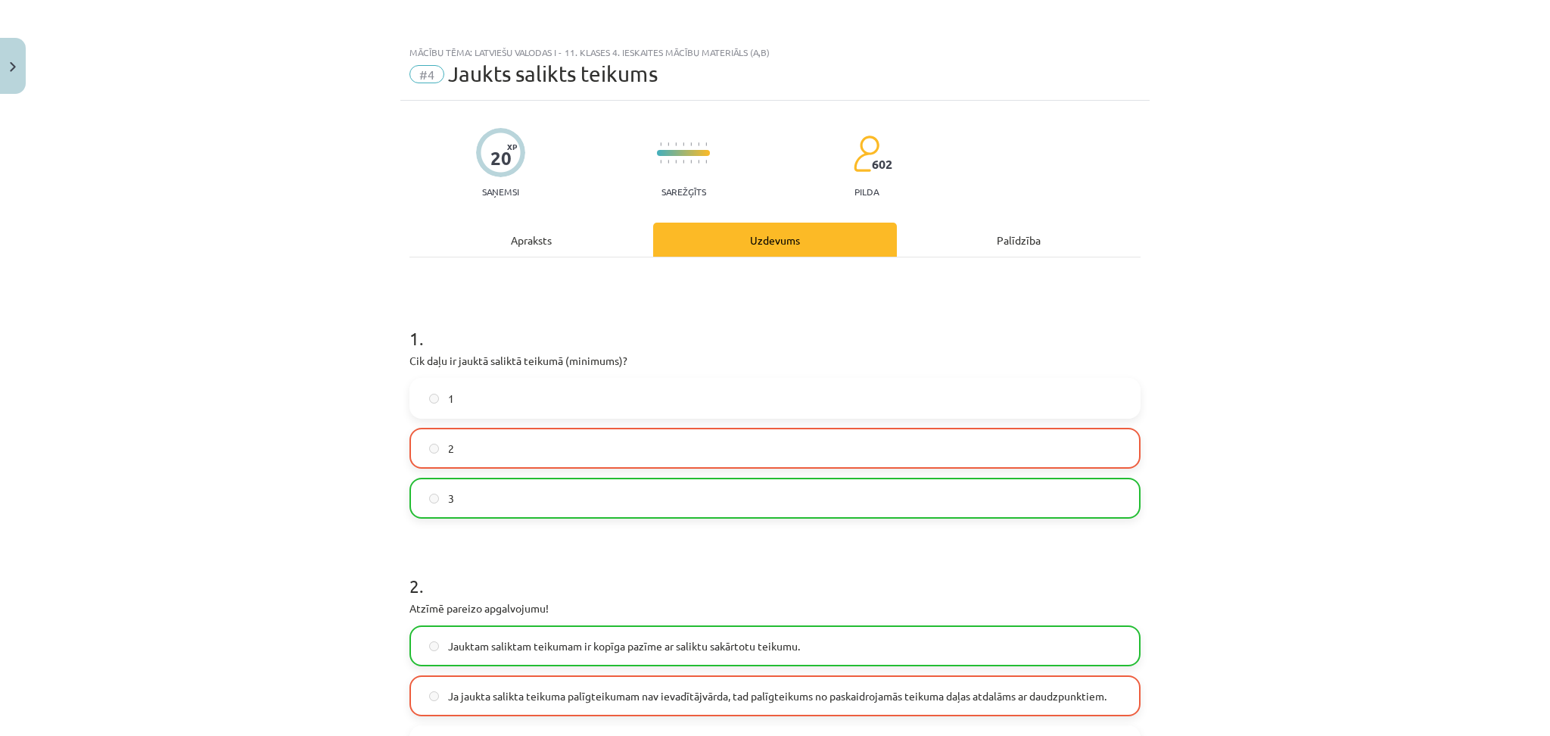
click at [507, 246] on div "Apraksts" at bounding box center [532, 240] width 244 height 34
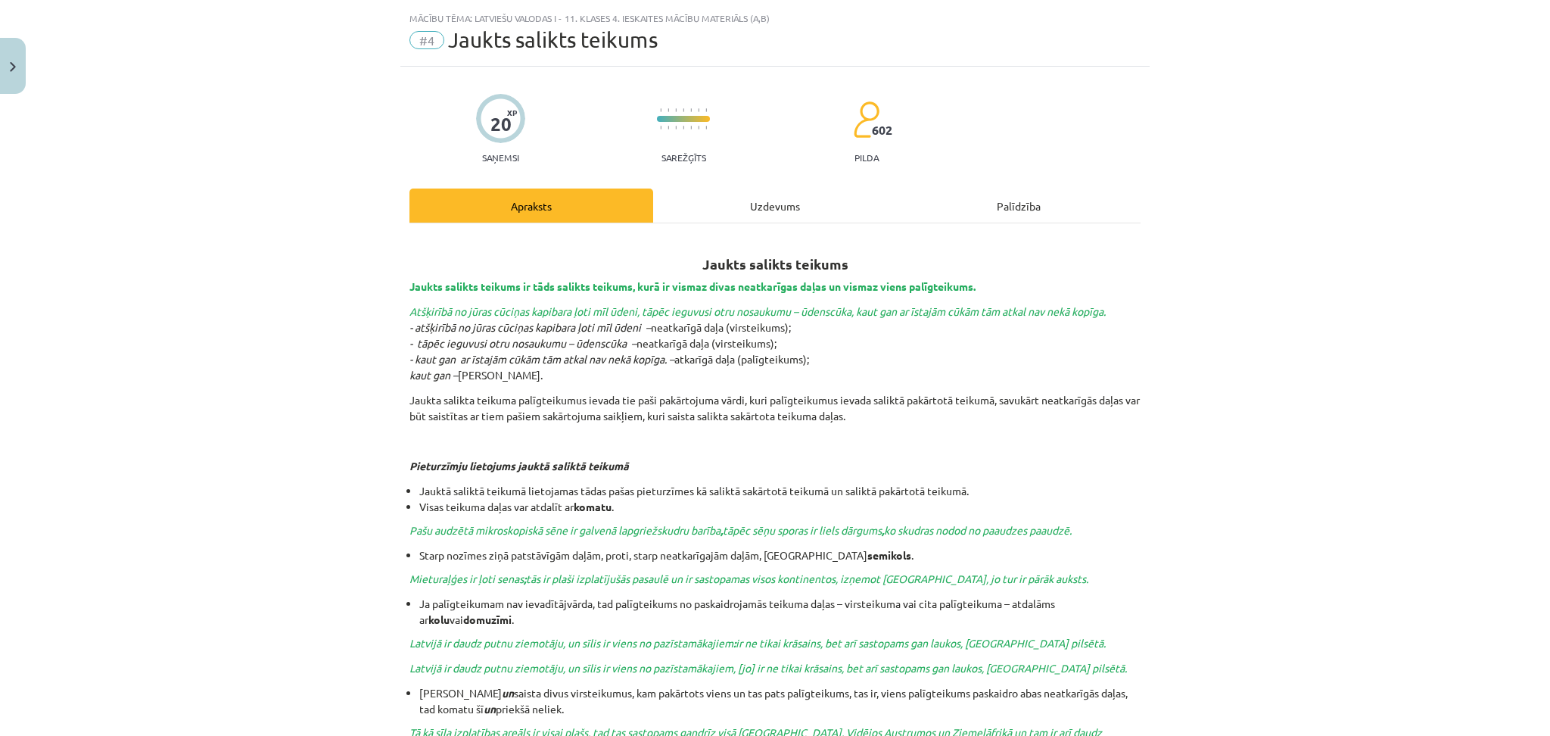
scroll to position [38, 0]
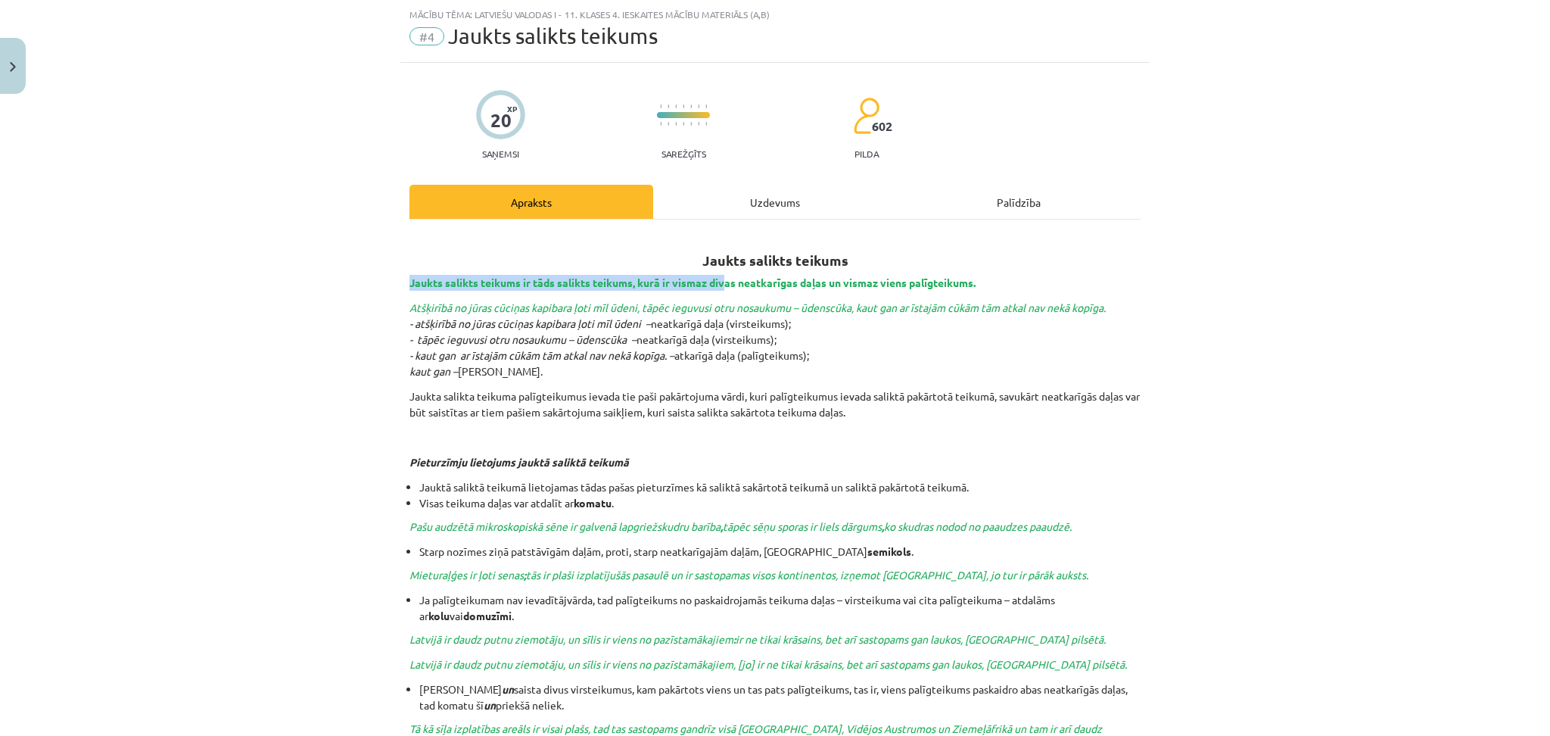
drag, startPoint x: 397, startPoint y: 285, endPoint x: 721, endPoint y: 282, distance: 324.8
click at [757, 210] on div "Uzdevums" at bounding box center [775, 202] width 244 height 34
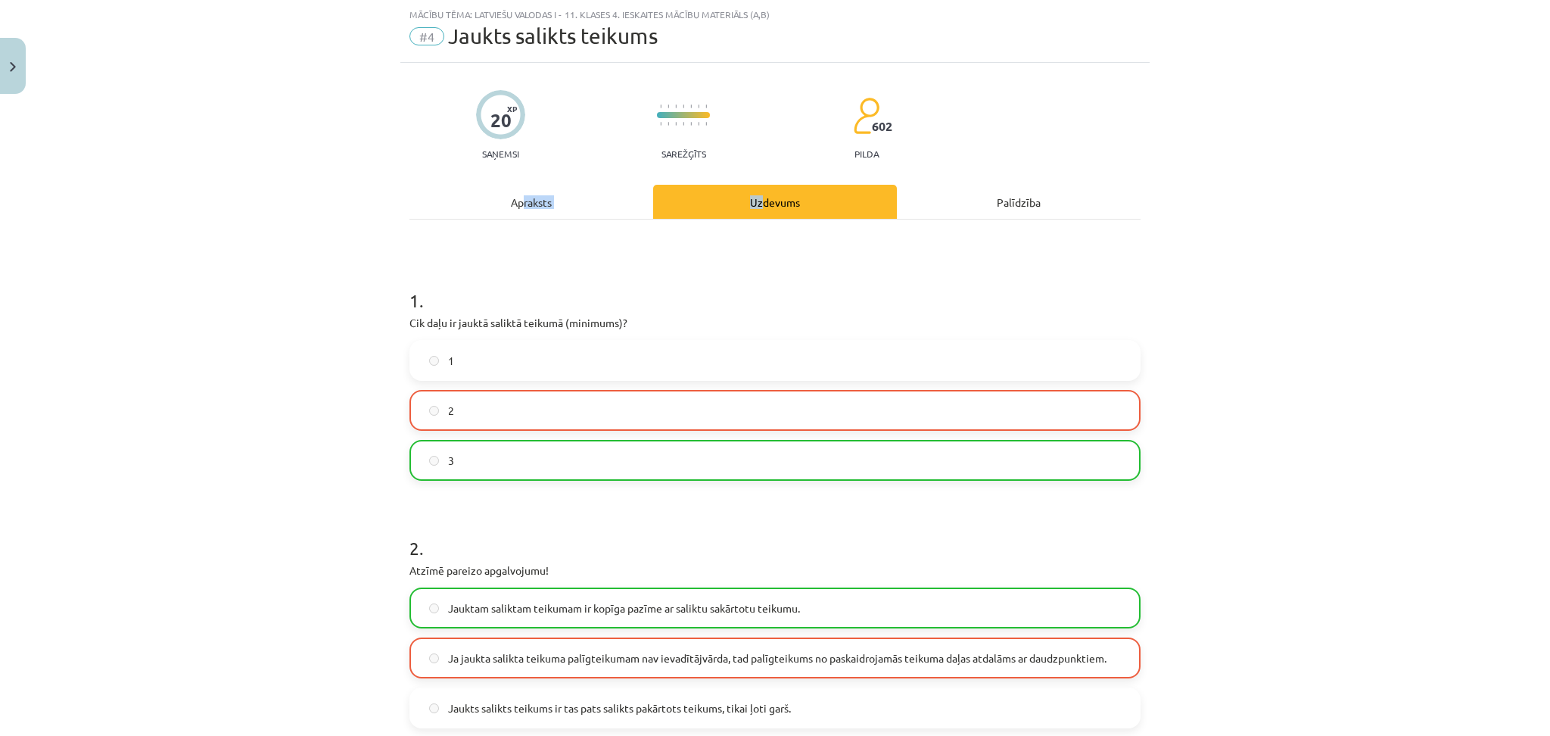
drag, startPoint x: 757, startPoint y: 210, endPoint x: 516, endPoint y: 185, distance: 242.7
click at [516, 185] on div "Apraksts Uzdevums Palīdzība" at bounding box center [775, 202] width 731 height 34
click at [516, 185] on div "Apraksts" at bounding box center [532, 202] width 244 height 34
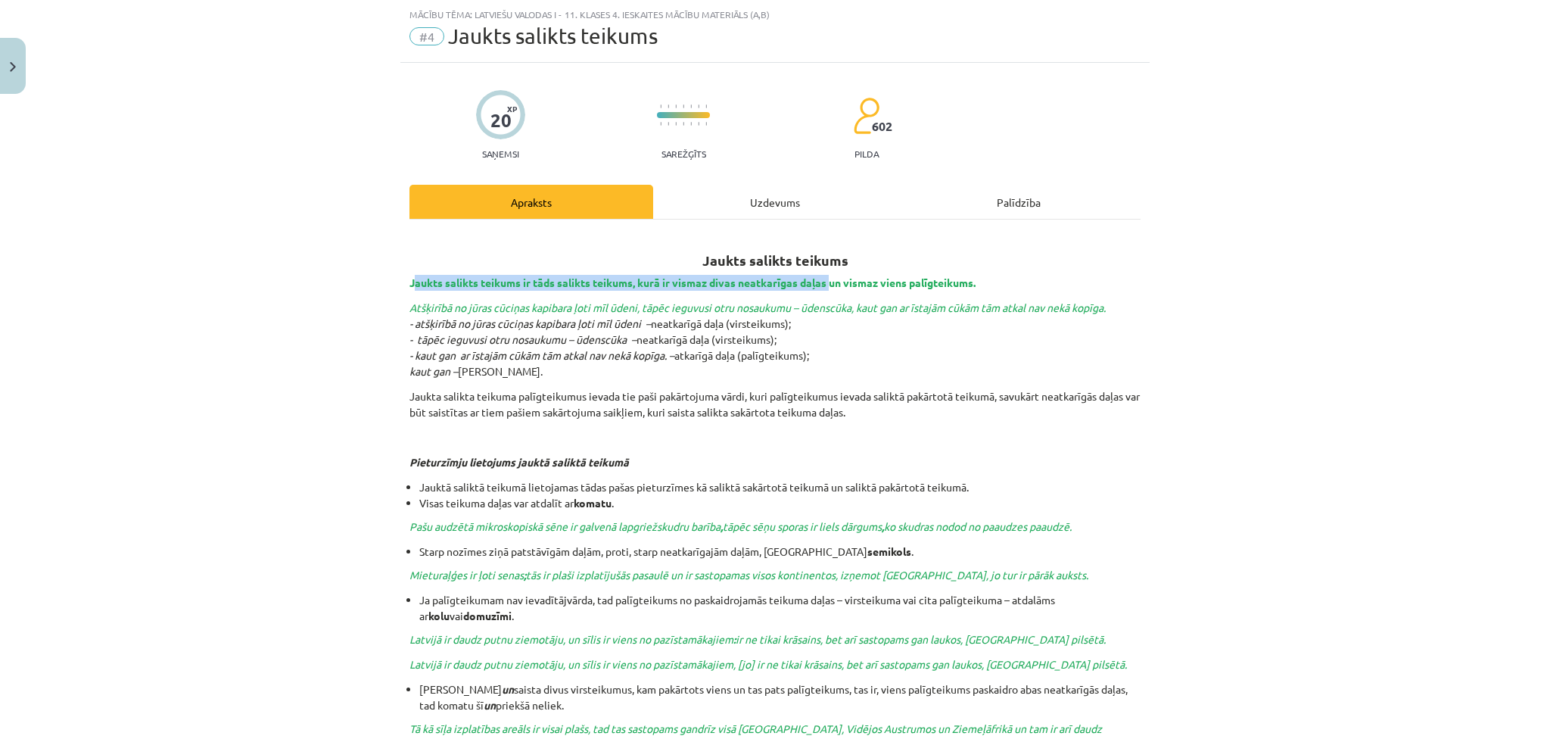
drag, startPoint x: 407, startPoint y: 284, endPoint x: 824, endPoint y: 279, distance: 417.9
click at [824, 279] on b "Jaukts salikts teikums ir tāds salikts teikums, kurā ir vismaz divas neatkarīga…" at bounding box center [693, 283] width 566 height 14
click at [742, 198] on div "Uzdevums" at bounding box center [775, 202] width 244 height 34
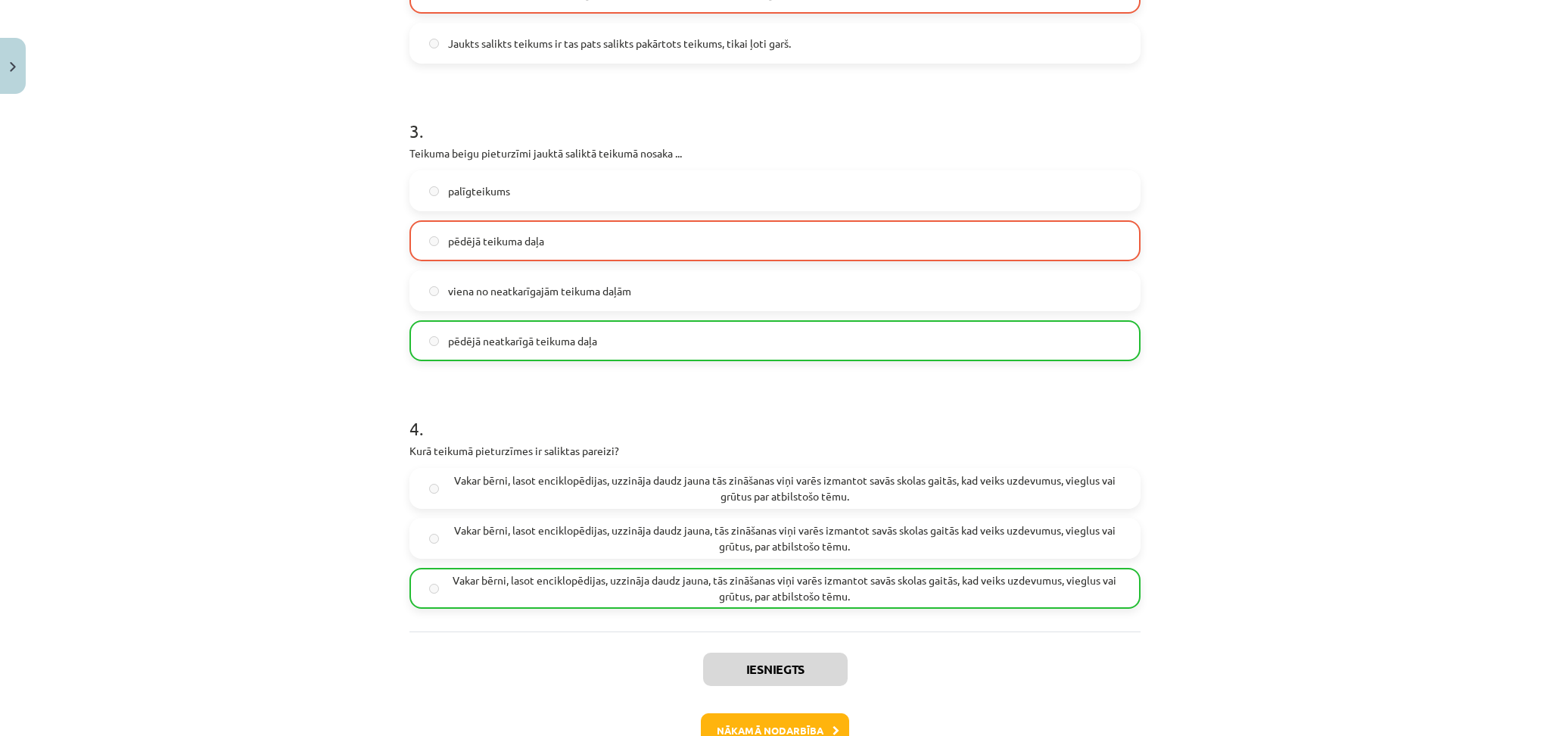
scroll to position [705, 0]
click at [771, 726] on button "Nākamā nodarbība" at bounding box center [775, 728] width 148 height 35
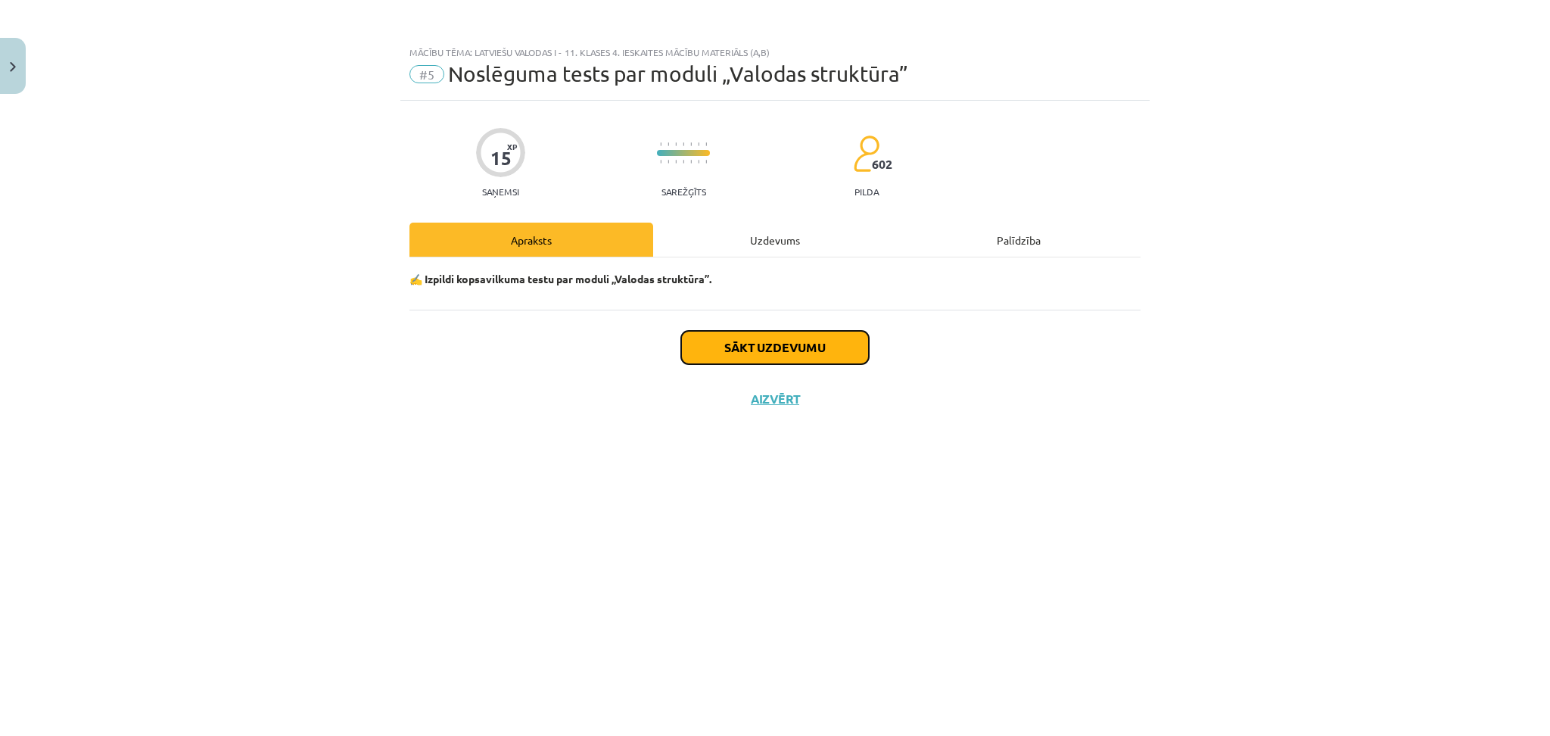
click at [762, 358] on button "Sākt uzdevumu" at bounding box center [775, 347] width 188 height 33
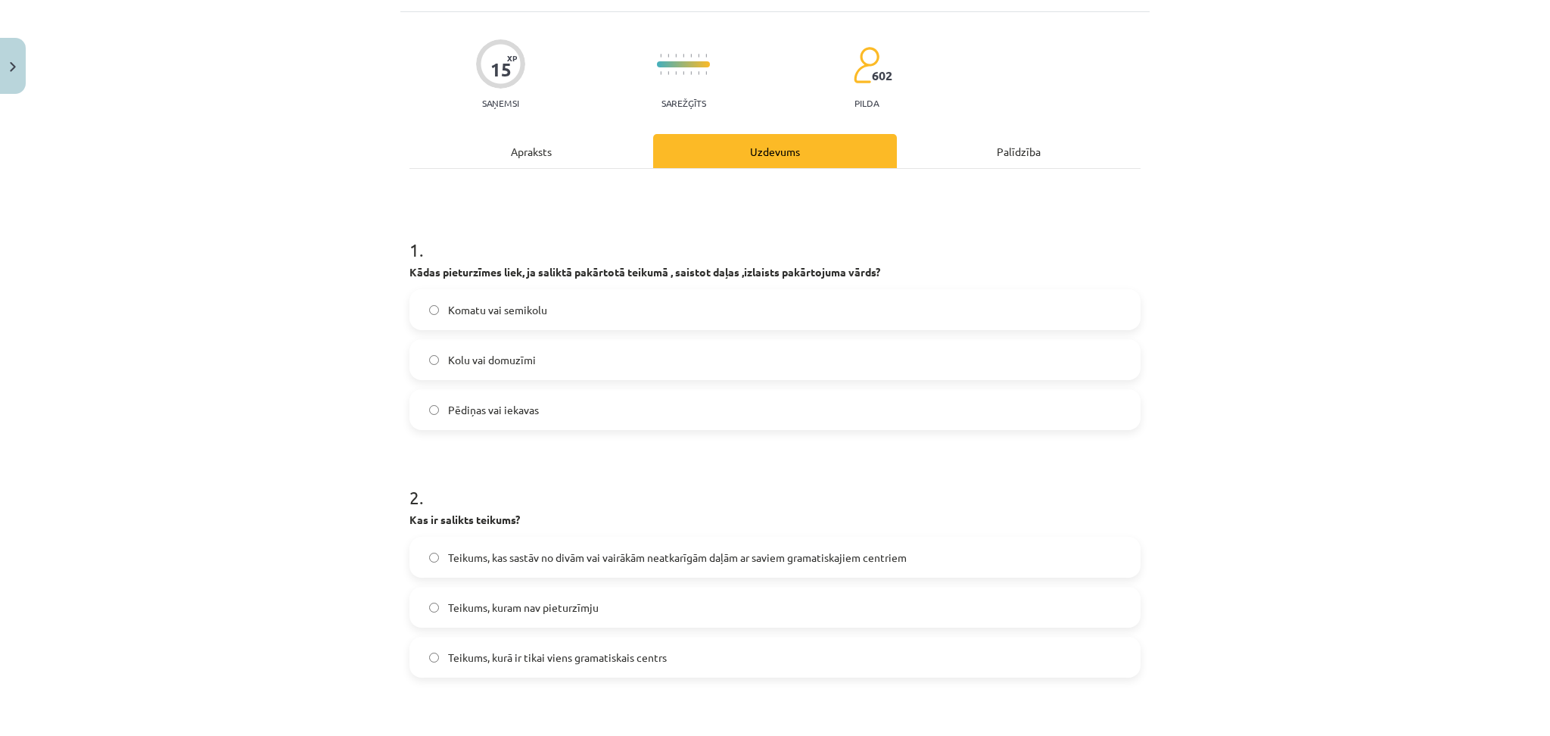
scroll to position [92, 0]
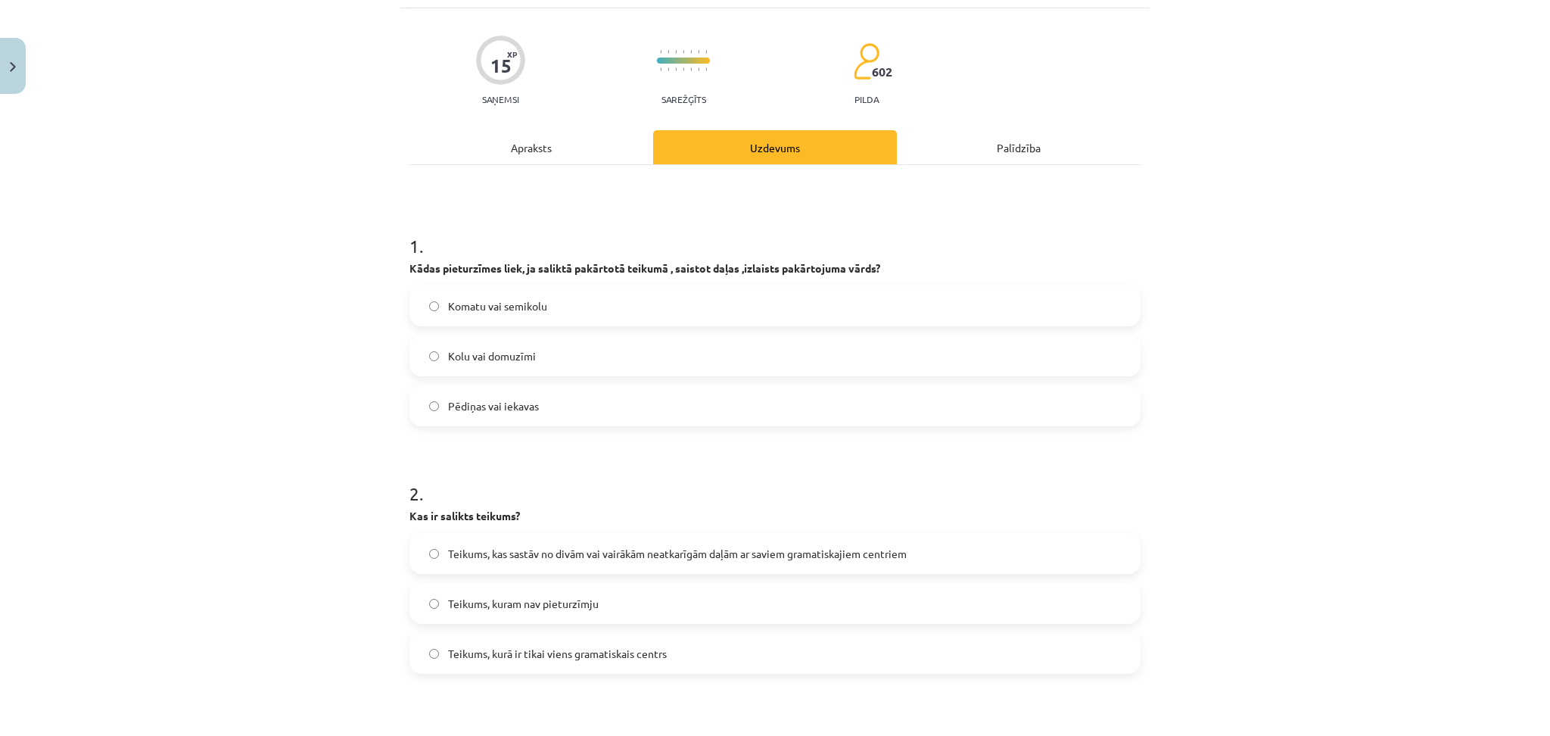
click at [523, 136] on div "Apraksts" at bounding box center [532, 147] width 244 height 34
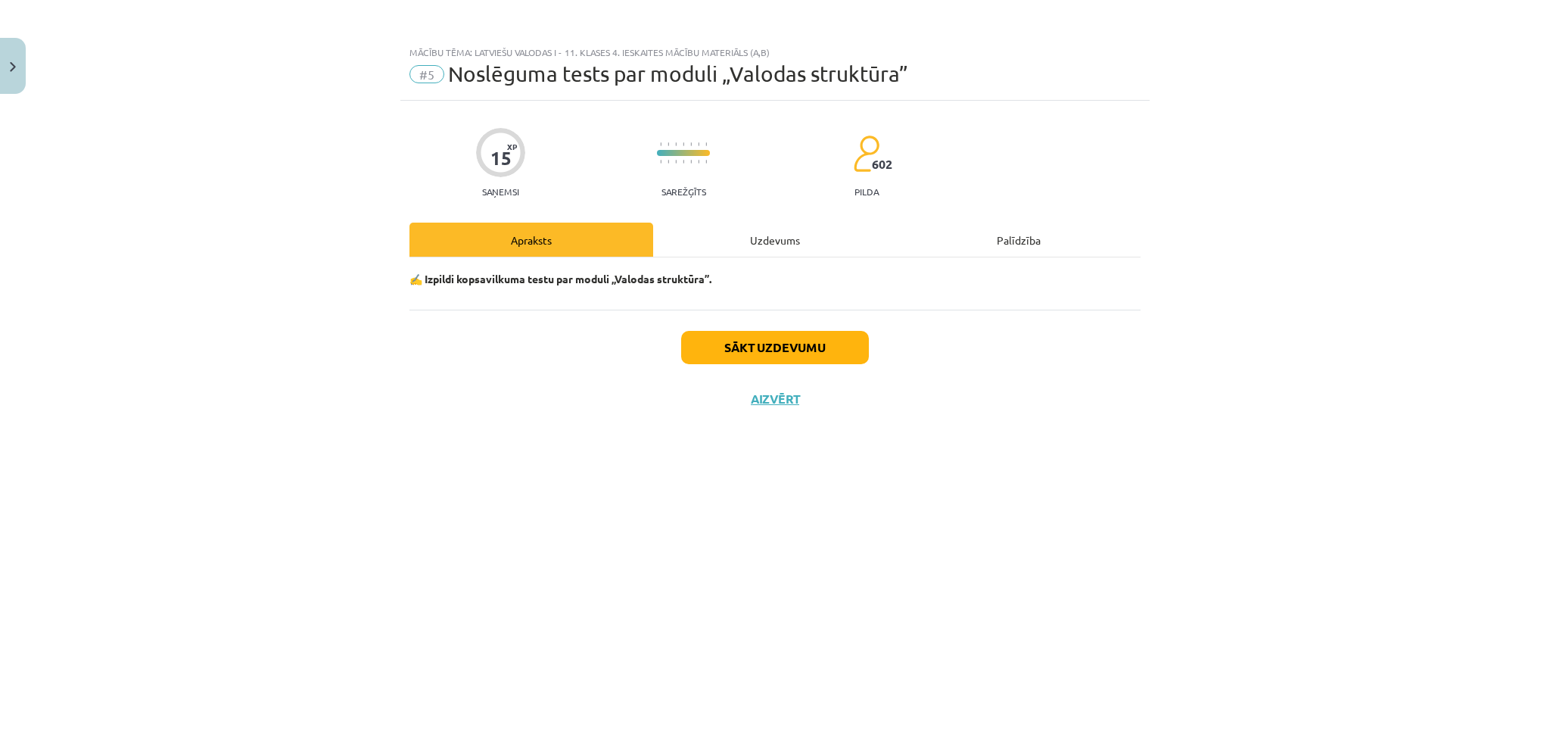
click at [751, 237] on div "Uzdevums" at bounding box center [775, 240] width 244 height 34
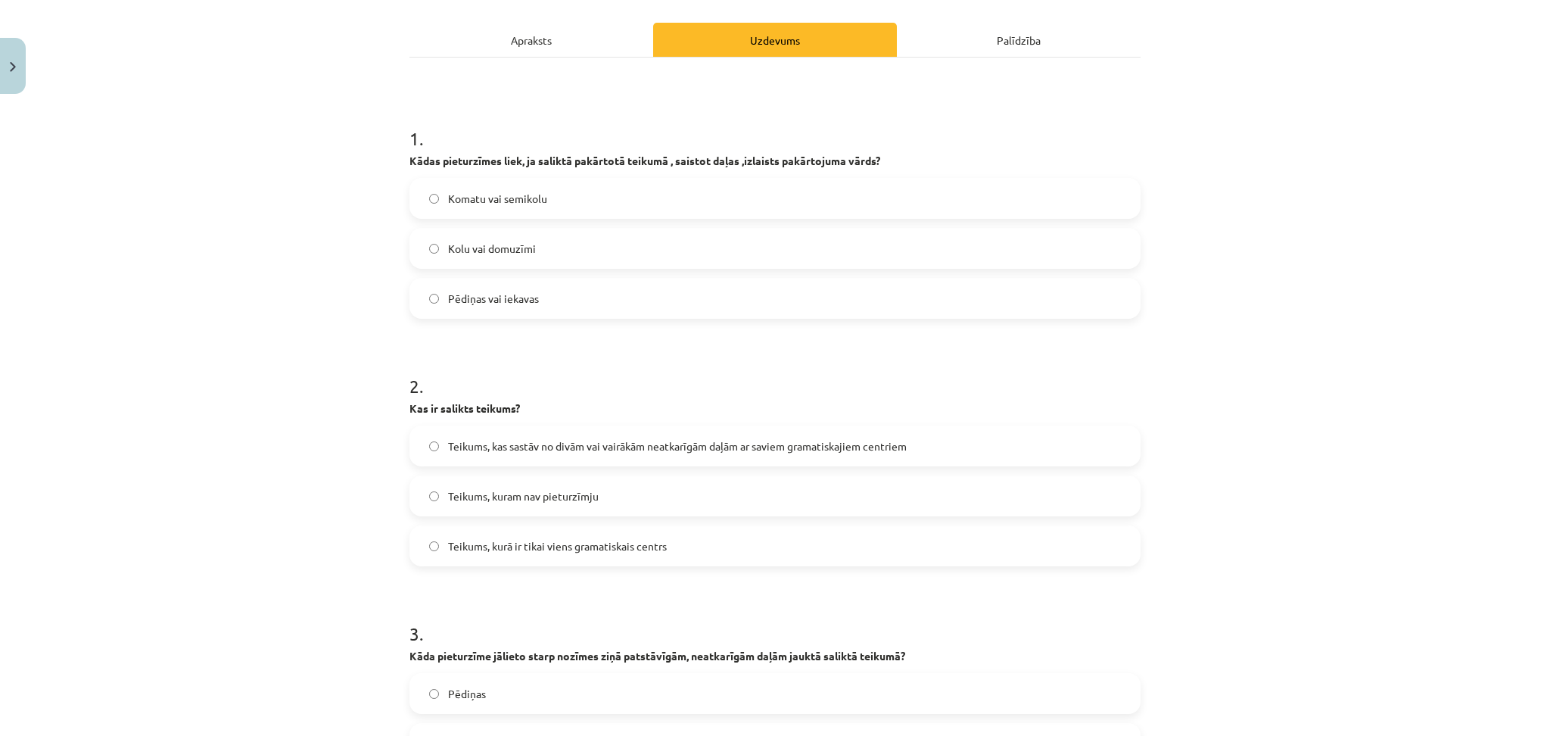
scroll to position [198, 0]
click at [461, 200] on span "Komatu vai semikolu" at bounding box center [497, 201] width 99 height 16
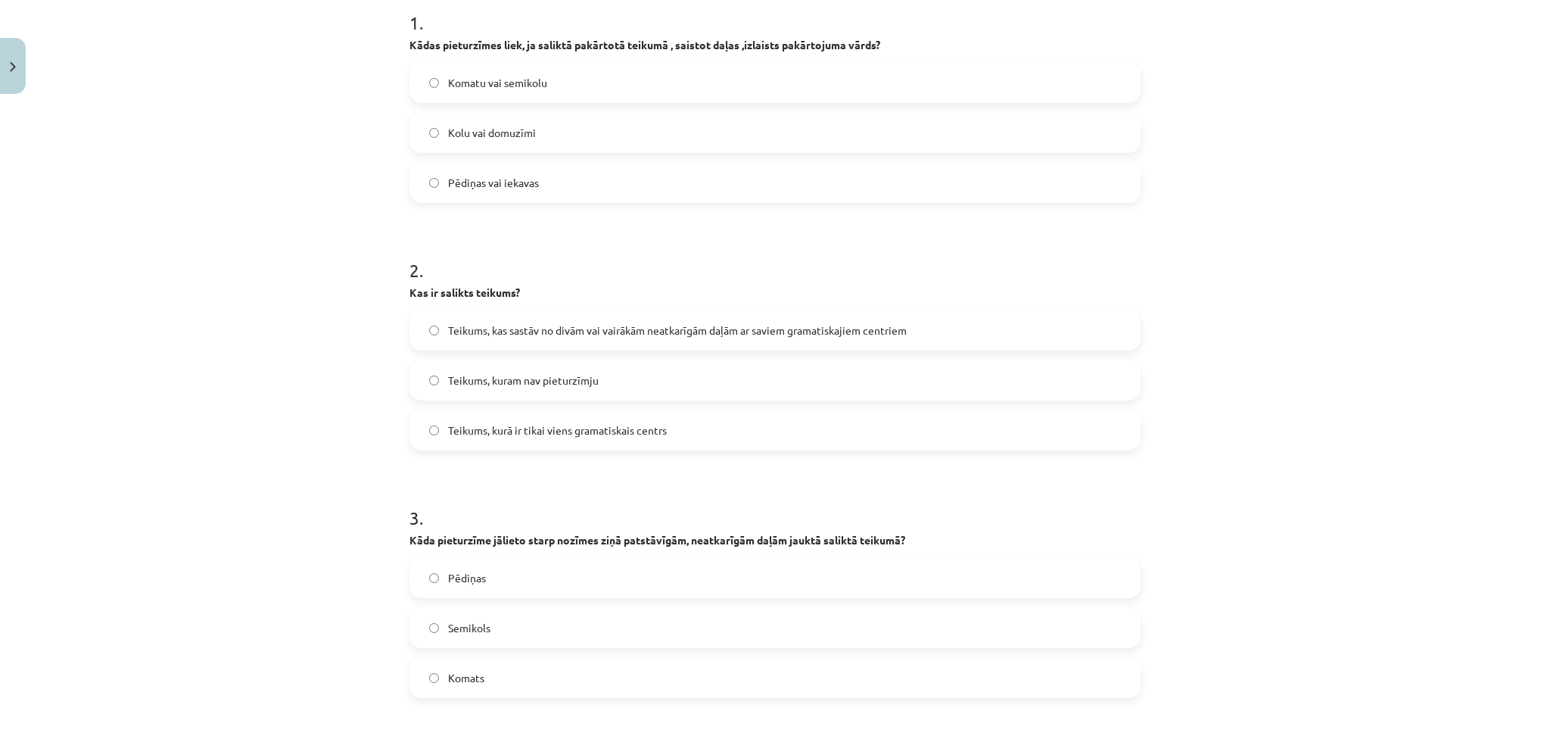
scroll to position [315, 0]
click at [507, 333] on span "Teikums, kas sastāv no divām vai vairākām neatkarīgām daļām ar saviem gramatisk…" at bounding box center [677, 331] width 459 height 16
click at [448, 631] on span "Semikols" at bounding box center [469, 629] width 42 height 16
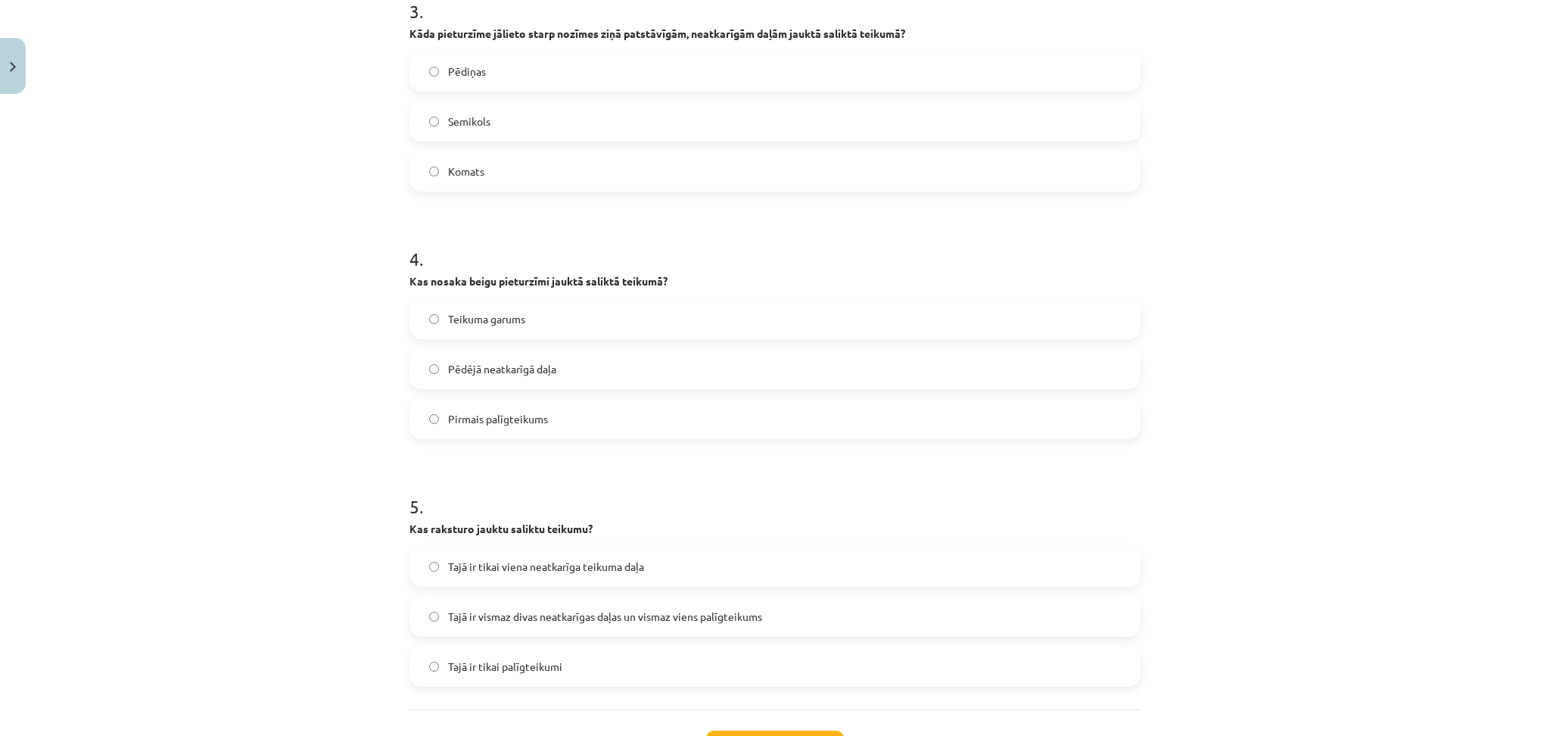
scroll to position [948, 0]
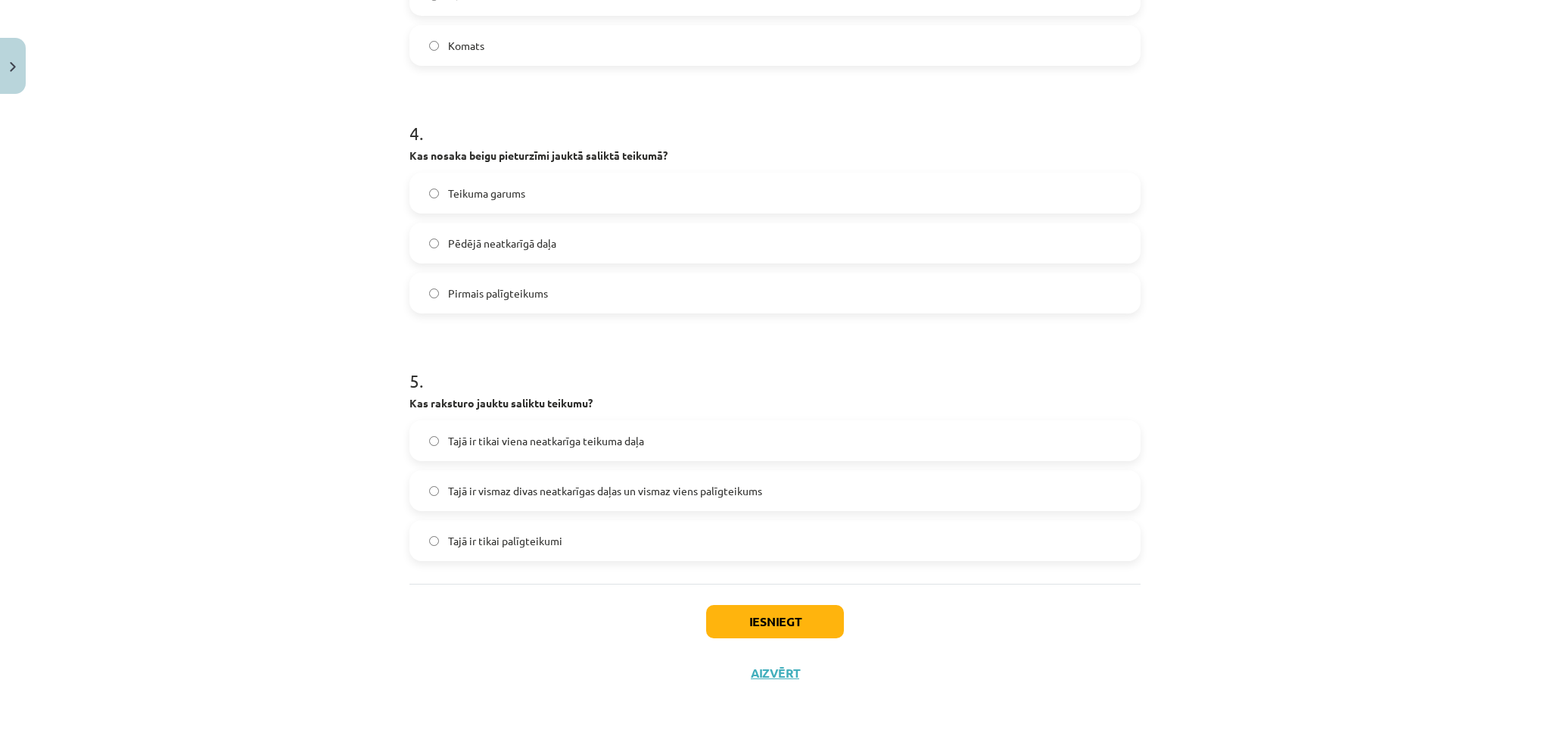
click at [562, 232] on label "Pēdējā neatkarīgā daļa" at bounding box center [775, 243] width 728 height 38
click at [637, 491] on span "Tajā ir vismaz divas neatkarīgas daļas un vismaz viens palīgteikums" at bounding box center [605, 491] width 314 height 16
click at [718, 615] on button "Iesniegt" at bounding box center [775, 621] width 138 height 33
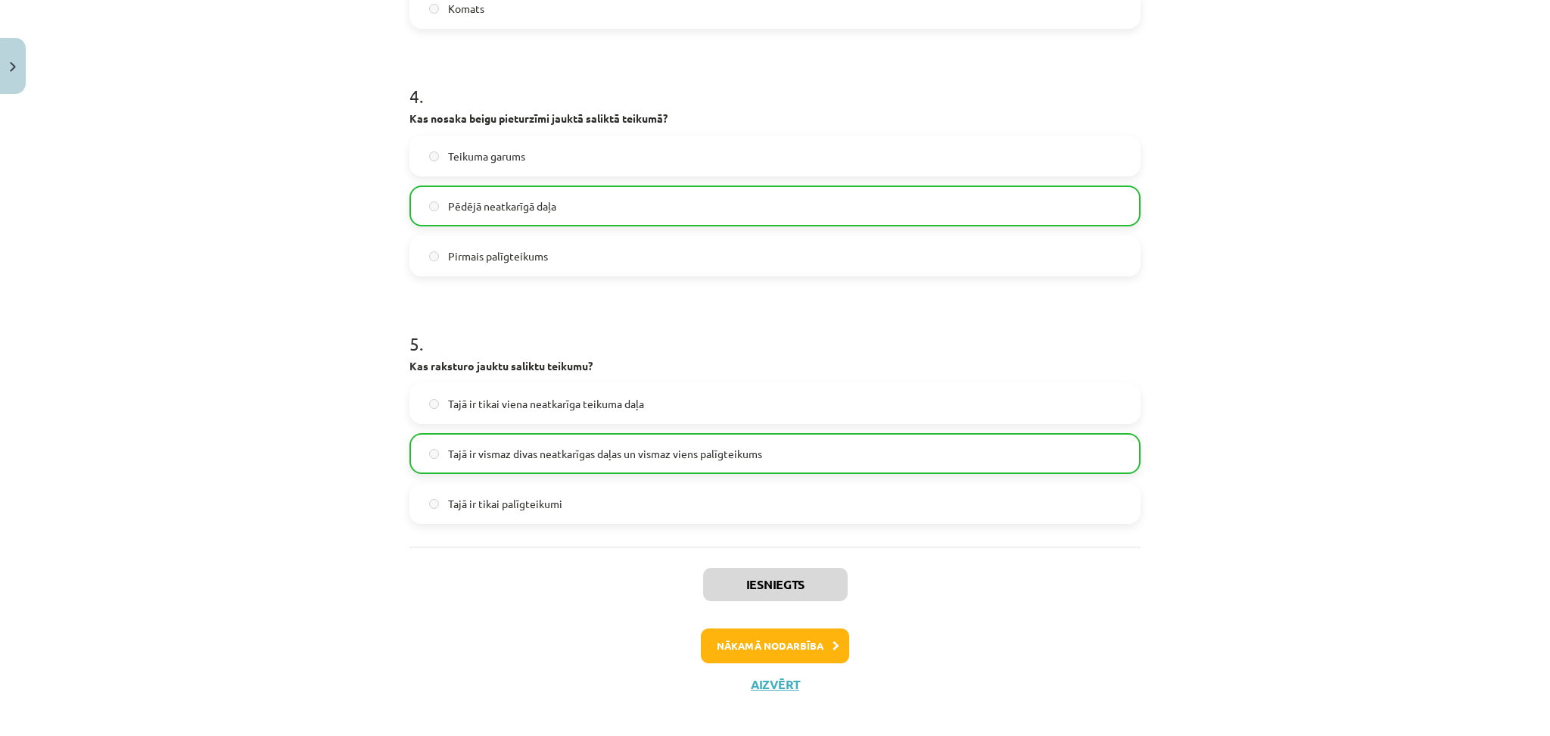
scroll to position [996, 0]
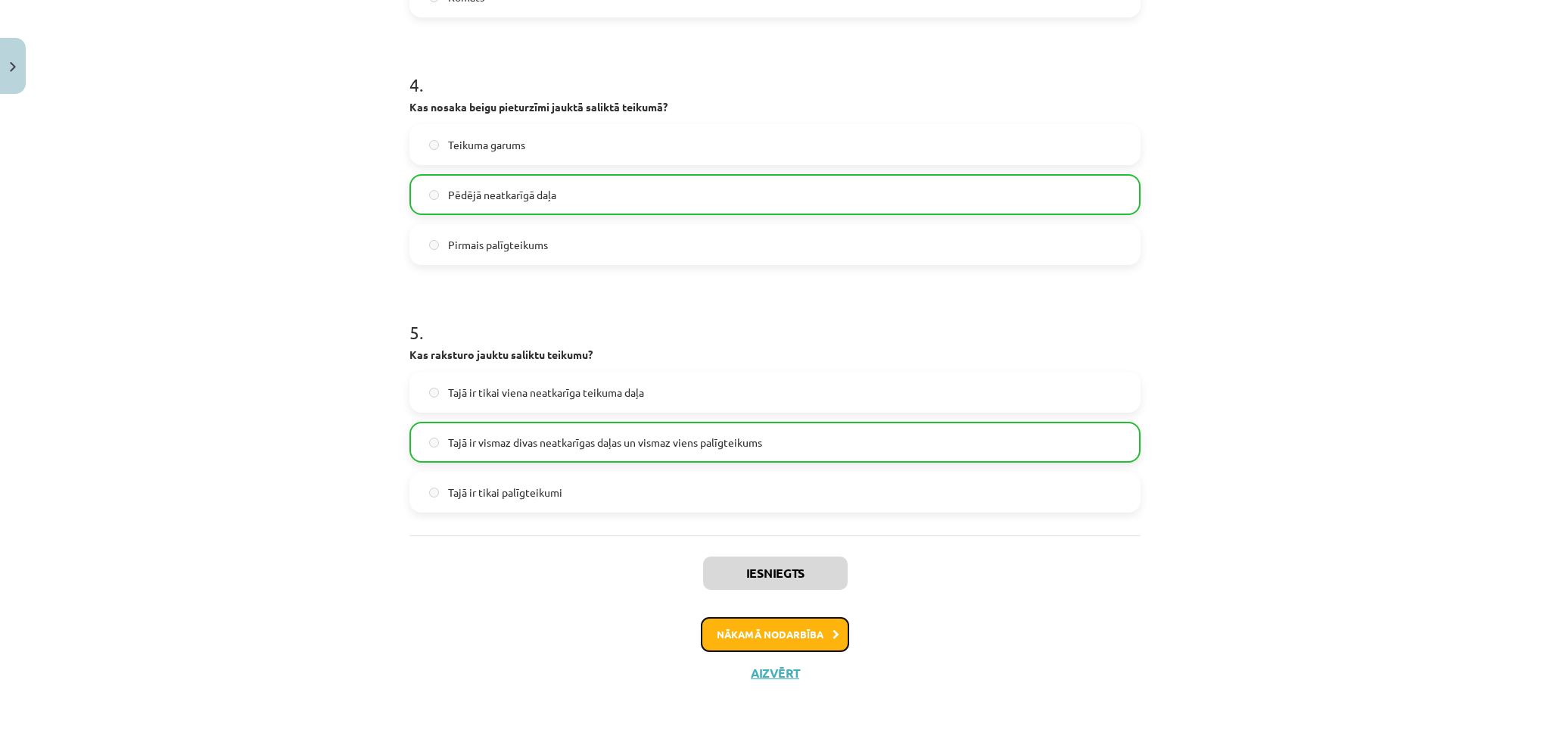
click at [737, 639] on button "Nākamā nodarbība" at bounding box center [775, 634] width 148 height 35
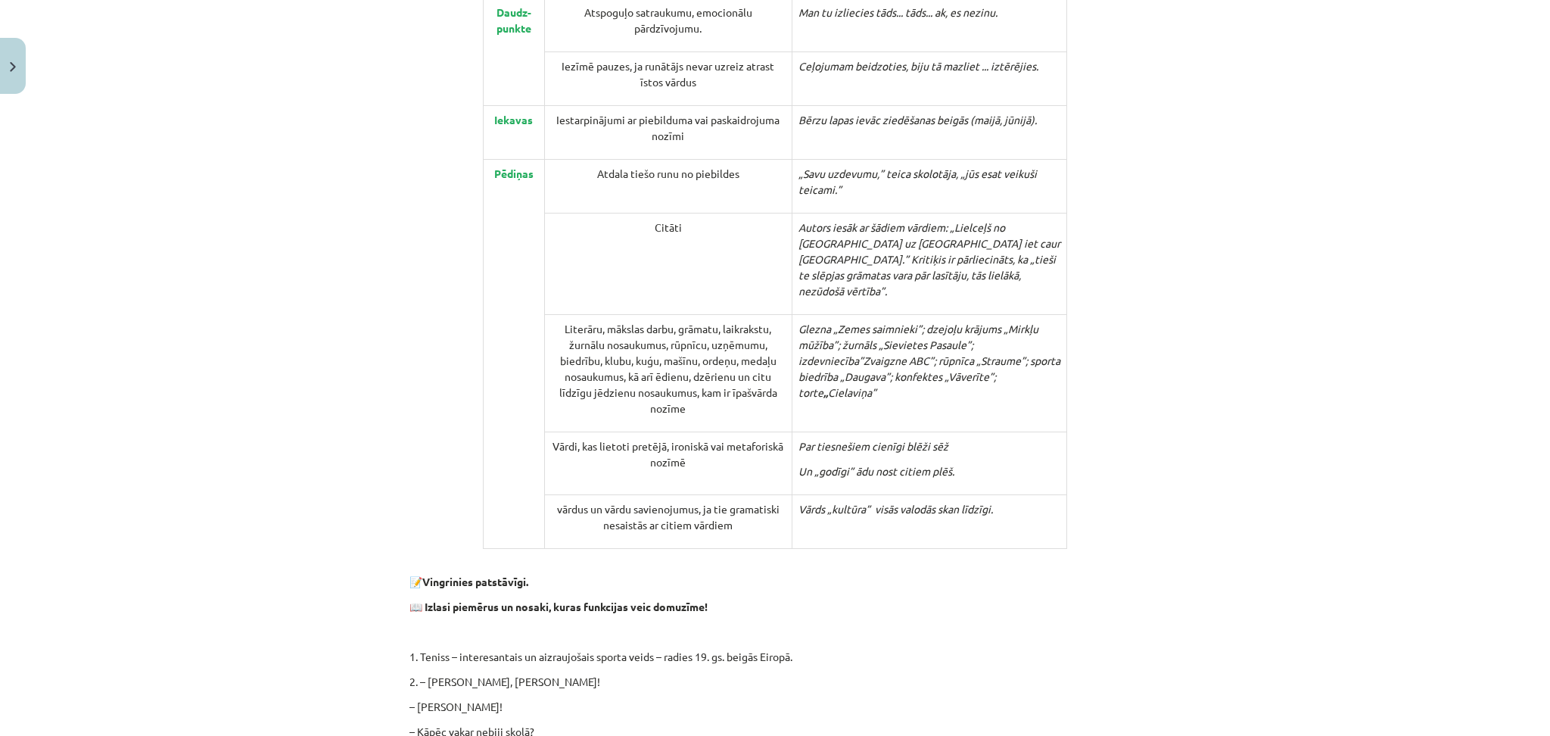
scroll to position [1818, 0]
